Goal: Information Seeking & Learning: Learn about a topic

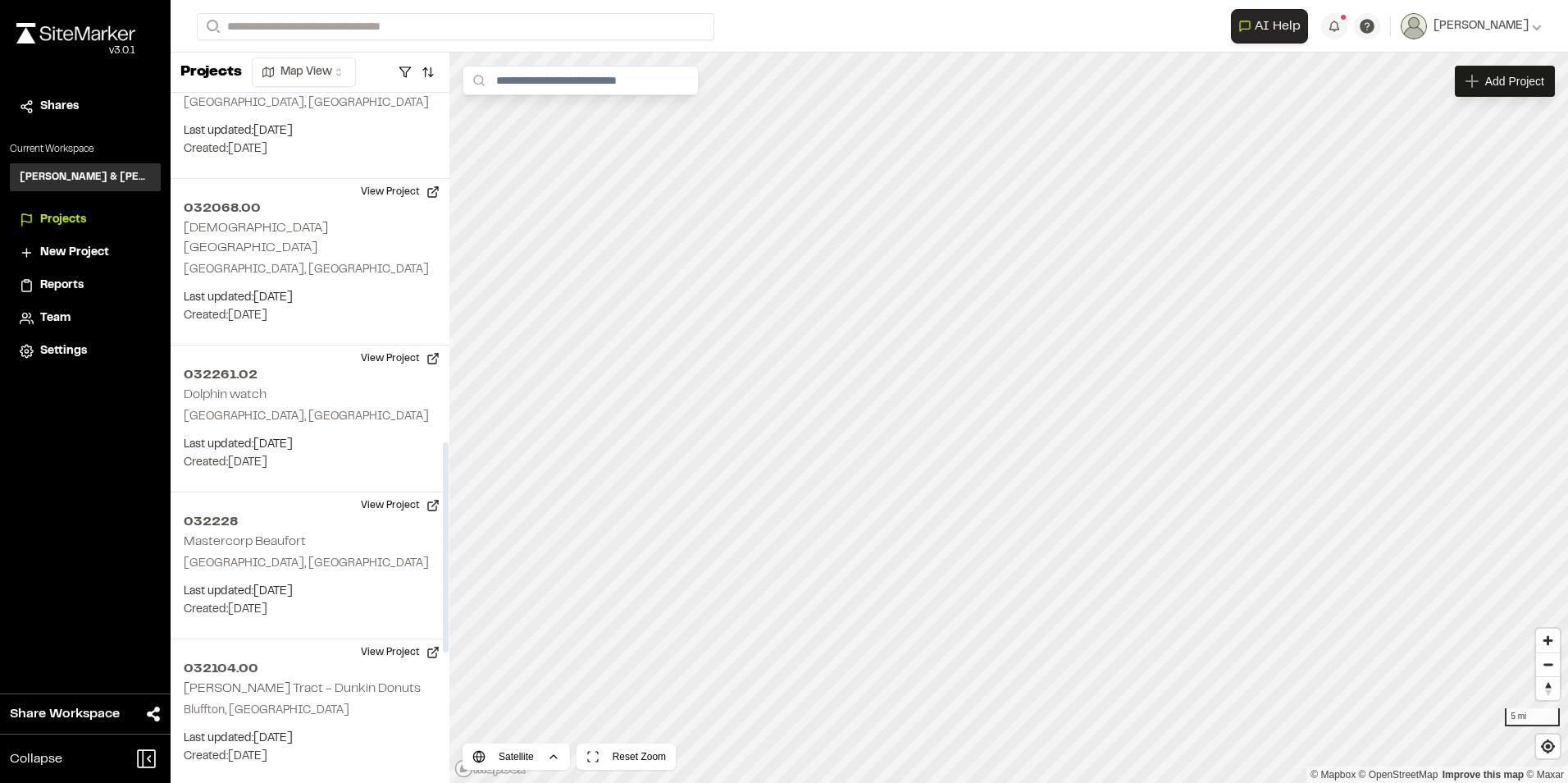
scroll to position [1149, 0]
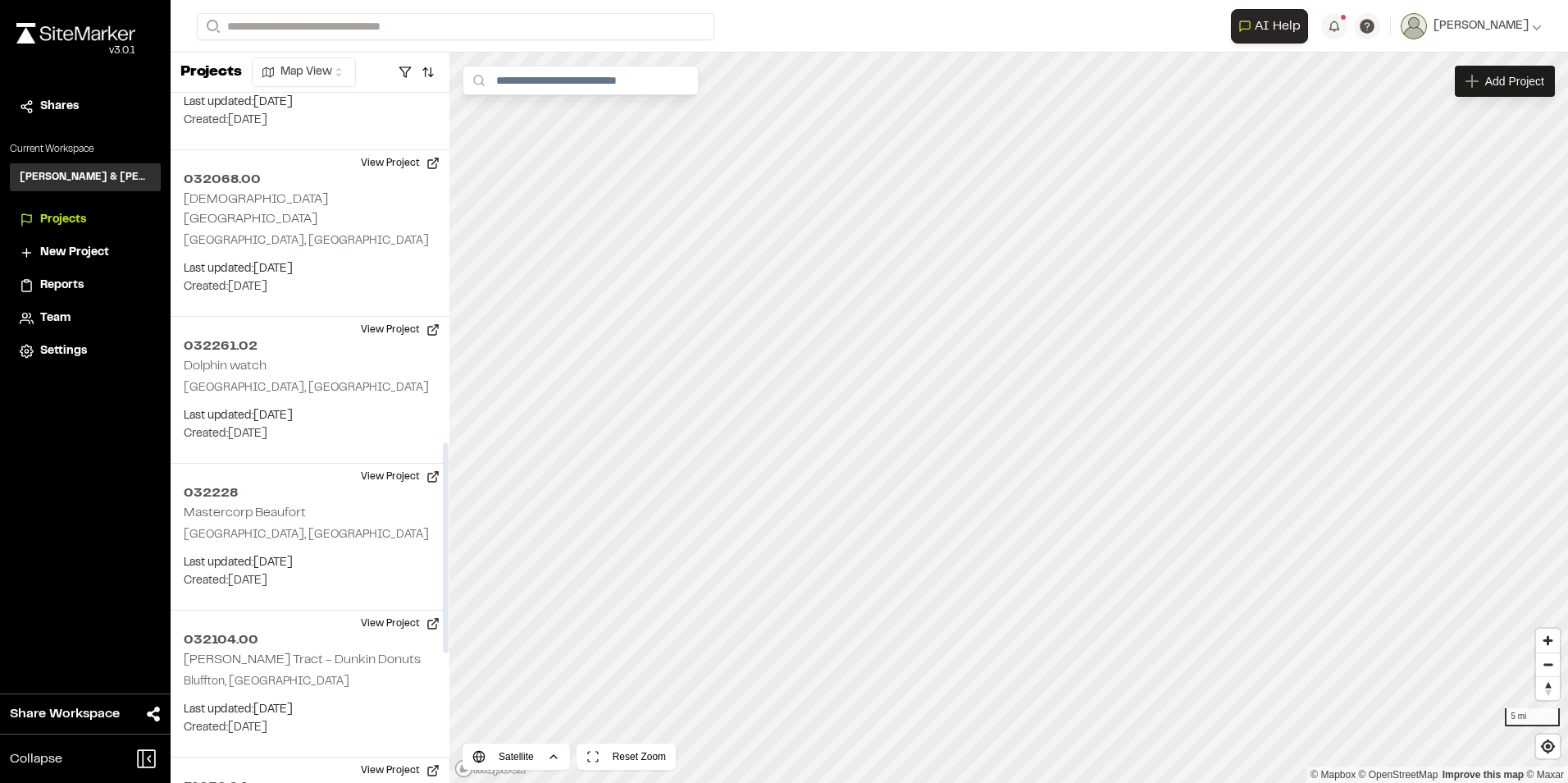
click at [216, 336] on h2 "032261.02" at bounding box center [310, 346] width 252 height 20
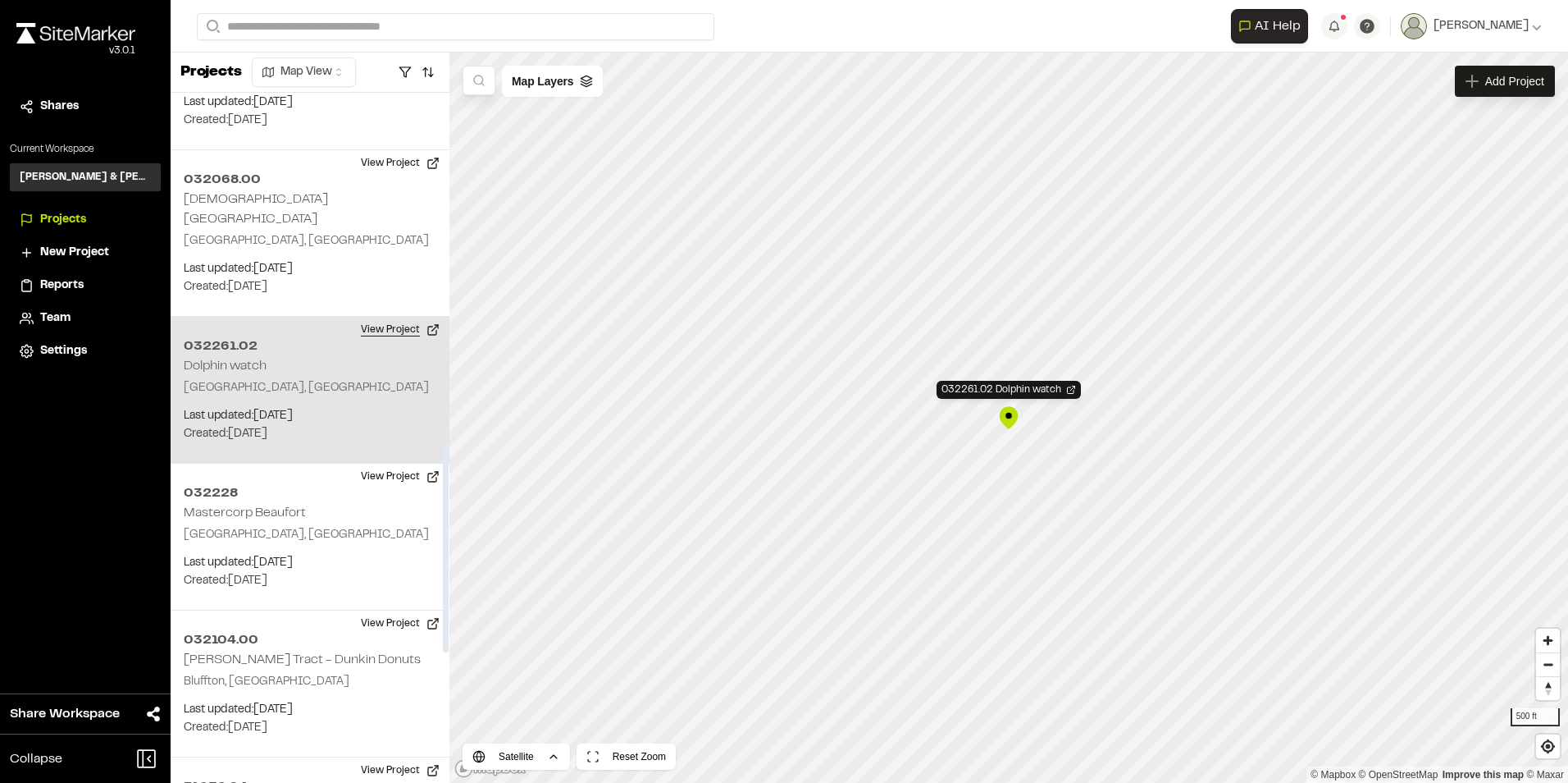
click at [395, 316] on button "View Project" at bounding box center [400, 329] width 98 height 26
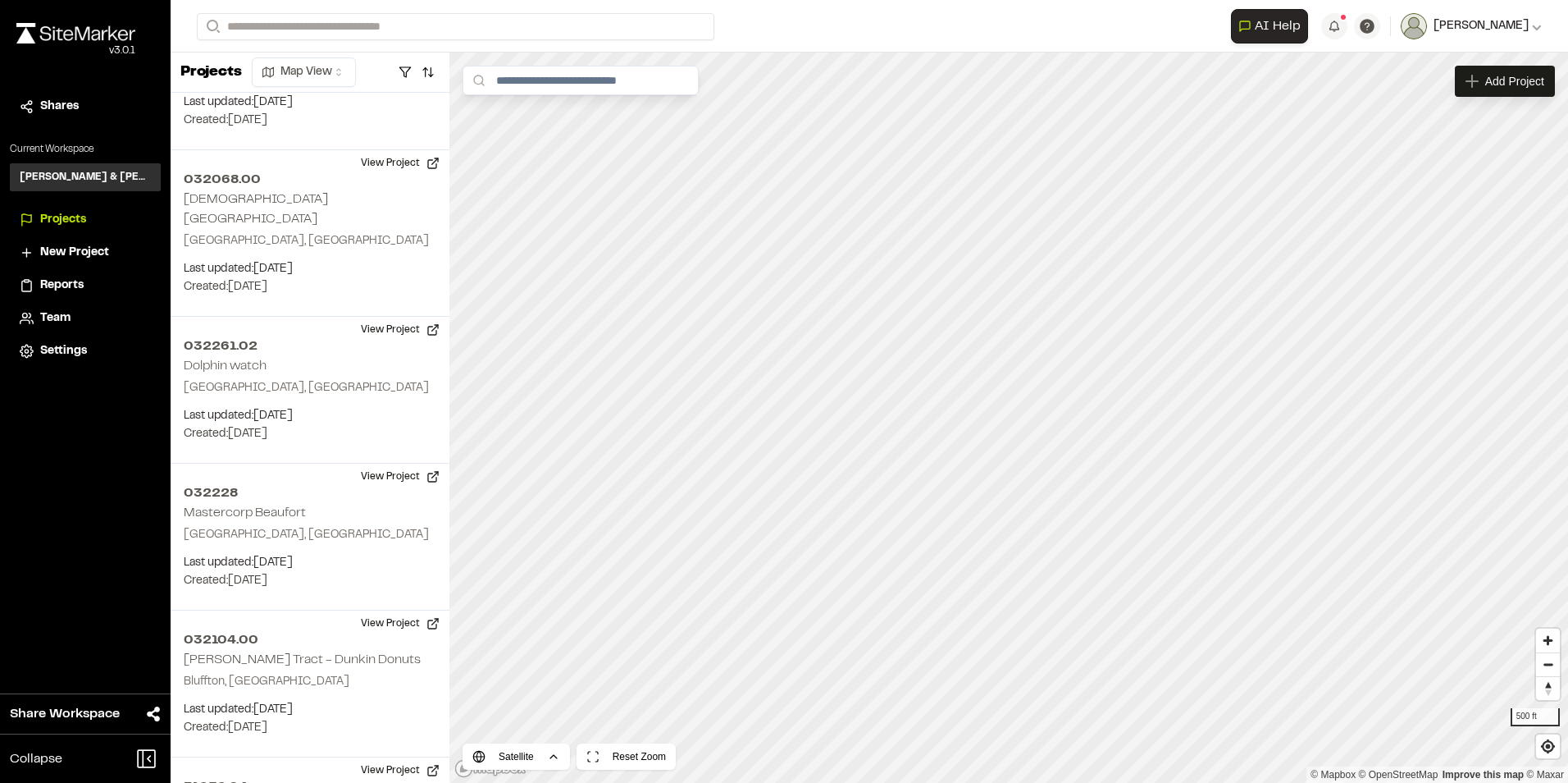
click at [842, 28] on icon at bounding box center [1537, 28] width 9 height 6
drag, startPoint x: 293, startPoint y: 3, endPoint x: 1270, endPoint y: 22, distance: 977.2
click at [842, 22] on span "AI Help" at bounding box center [1277, 26] width 46 height 20
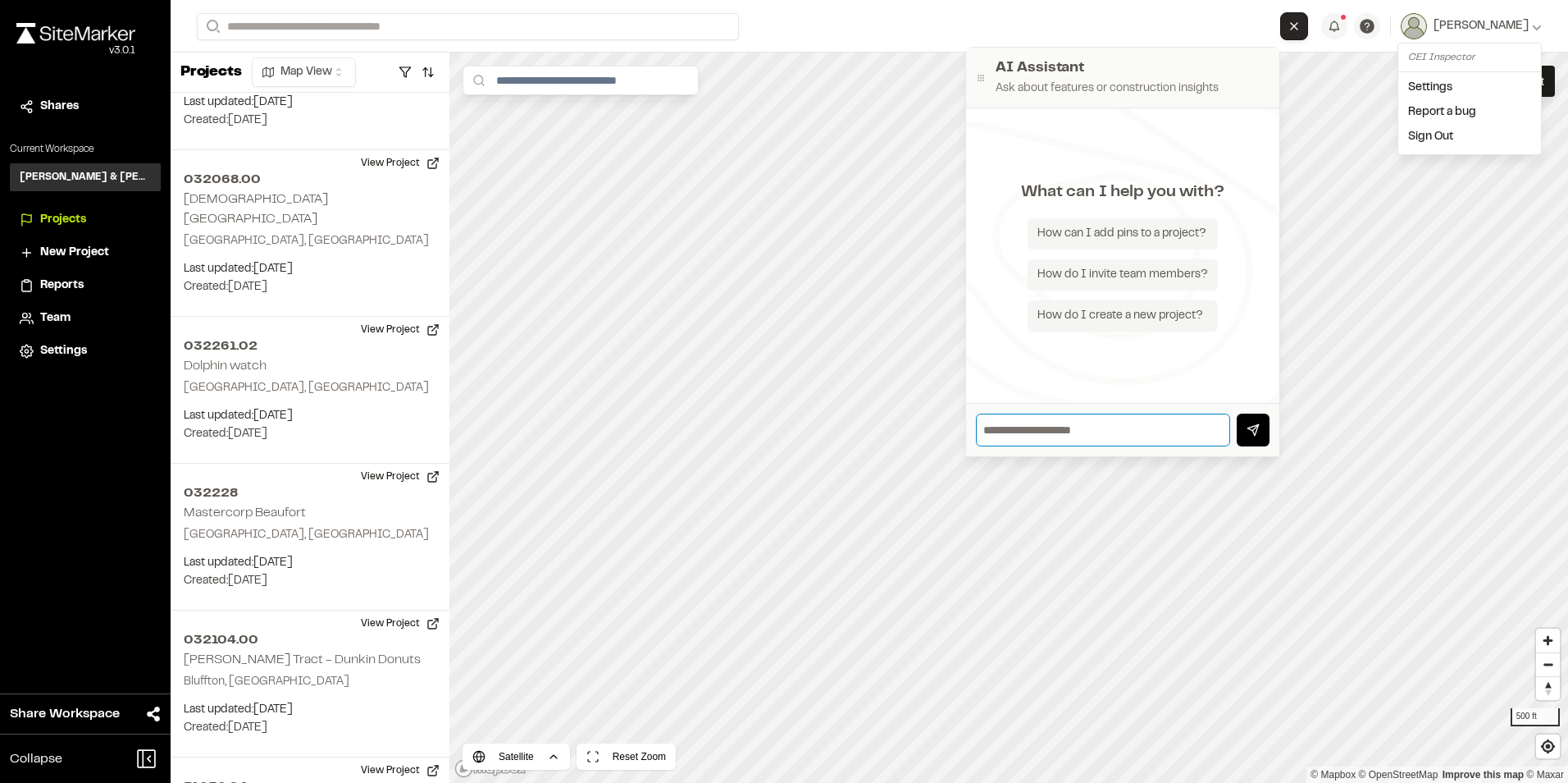
click at [842, 434] on input "text" at bounding box center [1103, 430] width 254 height 33
type input "**********"
click at [842, 430] on icon "button" at bounding box center [1253, 430] width 13 height 13
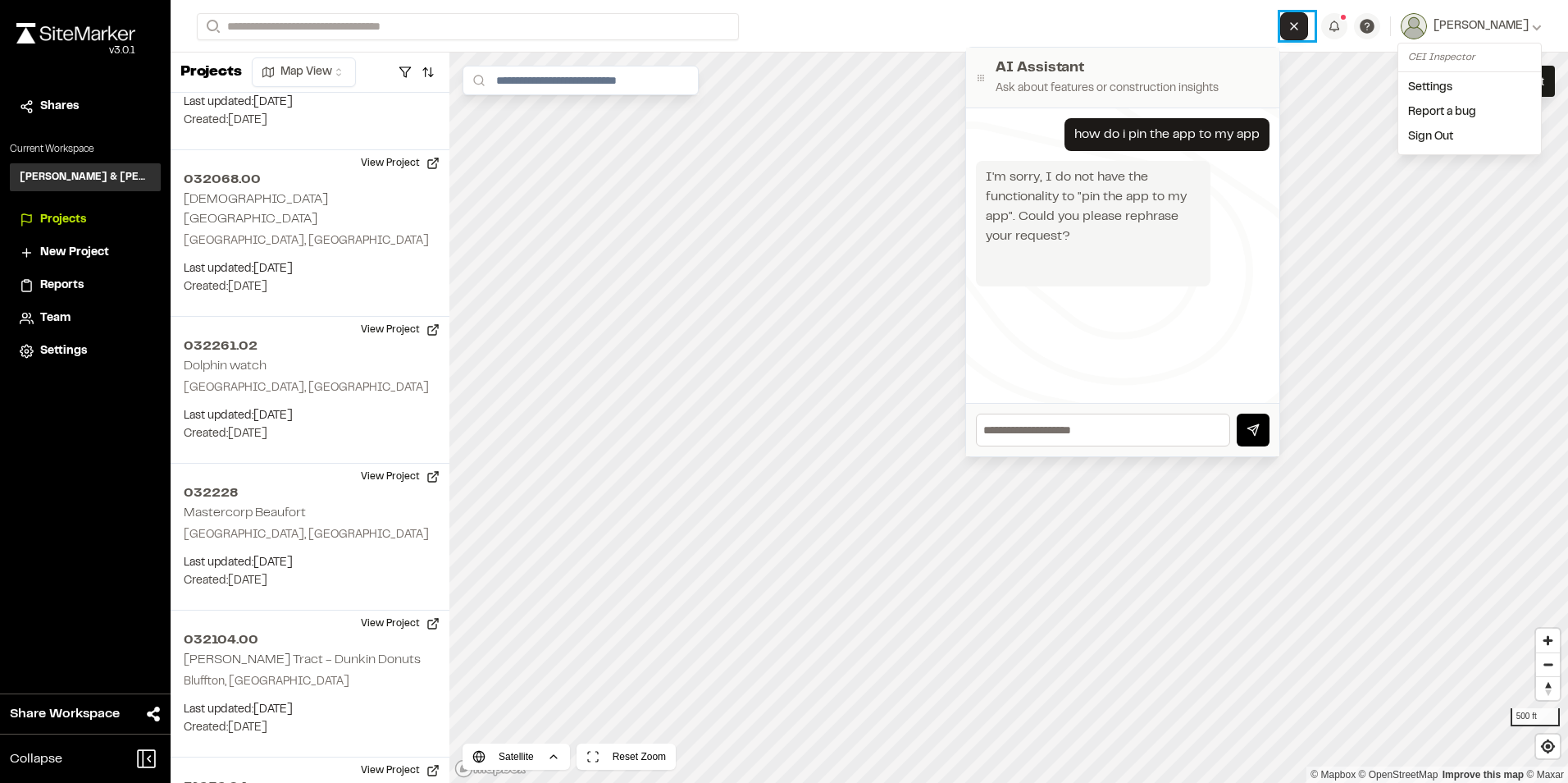
click at [842, 134] on div "how do i pin the app to my app" at bounding box center [1166, 134] width 186 height 20
click at [842, 137] on div "how do i pin the app to my app" at bounding box center [1166, 135] width 205 height 33
click at [842, 137] on div "how do i pin the app to my app" at bounding box center [1166, 134] width 186 height 20
click at [842, 430] on input "text" at bounding box center [1103, 430] width 254 height 33
click at [842, 430] on input "***" at bounding box center [1103, 430] width 254 height 33
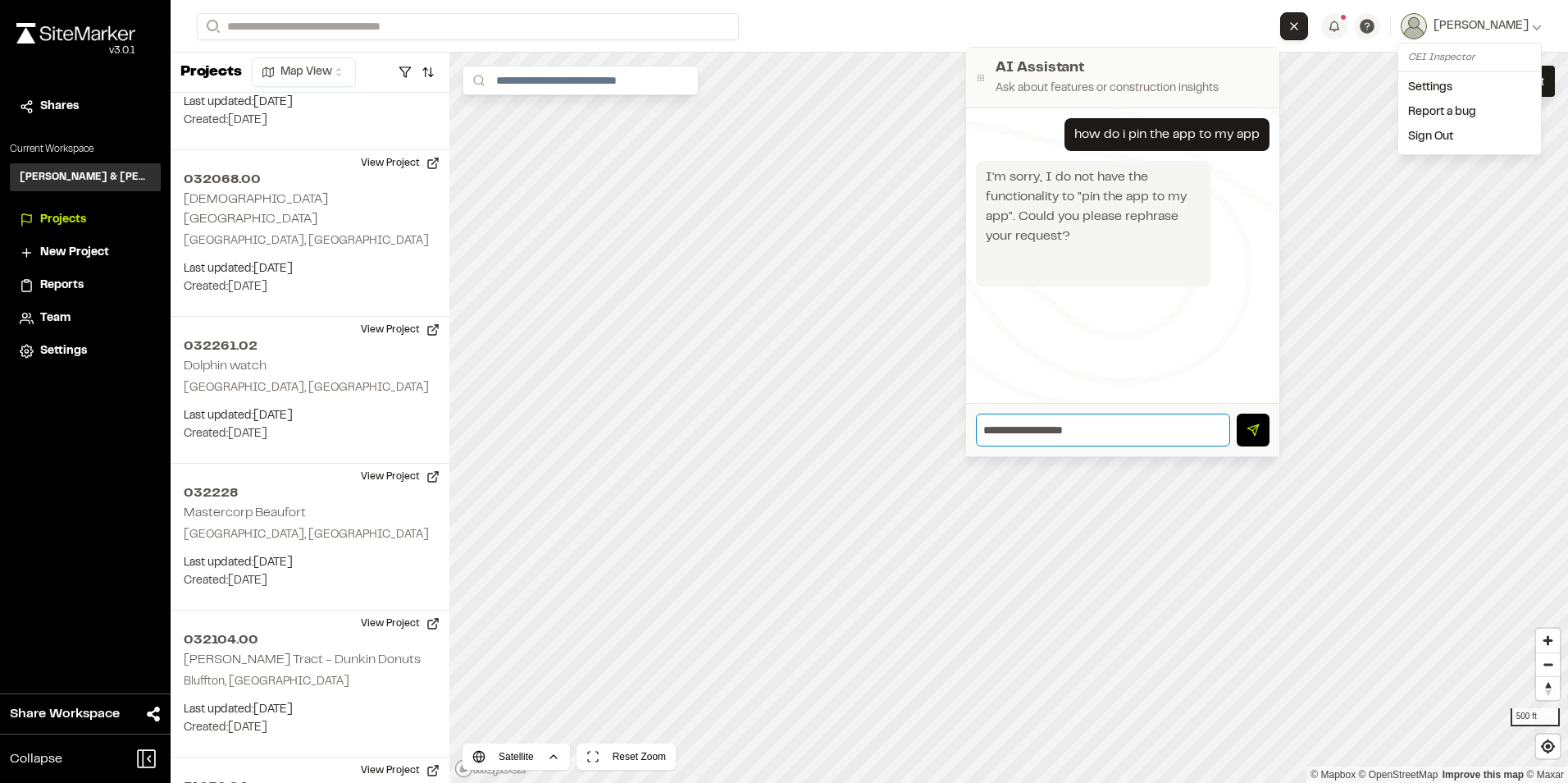
type input "**********"
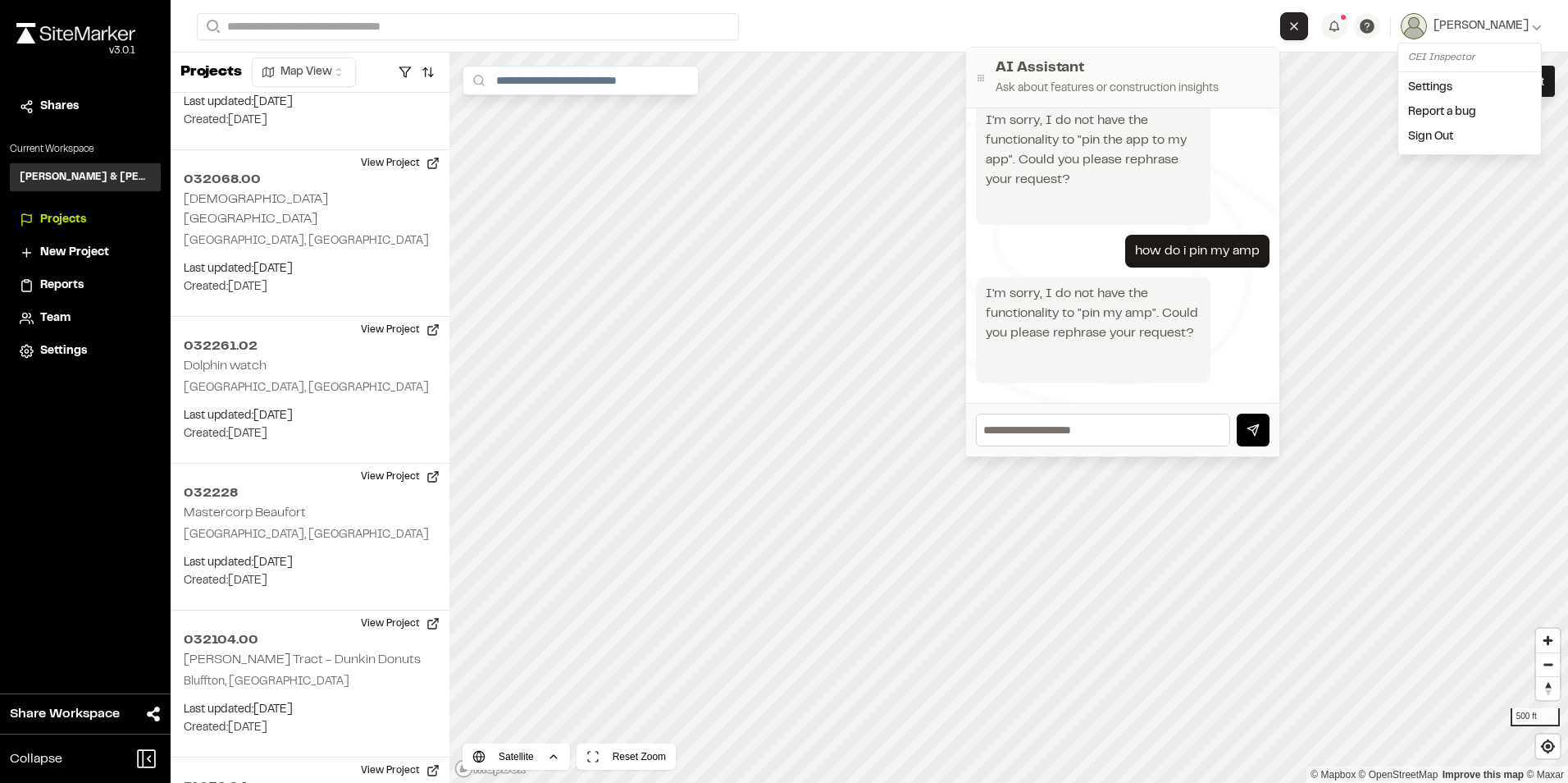
scroll to position [76, 0]
click at [842, 35] on button "Close AI Assistant" at bounding box center [1294, 26] width 28 height 28
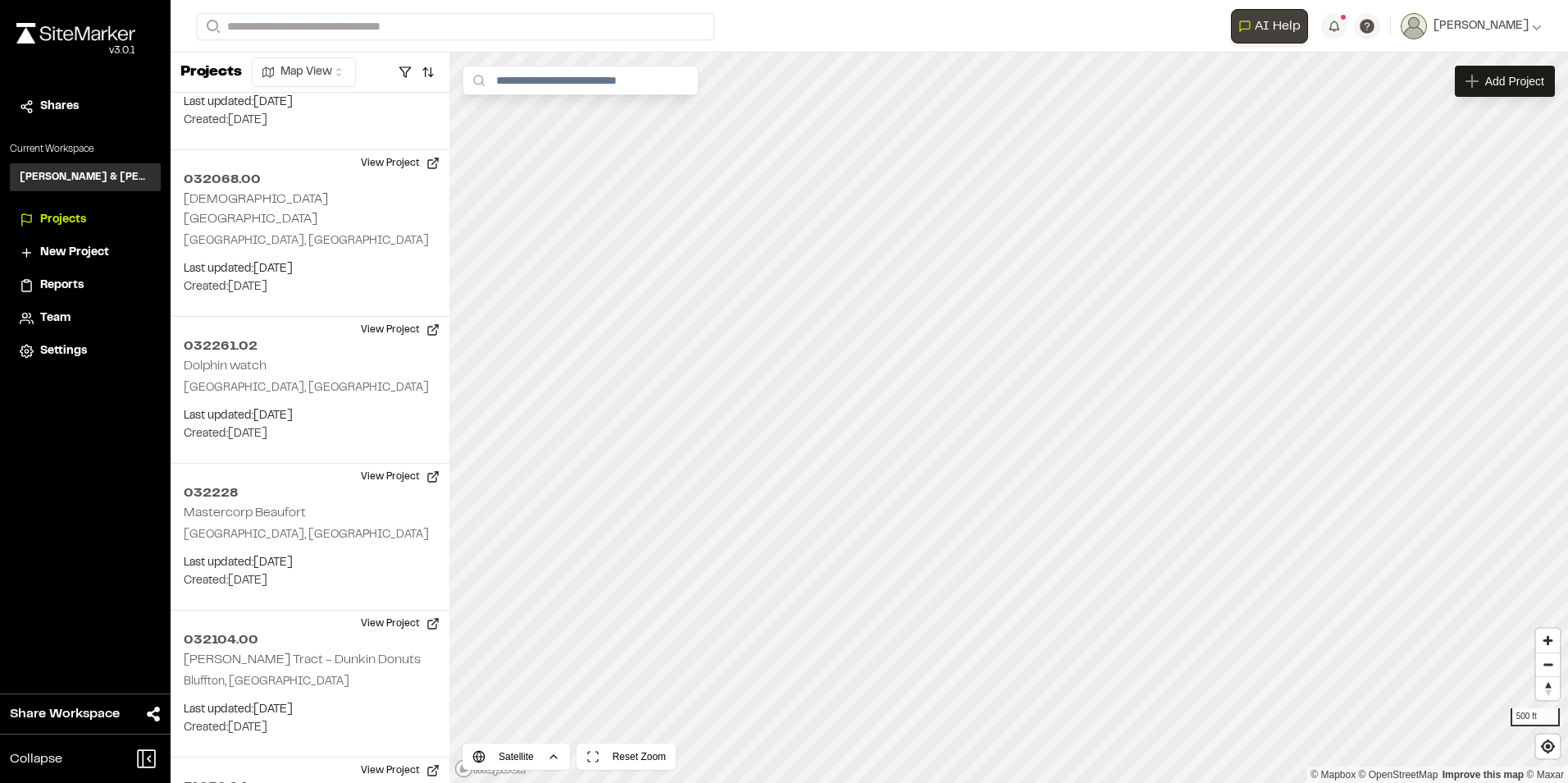
click at [842, 30] on span "AI Help" at bounding box center [1277, 26] width 46 height 20
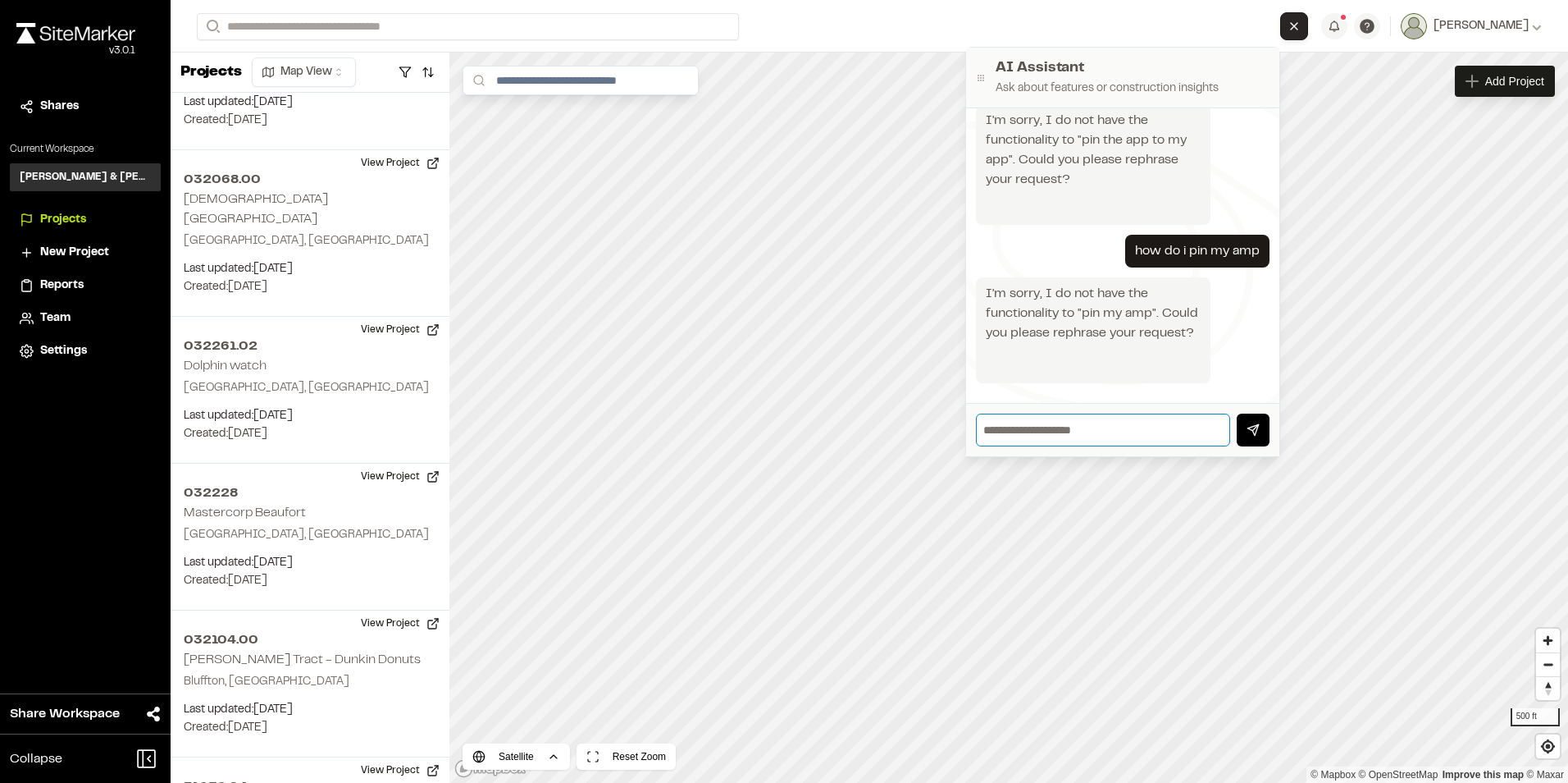
click at [842, 432] on input "text" at bounding box center [1103, 430] width 254 height 33
type input "**********"
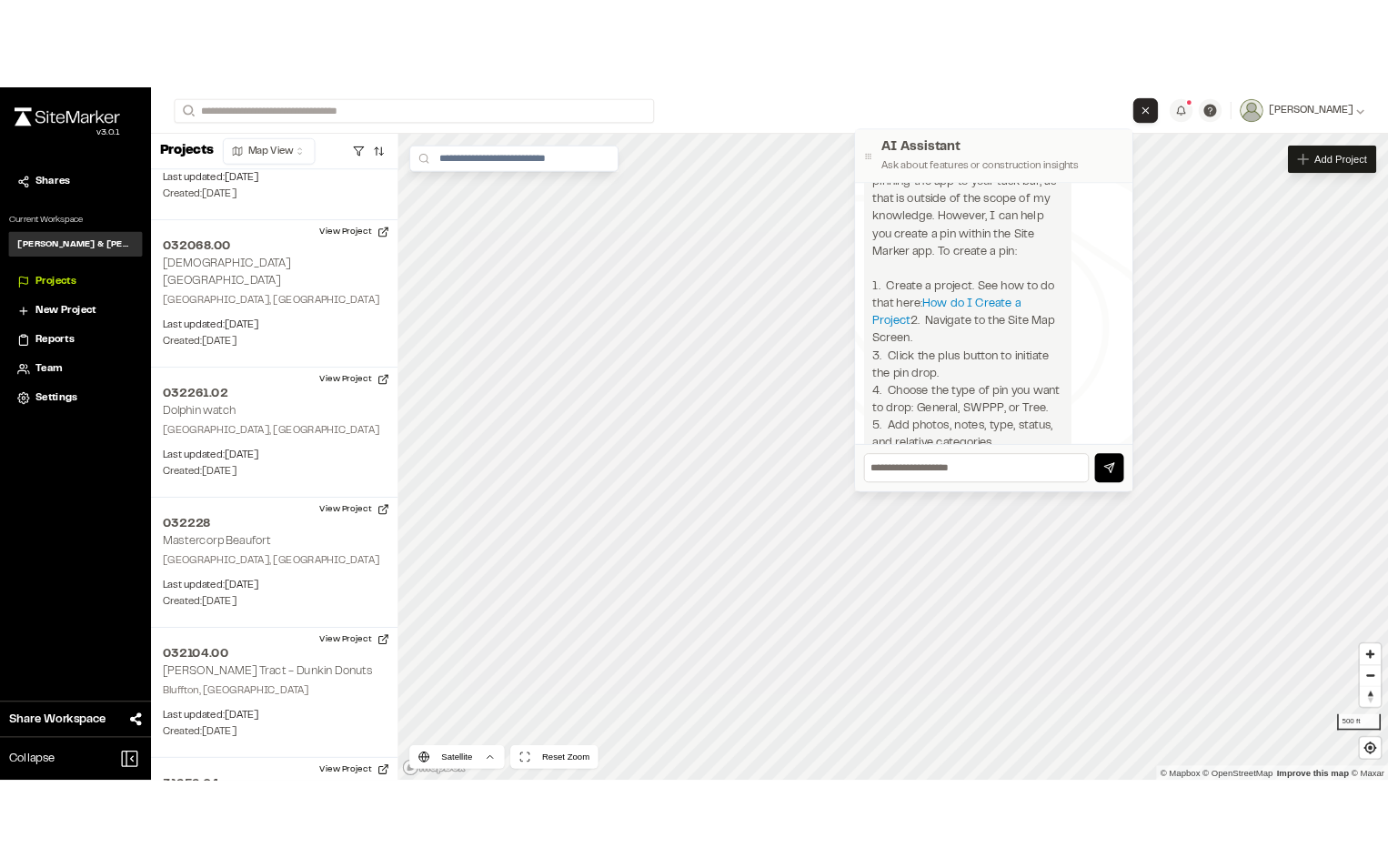
scroll to position [553, 0]
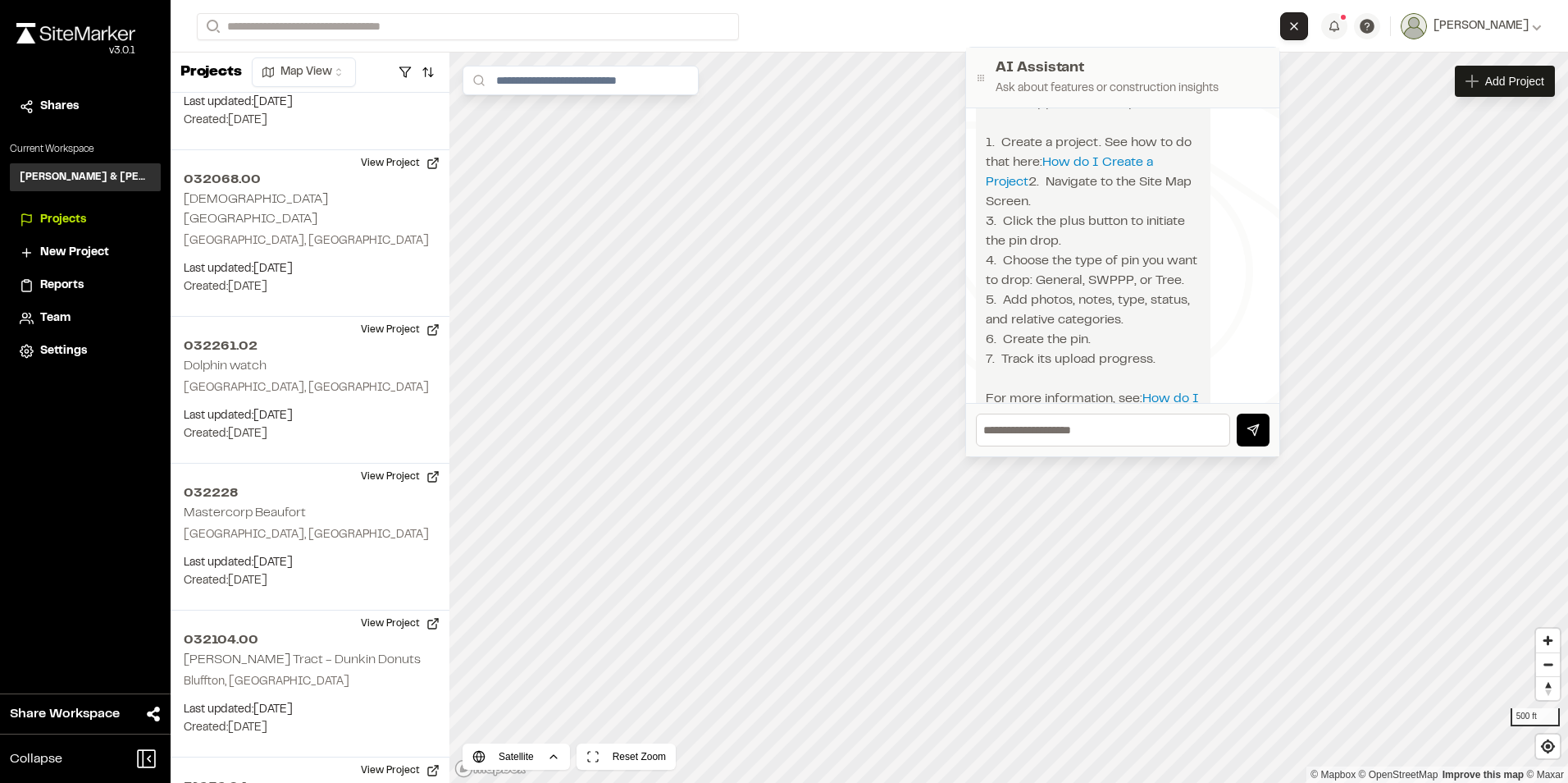
click at [842, 24] on line "Close AI Assistant" at bounding box center [1294, 27] width 7 height 7
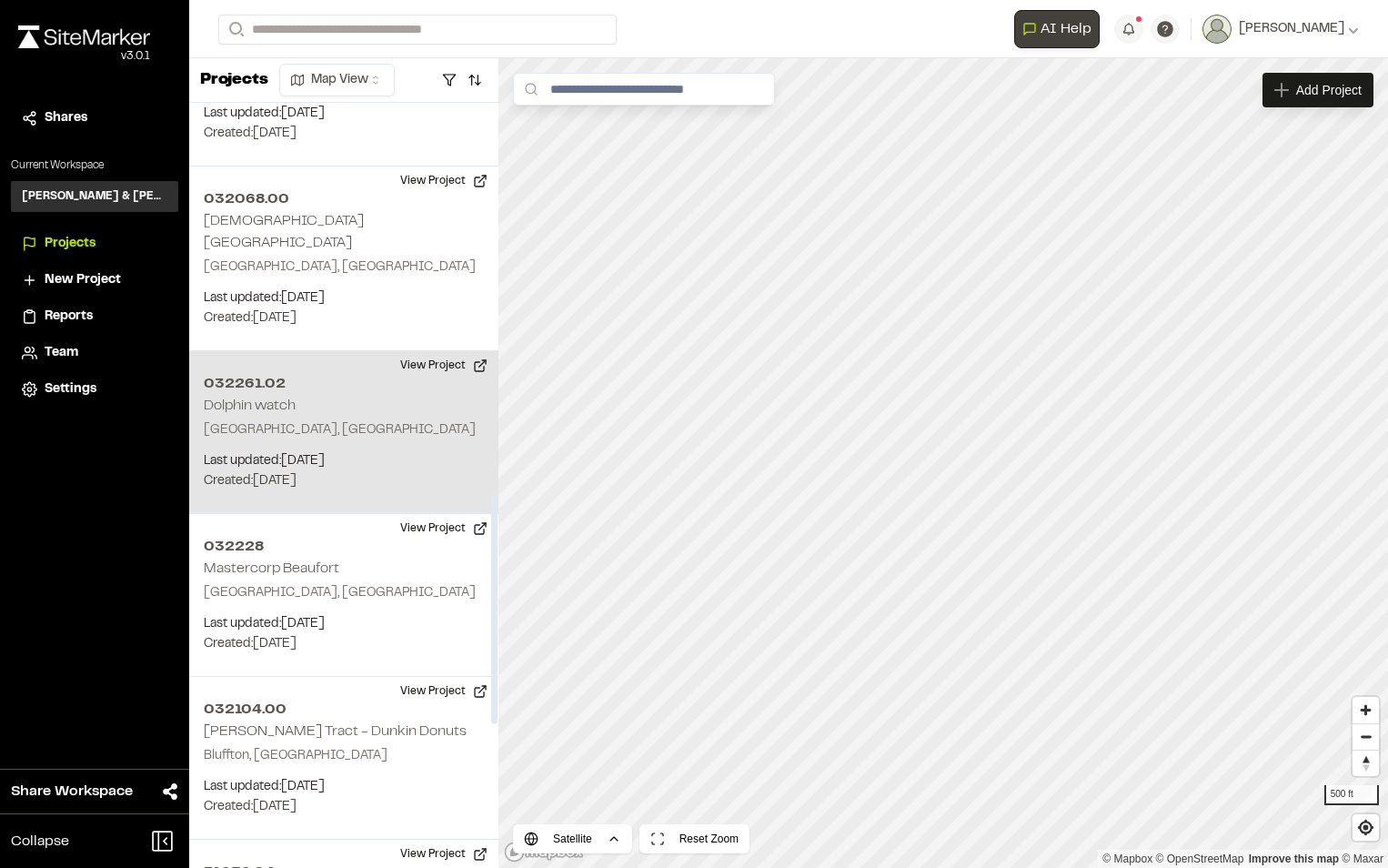
click at [308, 390] on div "032261.02 Dolphin watch Beaufort, SC Last updated: Sep 23, 2025 Budget: $ Creat…" at bounding box center [343, 432] width 310 height 163
click at [256, 400] on h2 "Dolphin watch" at bounding box center [250, 405] width 92 height 12
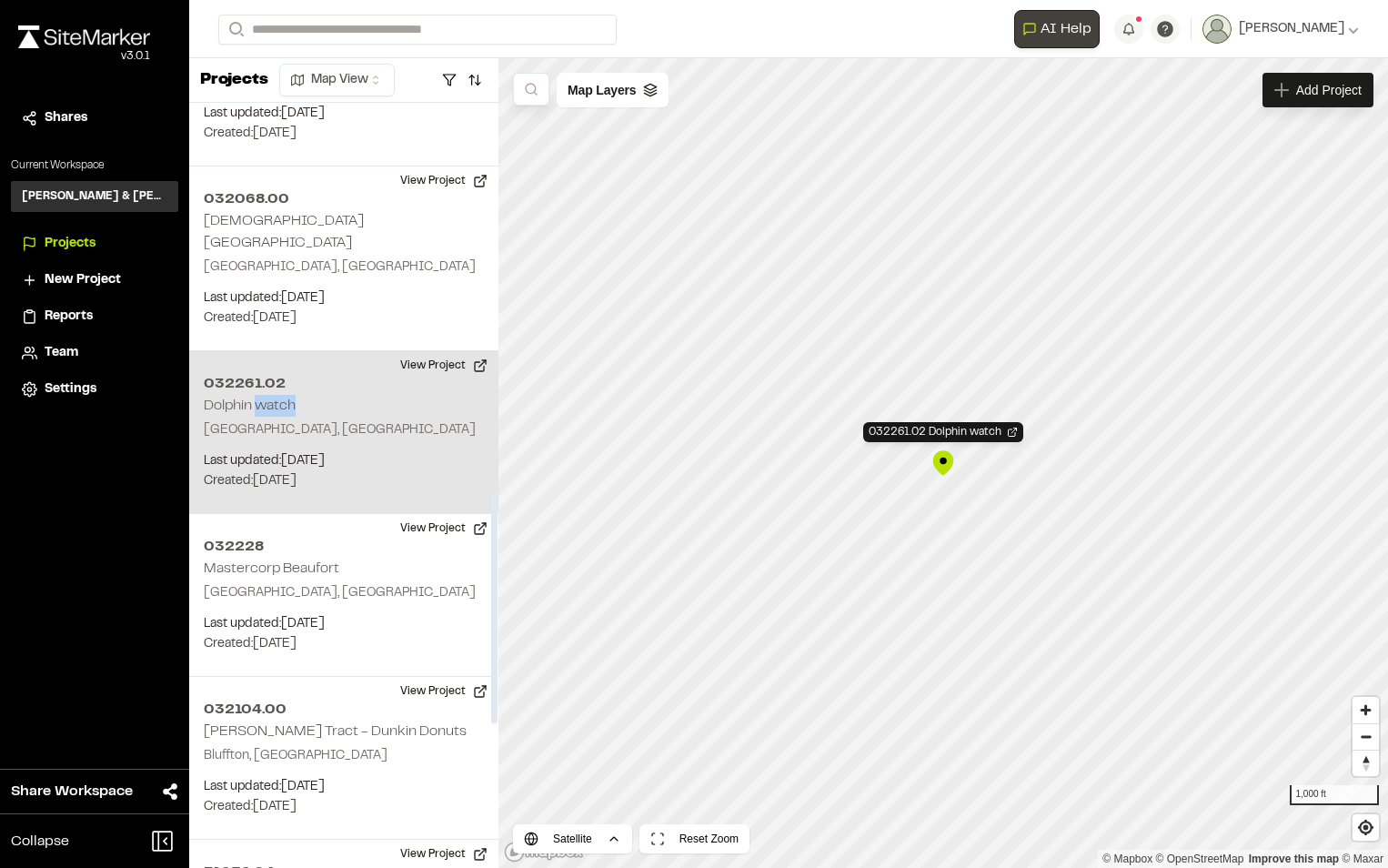
click at [256, 400] on h2 "Dolphin watch" at bounding box center [250, 405] width 92 height 12
click at [242, 421] on p "Beaufort, SC" at bounding box center [344, 430] width 280 height 20
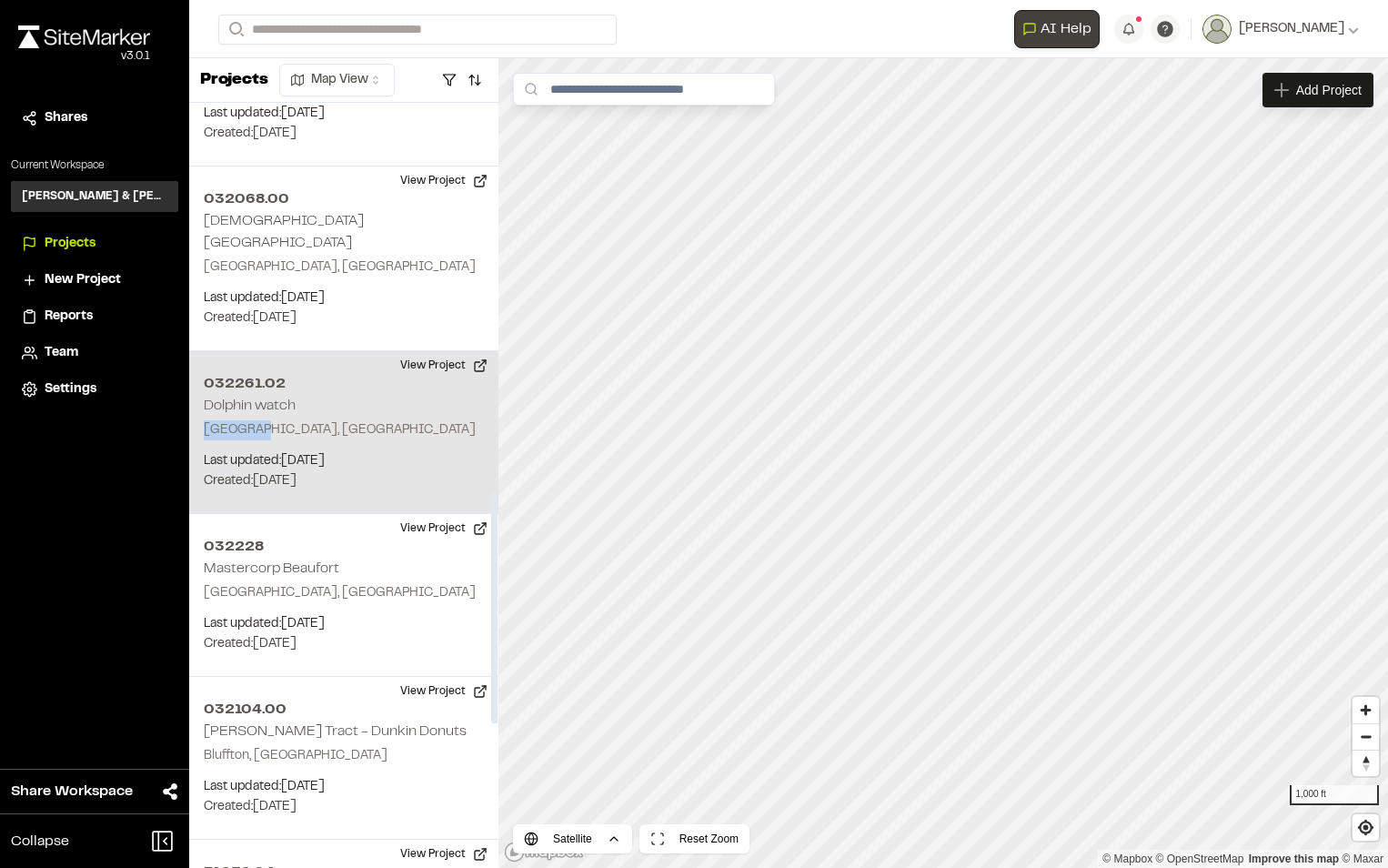
click at [242, 421] on p "Beaufort, SC" at bounding box center [344, 430] width 280 height 20
click at [280, 400] on h2 "Dolphin watch" at bounding box center [250, 405] width 92 height 12
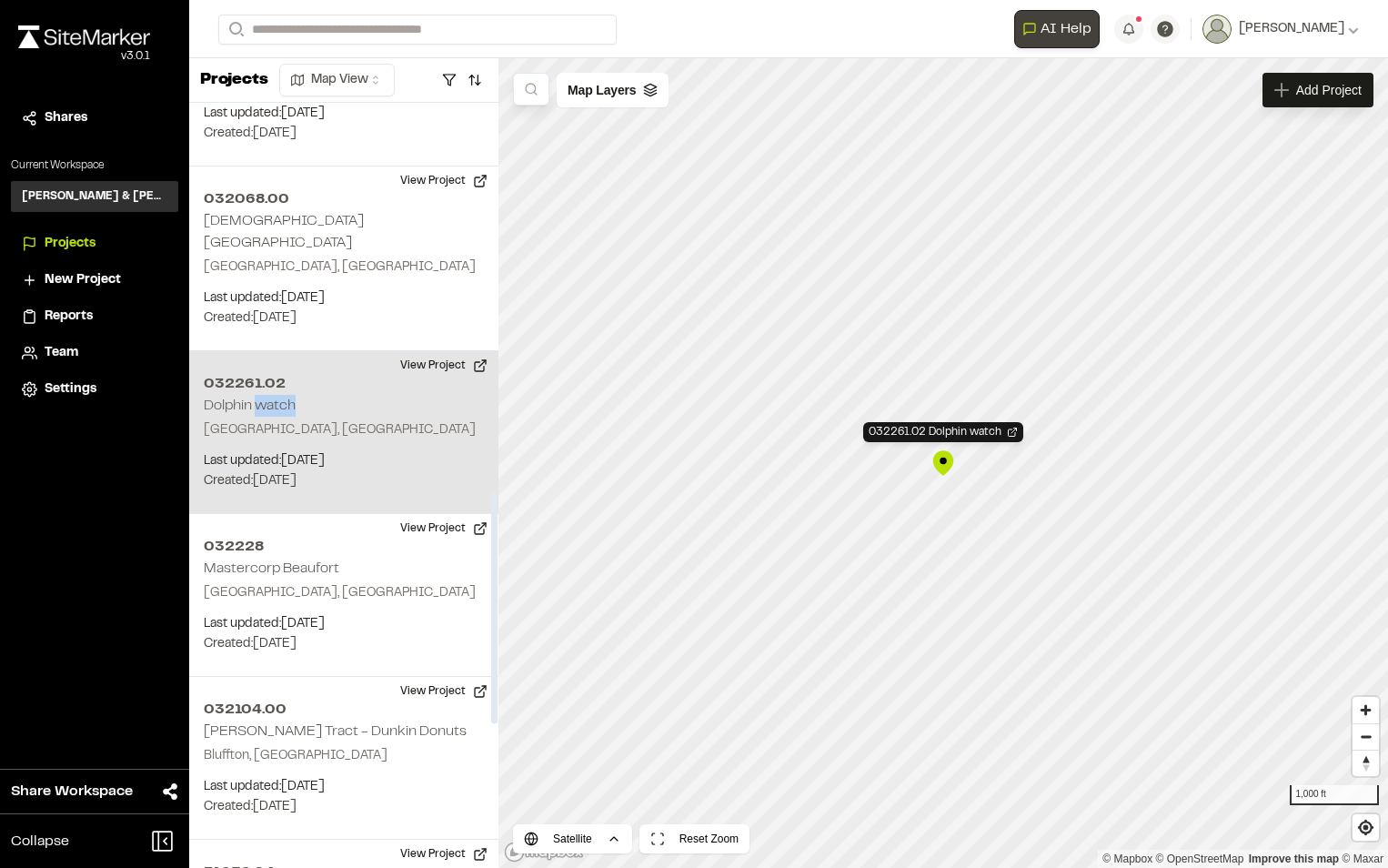
click at [280, 400] on h2 "Dolphin watch" at bounding box center [250, 405] width 92 height 12
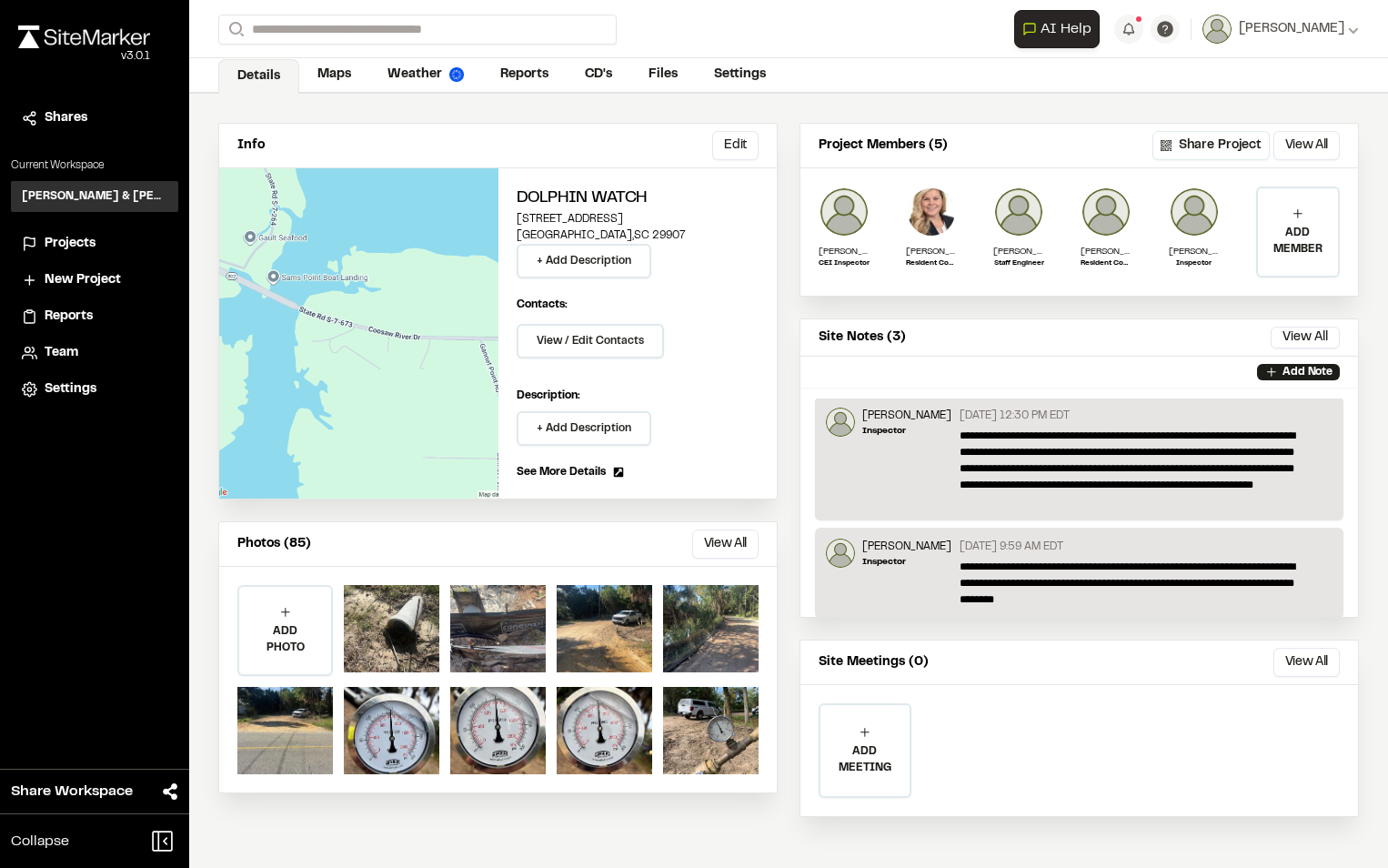
scroll to position [142, 0]
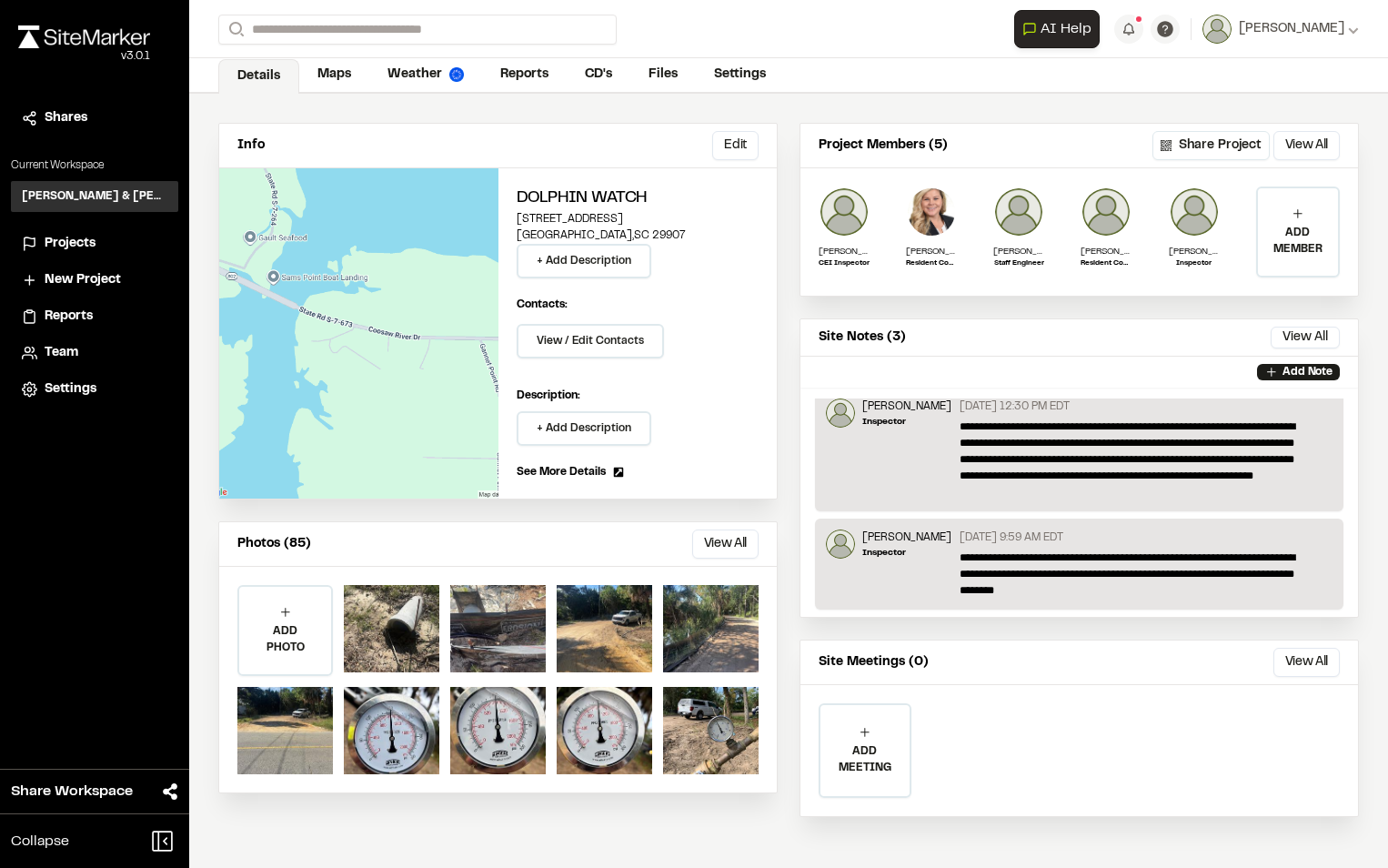
click at [88, 321] on span "Reports" at bounding box center [69, 316] width 48 height 20
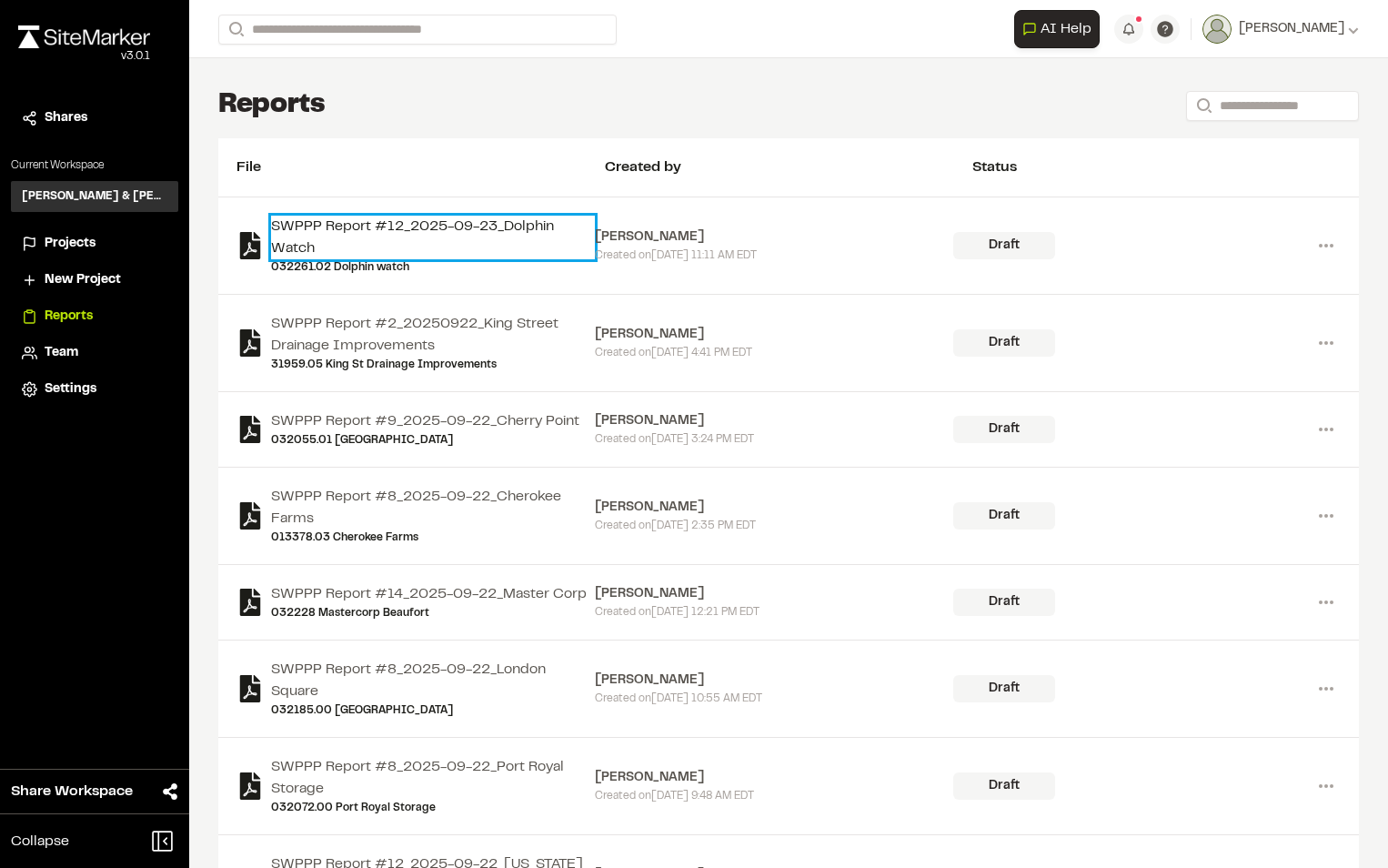
click at [418, 224] on link "SWPPP Report #12_2025-09-23_Dolphin Watch" at bounding box center [433, 238] width 324 height 44
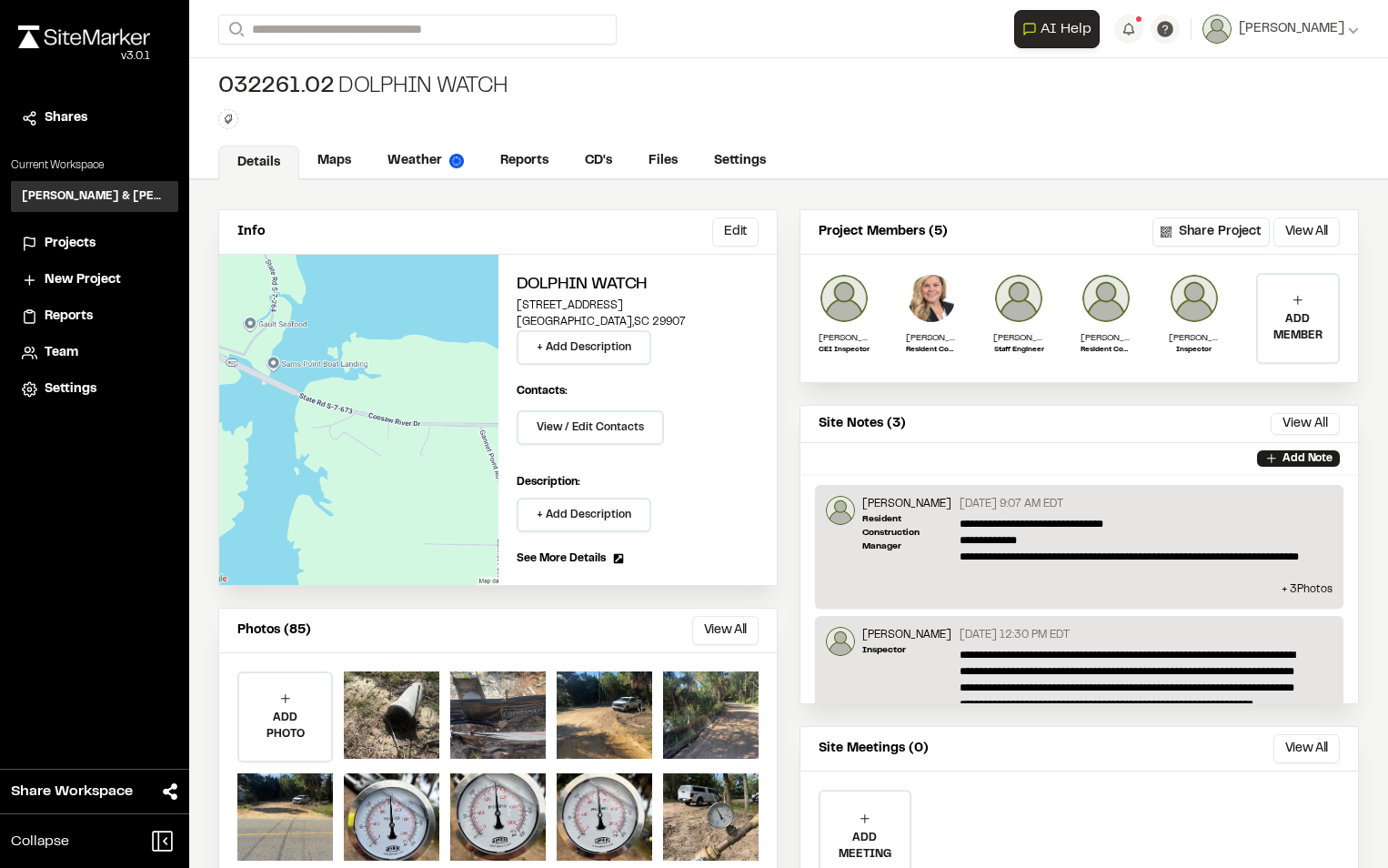
click at [92, 249] on span "Projects" at bounding box center [70, 243] width 51 height 20
click at [88, 313] on span "Reports" at bounding box center [69, 316] width 48 height 20
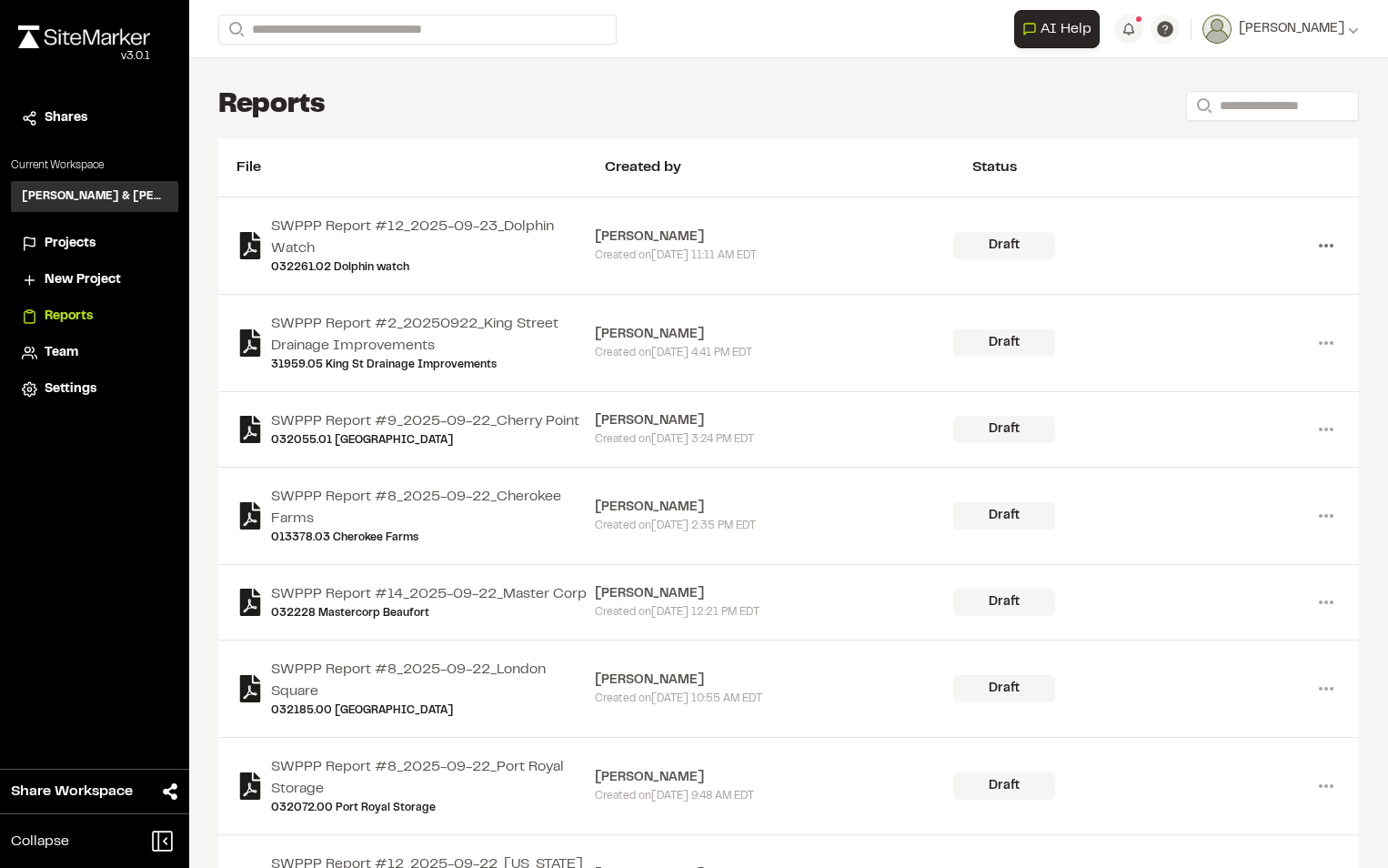
click at [1312, 244] on icon at bounding box center [1327, 245] width 29 height 29
click at [1191, 281] on link "View" at bounding box center [1261, 284] width 158 height 27
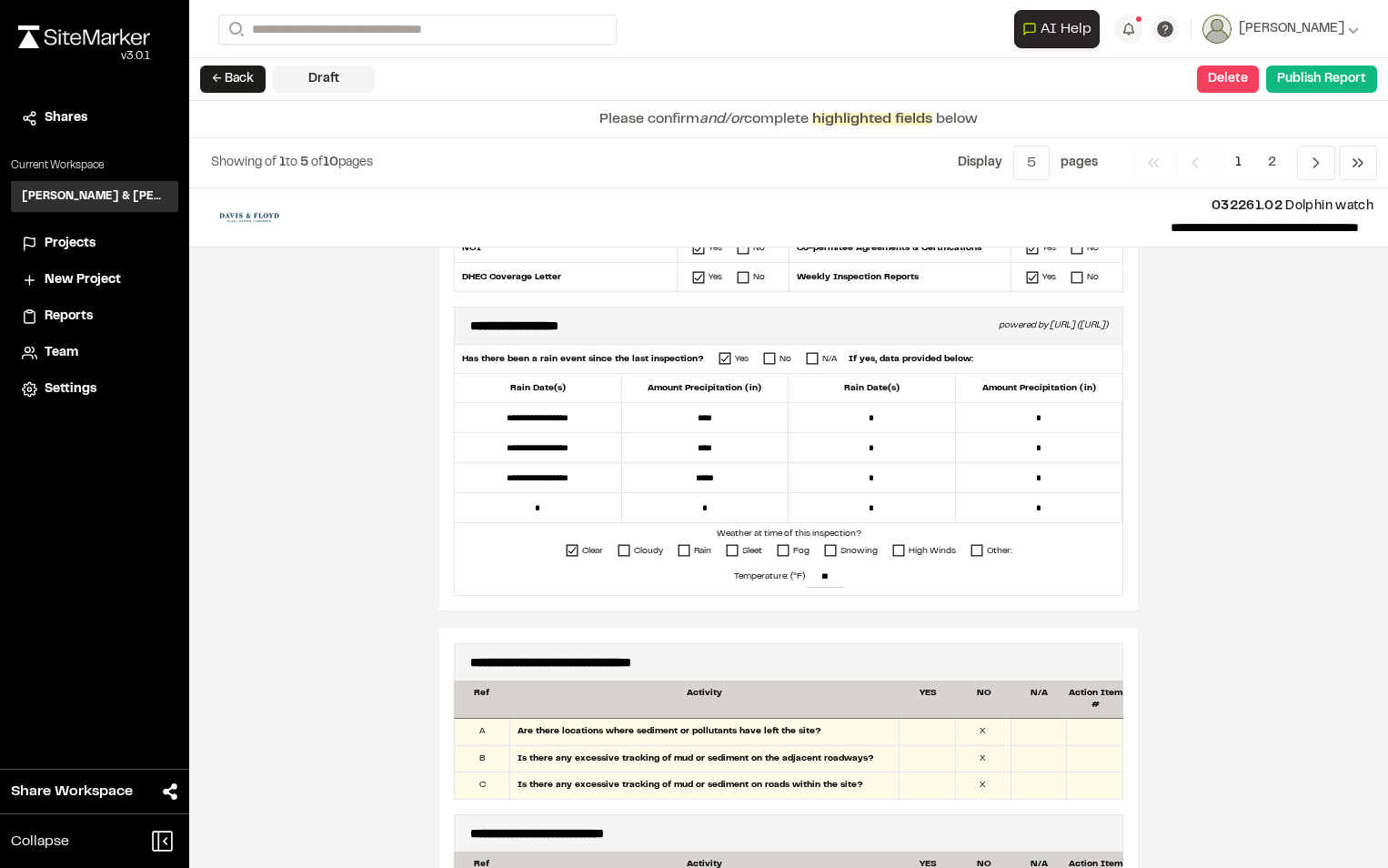
scroll to position [546, 0]
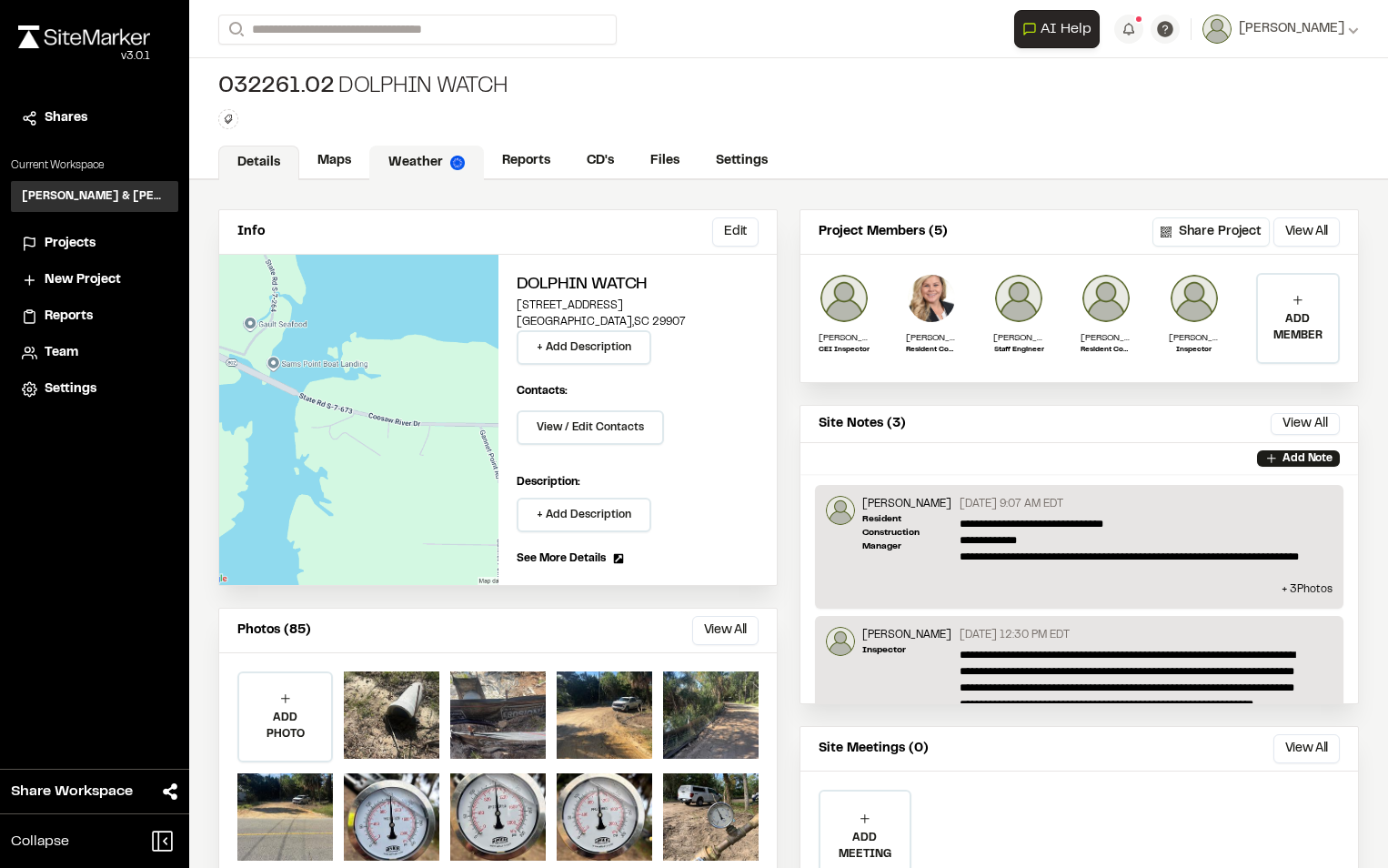
click at [403, 158] on link "Weather" at bounding box center [427, 163] width 115 height 34
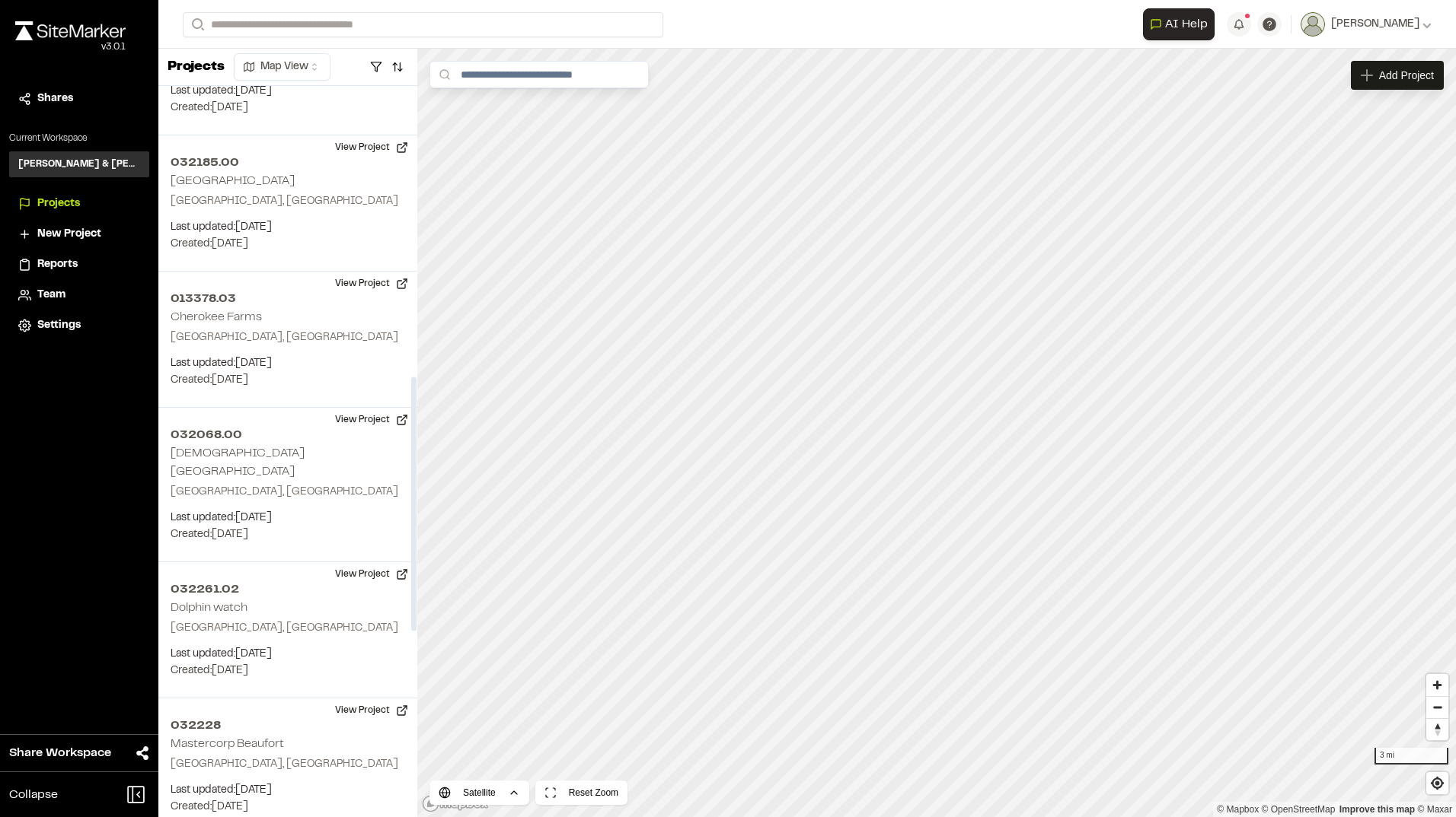
scroll to position [1066, 0]
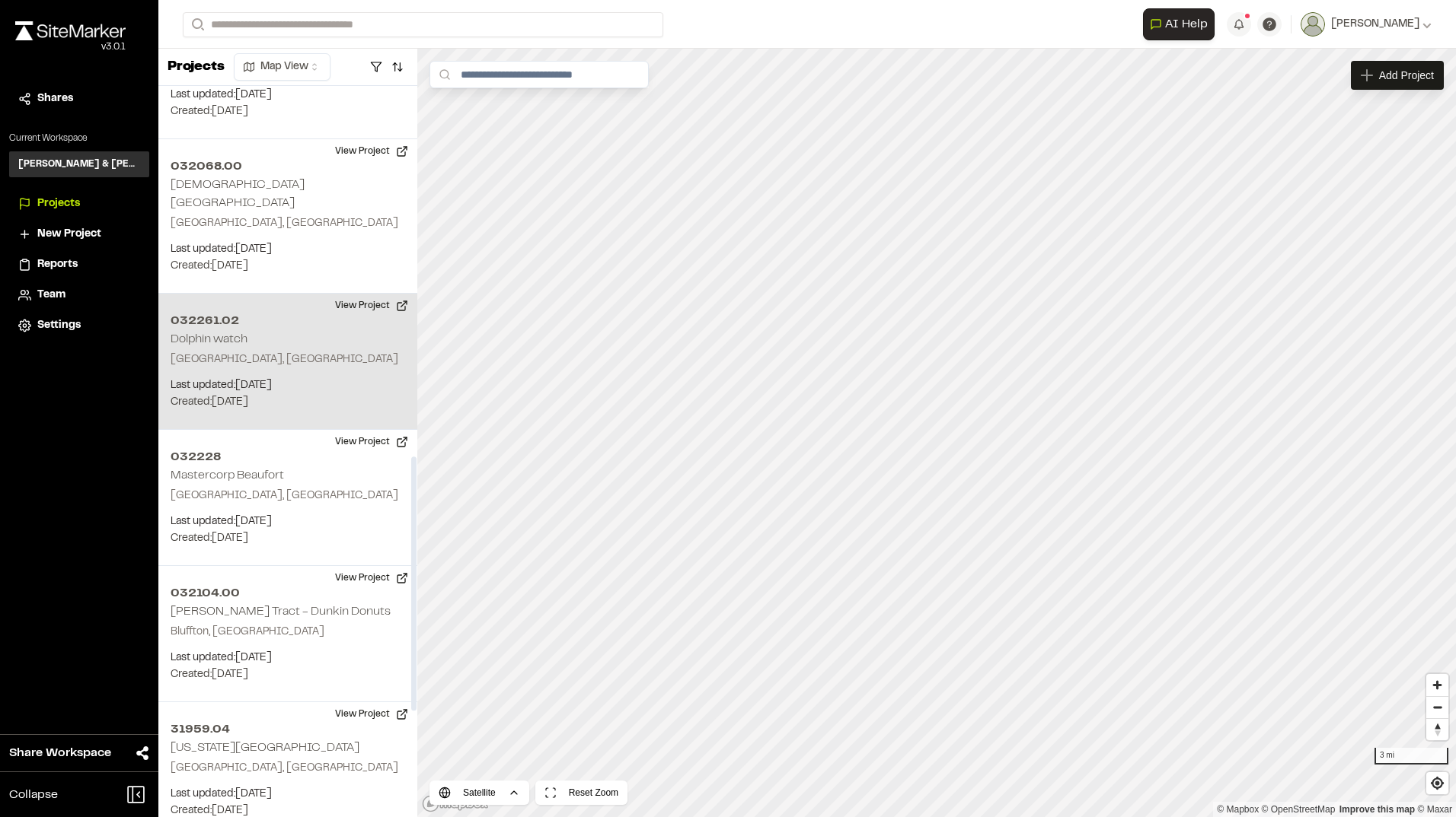
click at [311, 352] on div "032261.02 Dolphin watch [GEOGRAPHIC_DATA], [GEOGRAPHIC_DATA] Last updated: [DAT…" at bounding box center [287, 362] width 259 height 136
click at [310, 352] on div "032261.02 Dolphin watch [GEOGRAPHIC_DATA], [GEOGRAPHIC_DATA] Last updated: [DAT…" at bounding box center [287, 362] width 259 height 136
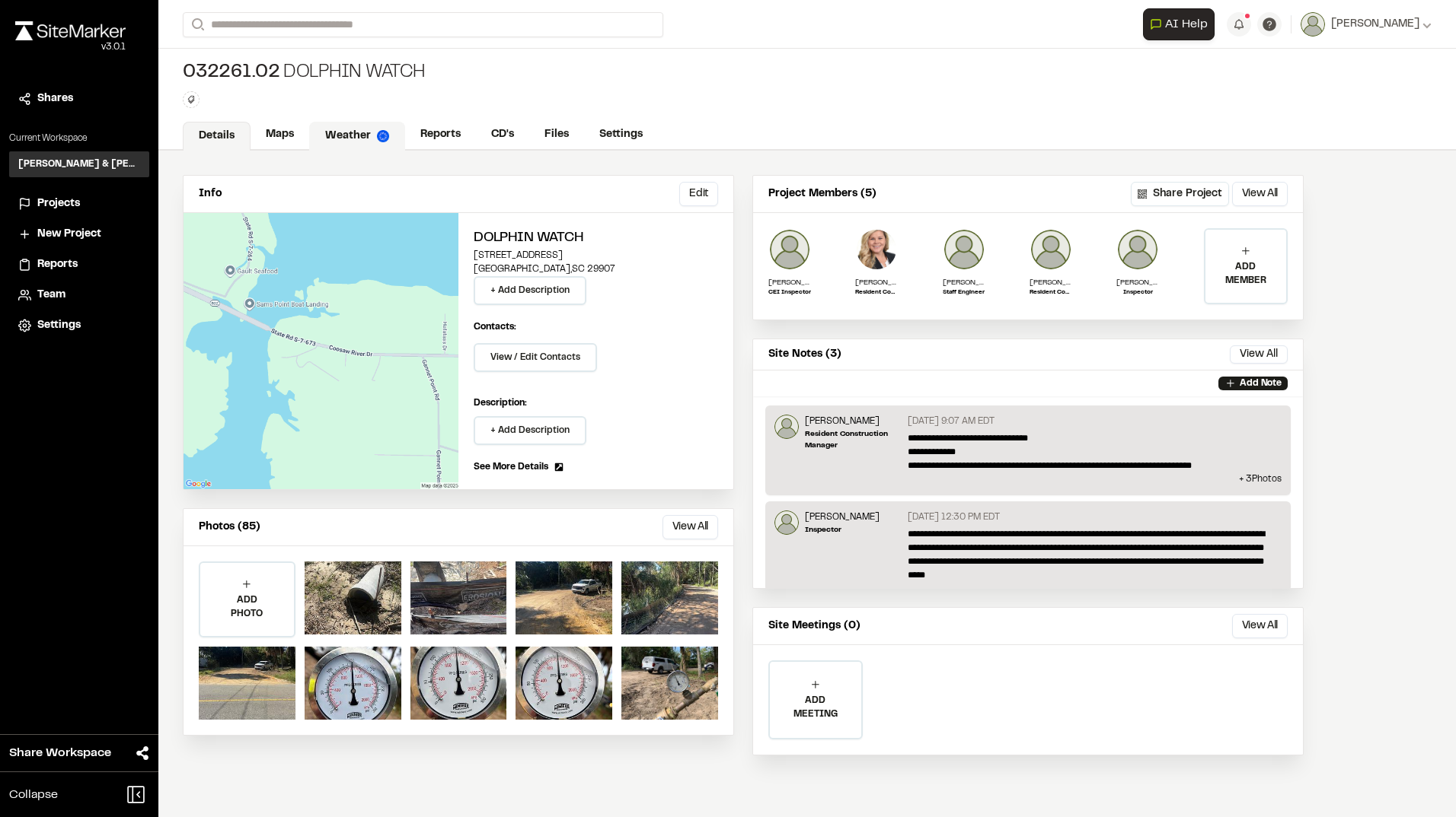
click at [356, 139] on link "Weather" at bounding box center [357, 136] width 96 height 29
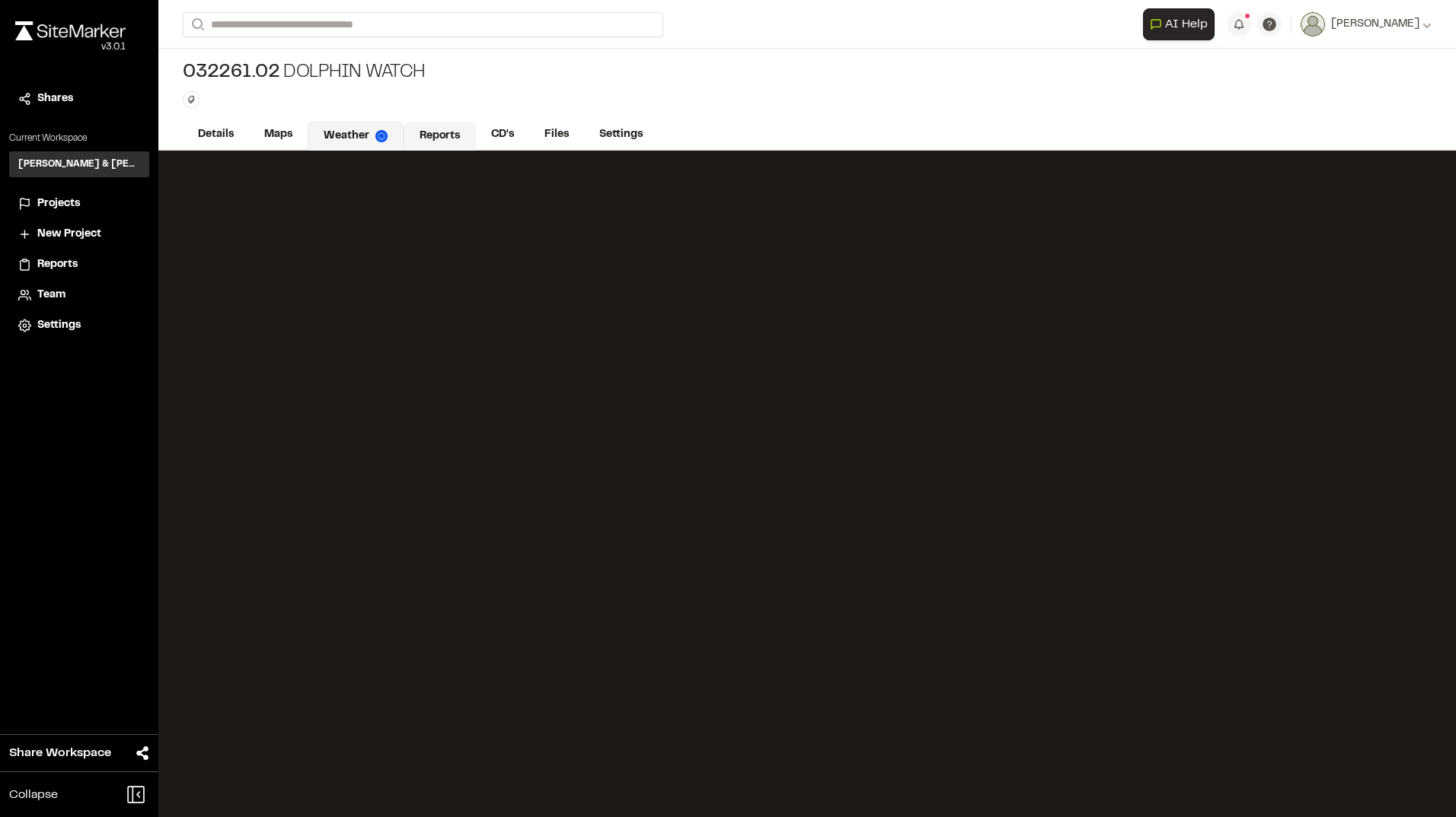
click at [455, 141] on link "Reports" at bounding box center [440, 136] width 72 height 29
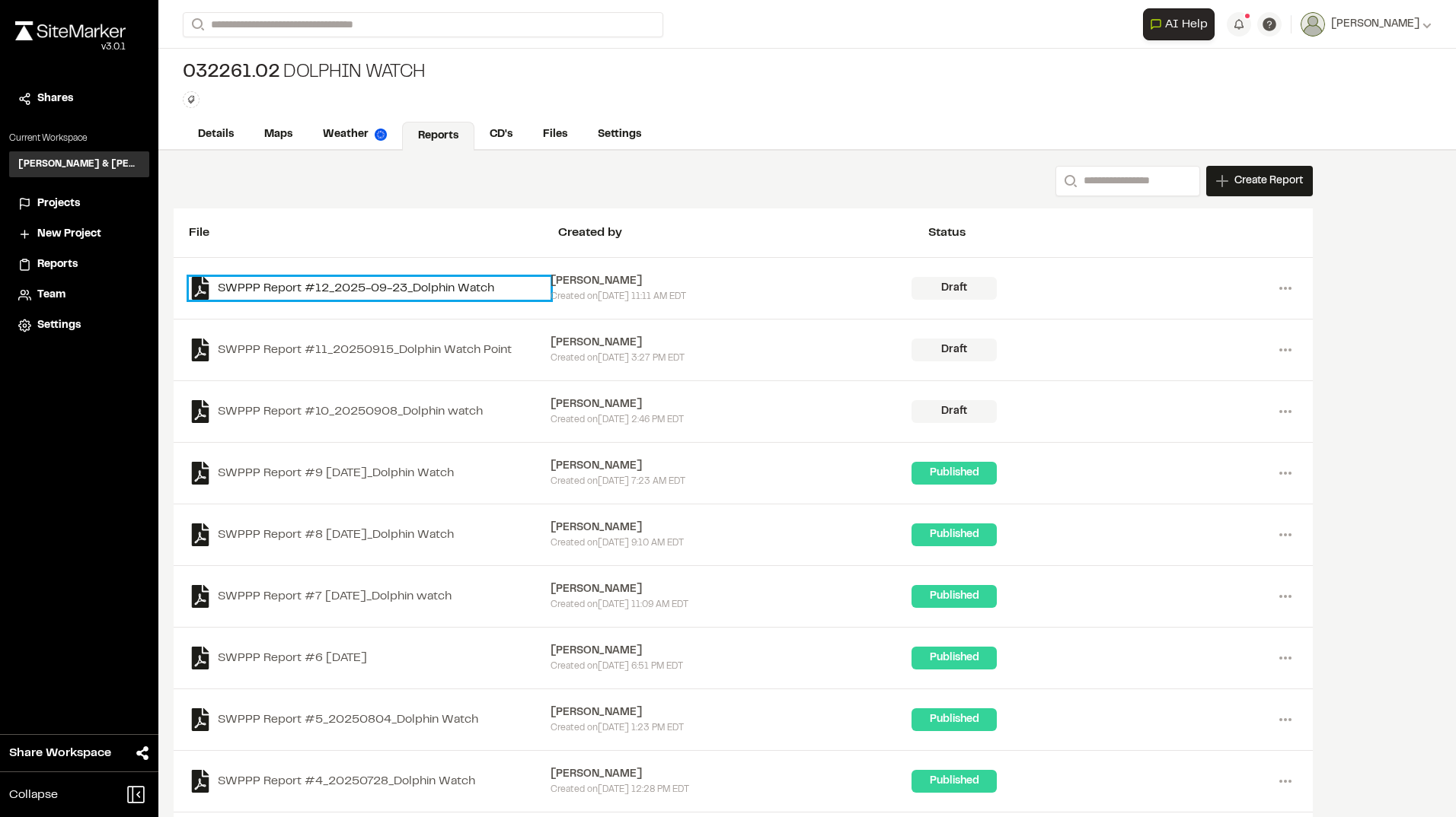
click at [371, 286] on link "SWPPP Report #12_2025-09-23_Dolphin Watch" at bounding box center [369, 288] width 362 height 22
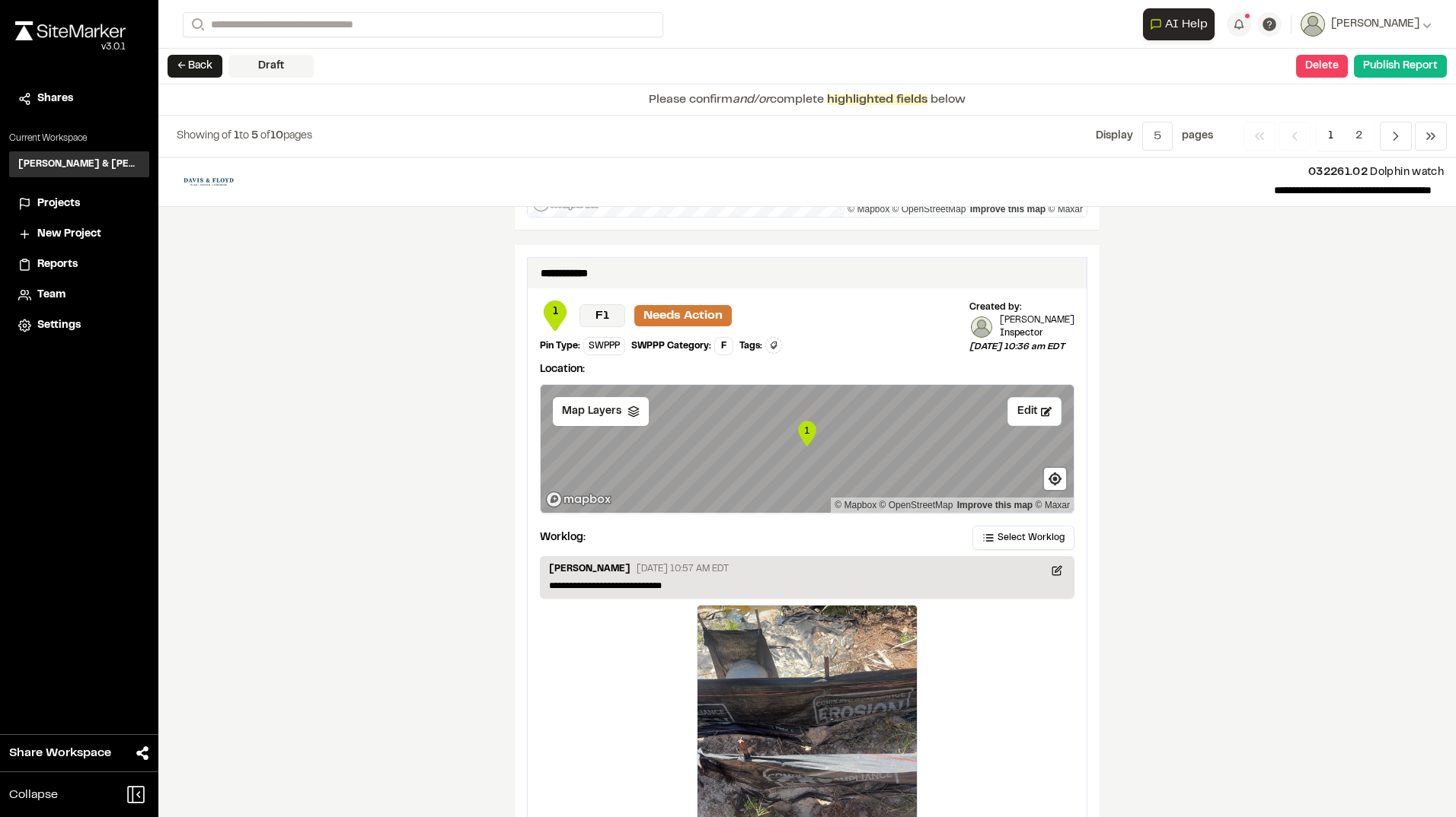
scroll to position [2404, 0]
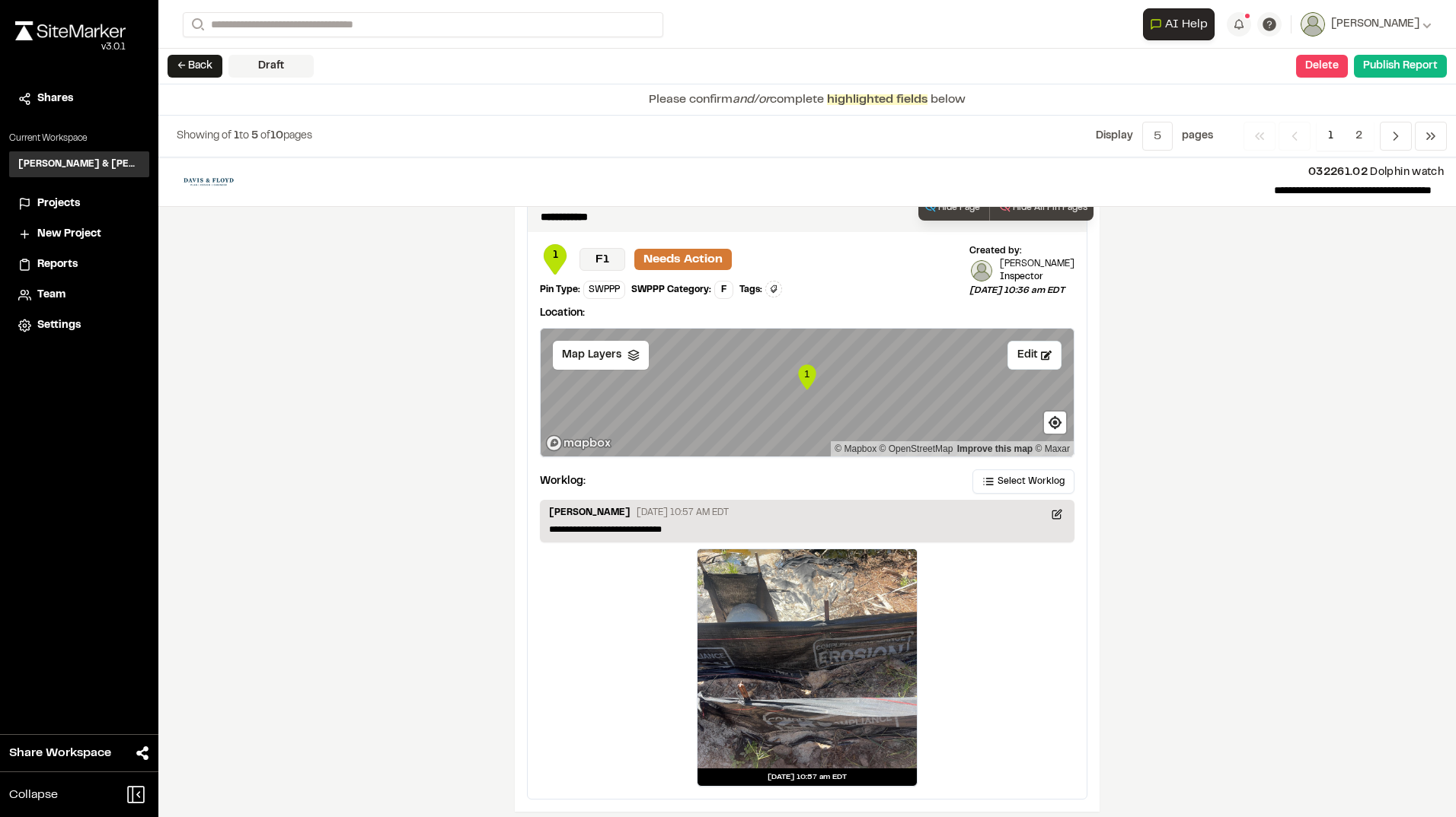
click at [829, 717] on div at bounding box center [806, 658] width 219 height 219
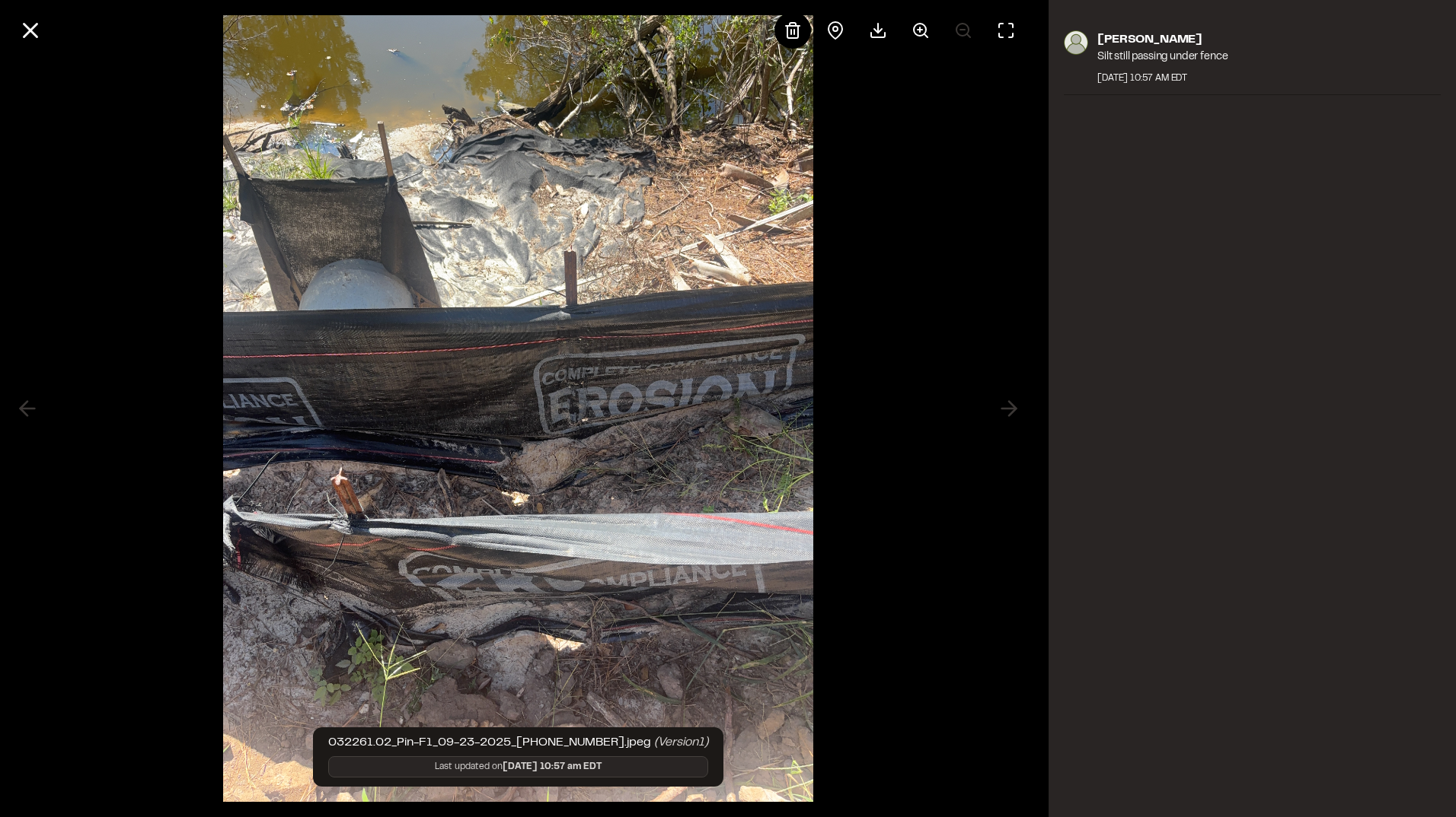
click at [1012, 416] on div at bounding box center [518, 408] width 1036 height 817
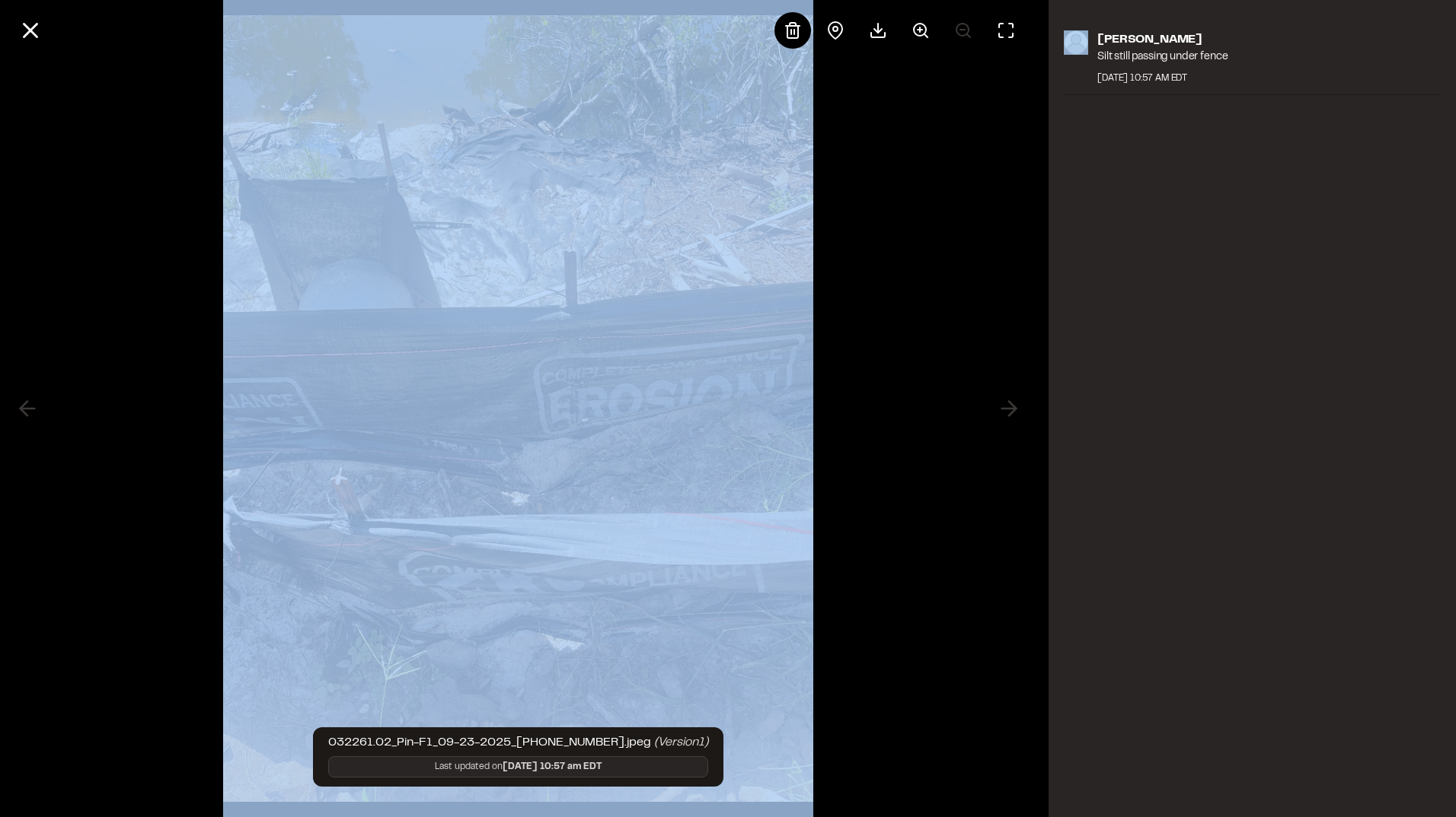
click at [1012, 416] on div at bounding box center [518, 408] width 1036 height 817
click at [190, 382] on div at bounding box center [518, 408] width 1036 height 817
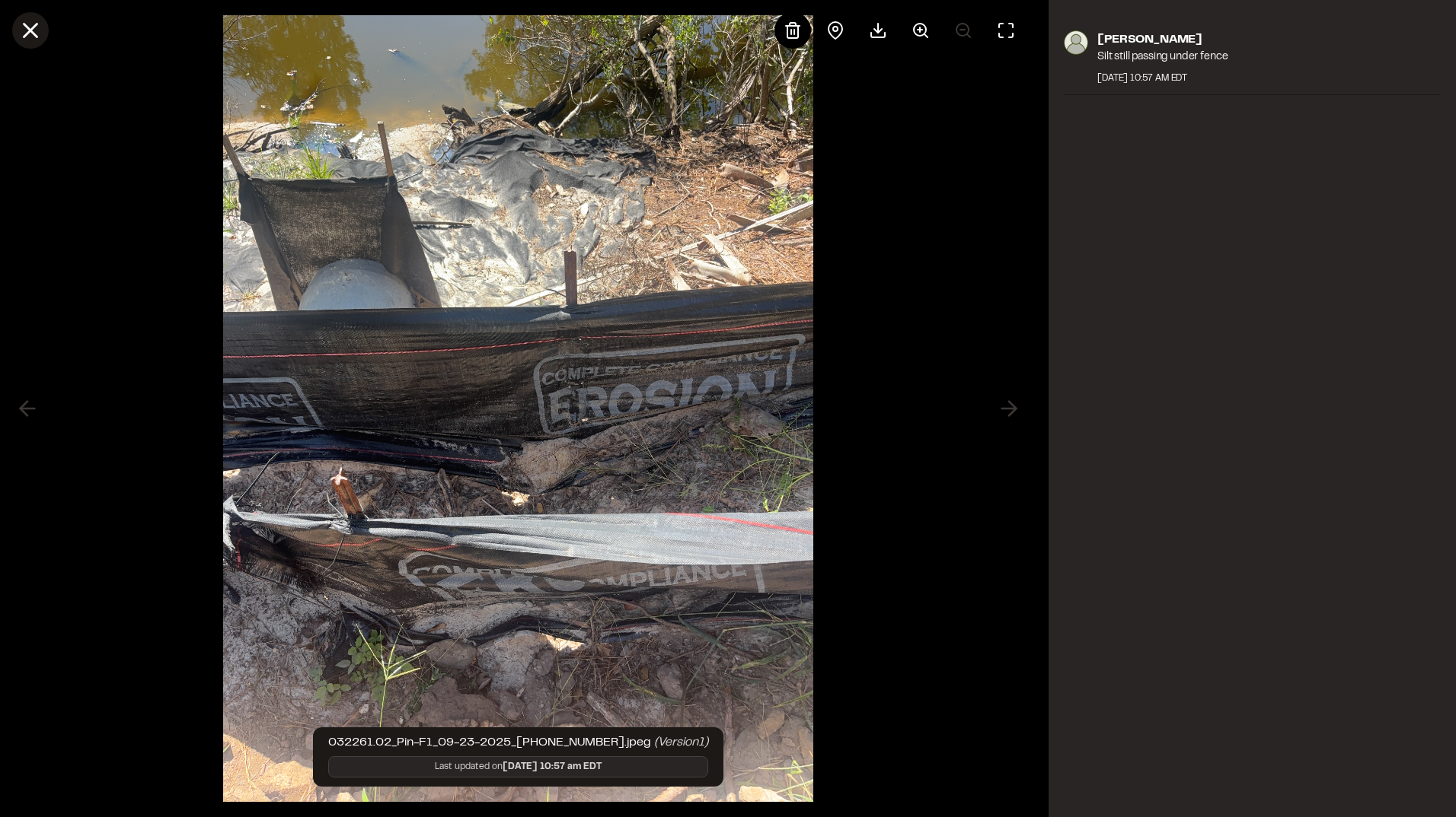
click at [41, 26] on icon at bounding box center [30, 30] width 26 height 26
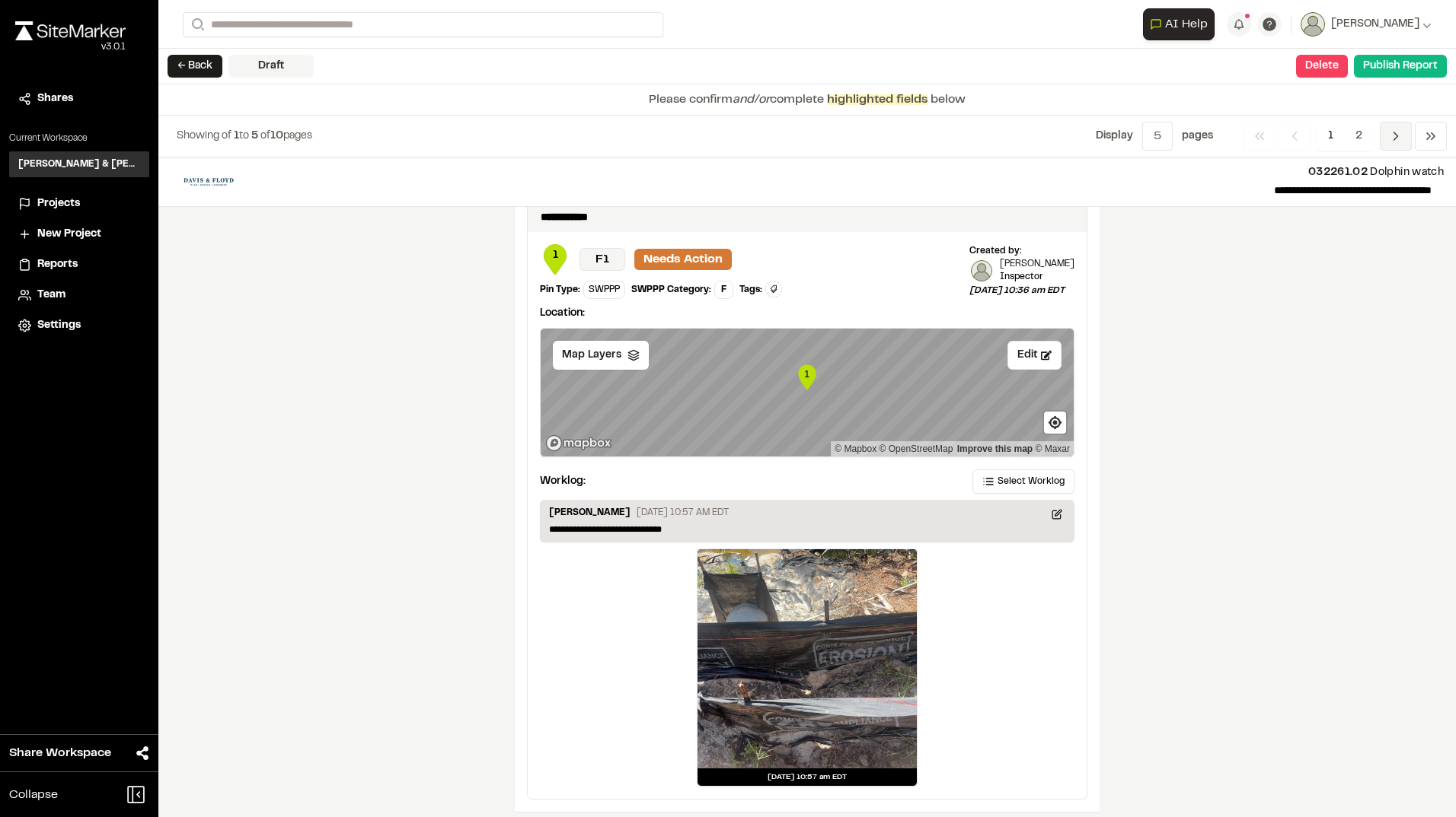
click at [1405, 138] on span "Previous" at bounding box center [1396, 136] width 32 height 29
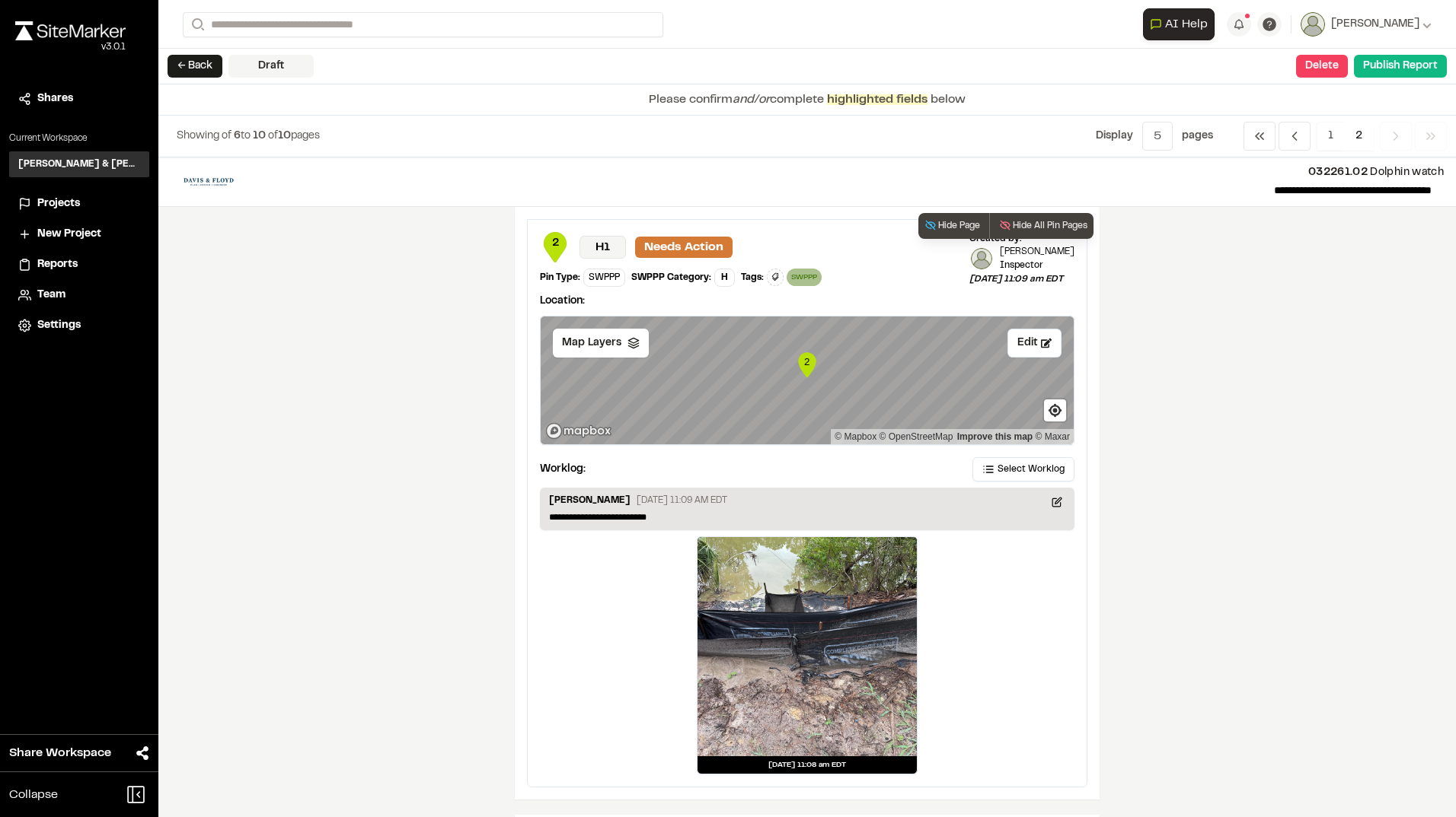
click at [790, 678] on div at bounding box center [806, 646] width 219 height 219
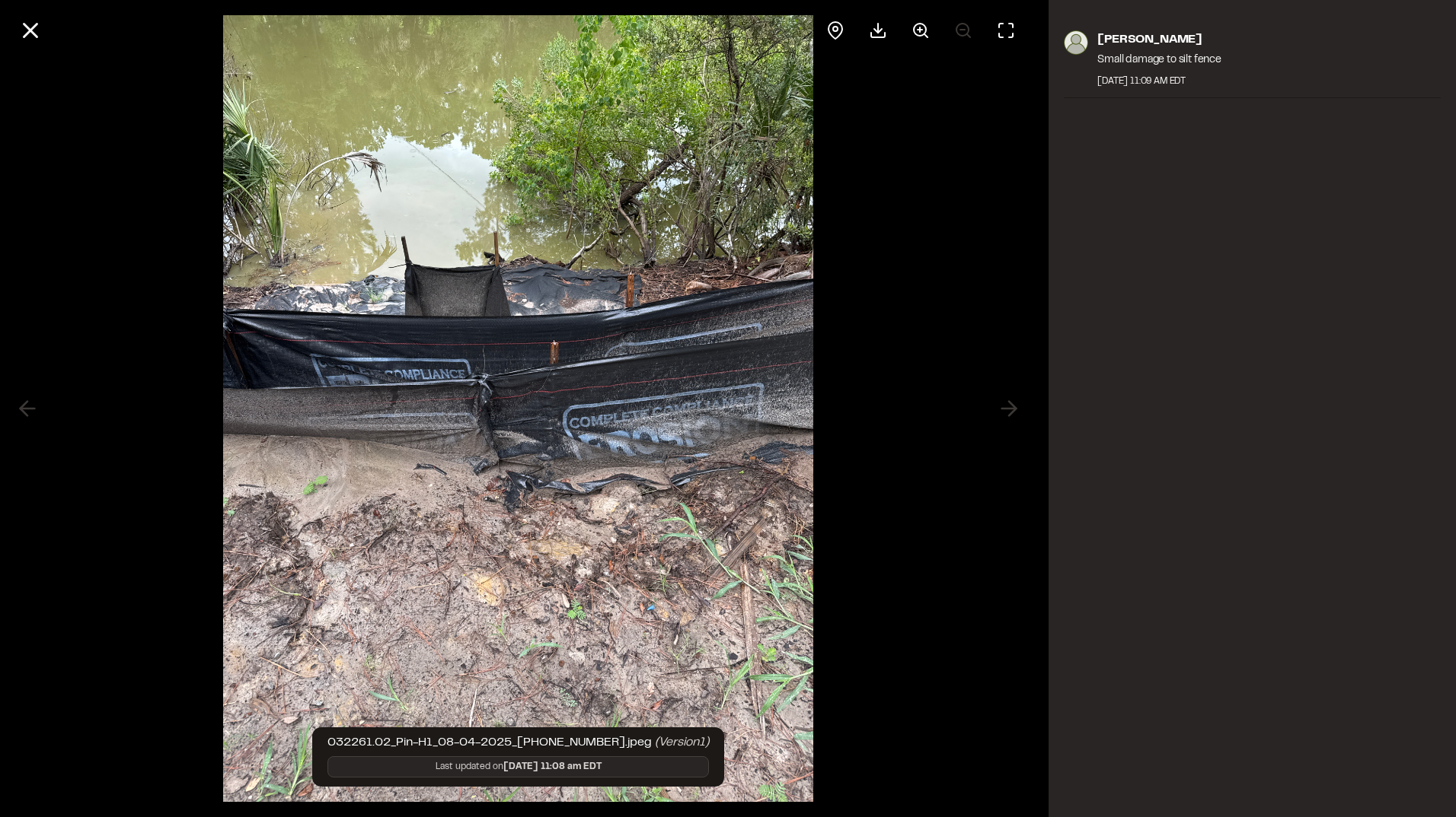
click at [1021, 415] on div at bounding box center [518, 408] width 1036 height 817
click at [22, 25] on icon at bounding box center [30, 30] width 26 height 26
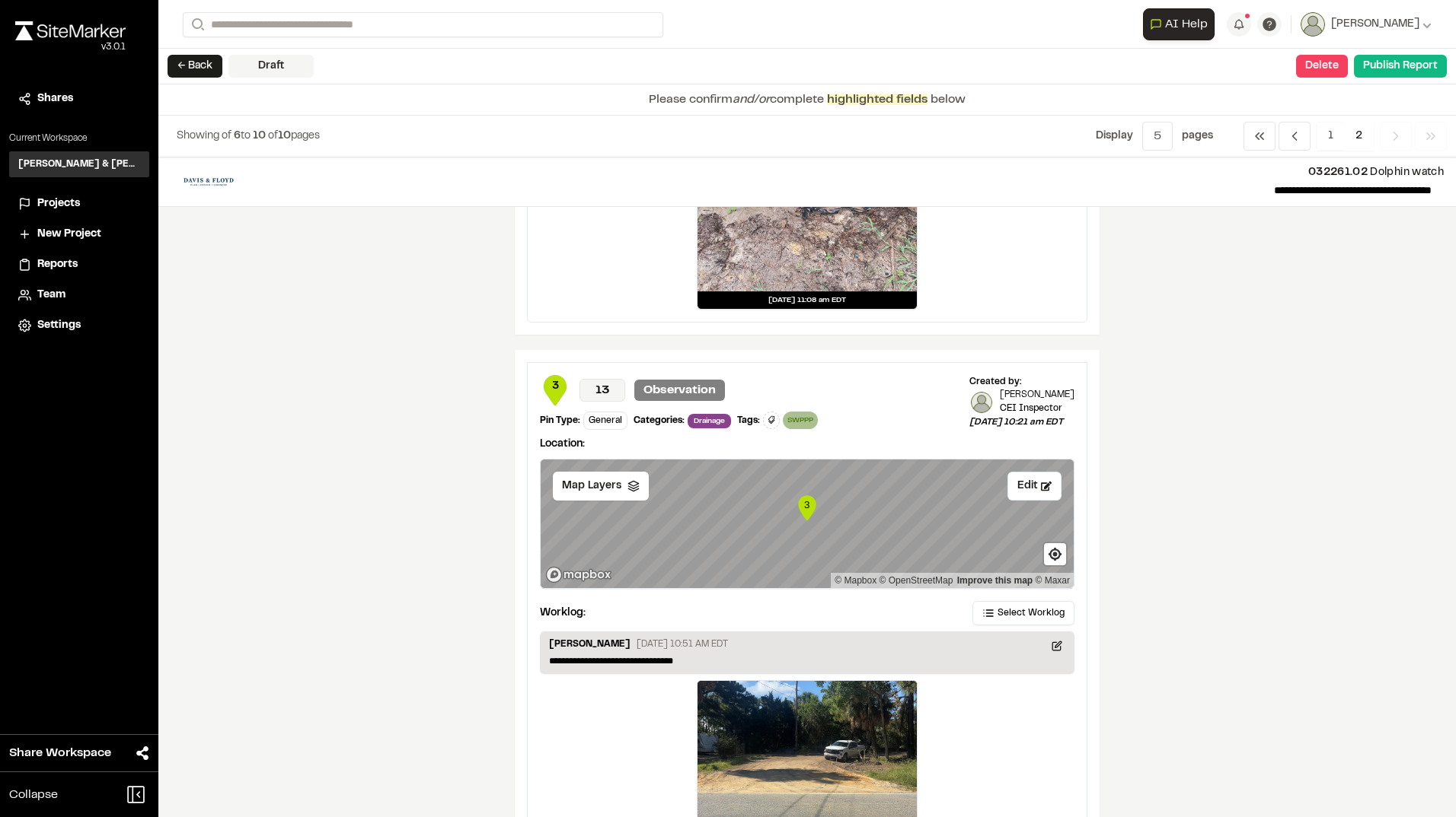
scroll to position [609, 0]
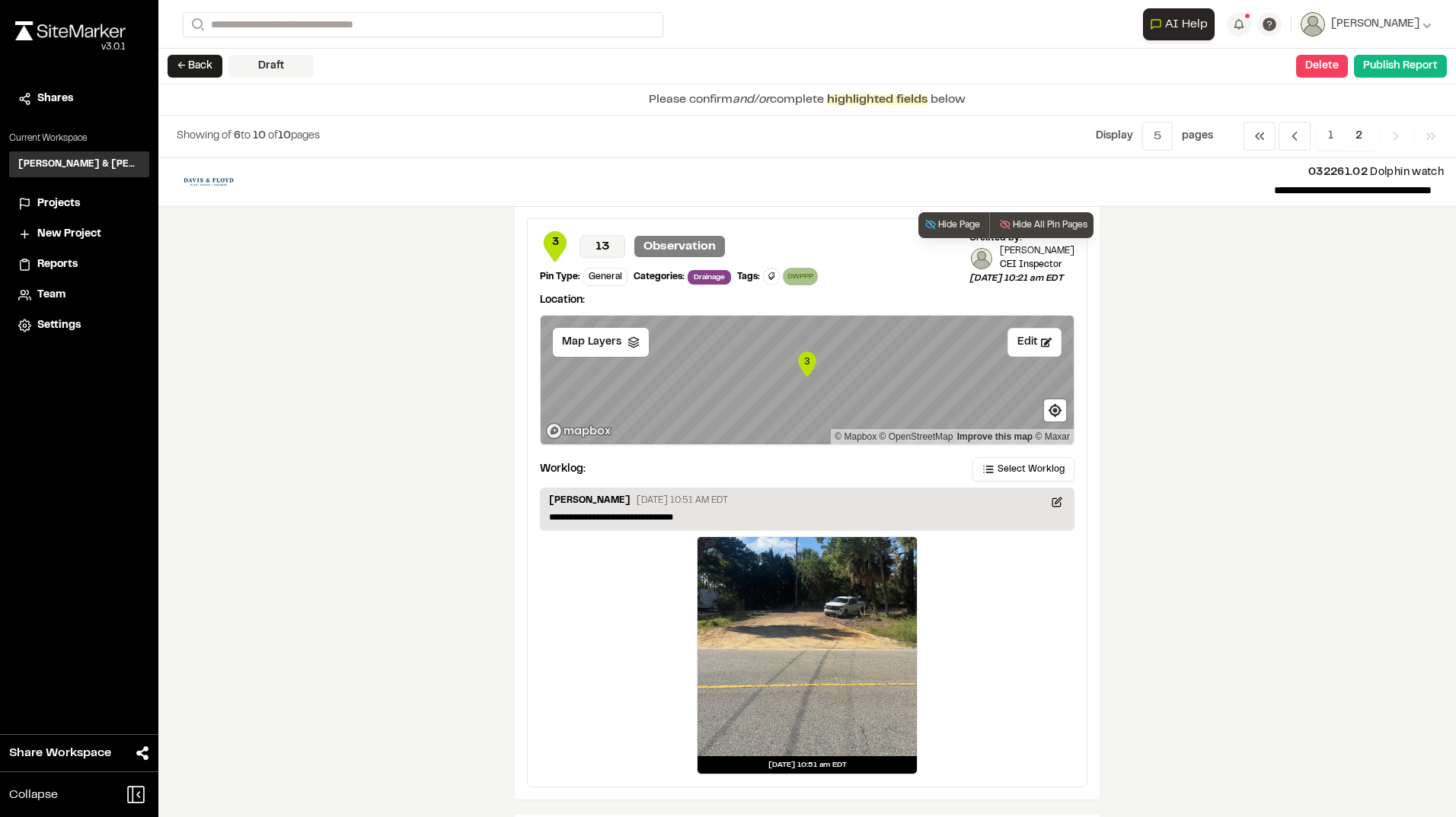
click at [801, 637] on div at bounding box center [806, 646] width 219 height 219
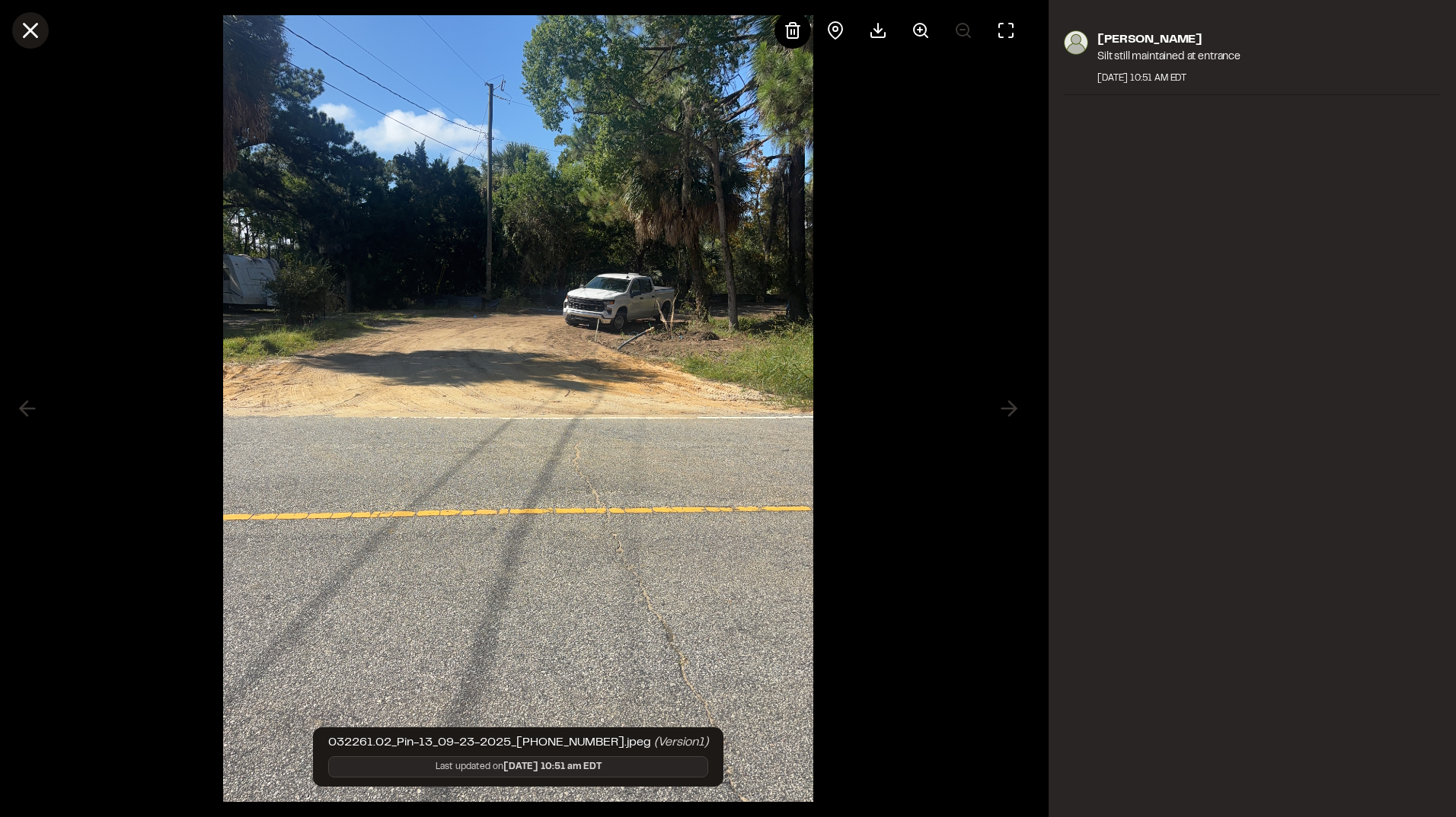
click at [30, 30] on line at bounding box center [30, 30] width 13 height 13
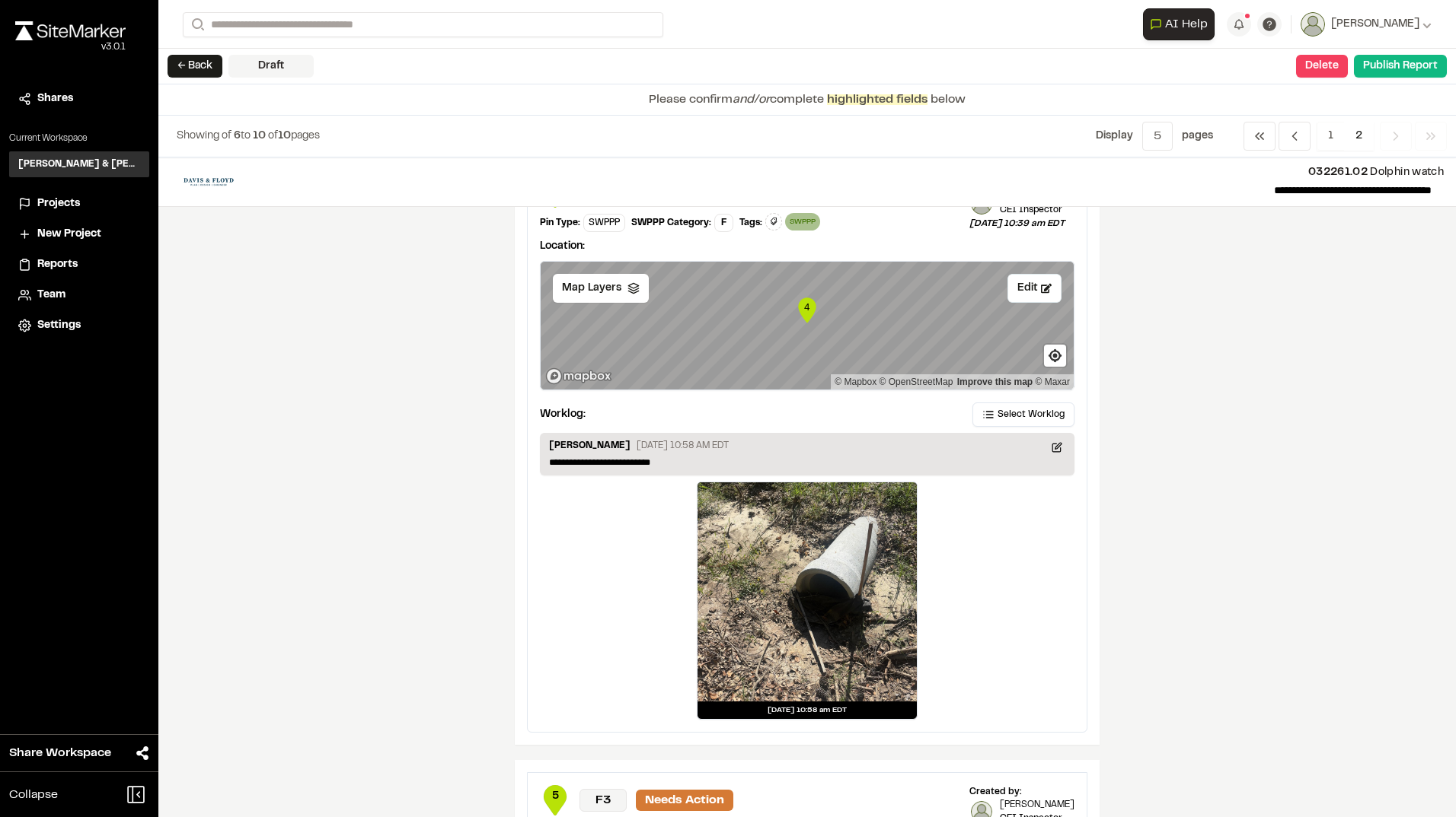
scroll to position [1370, 0]
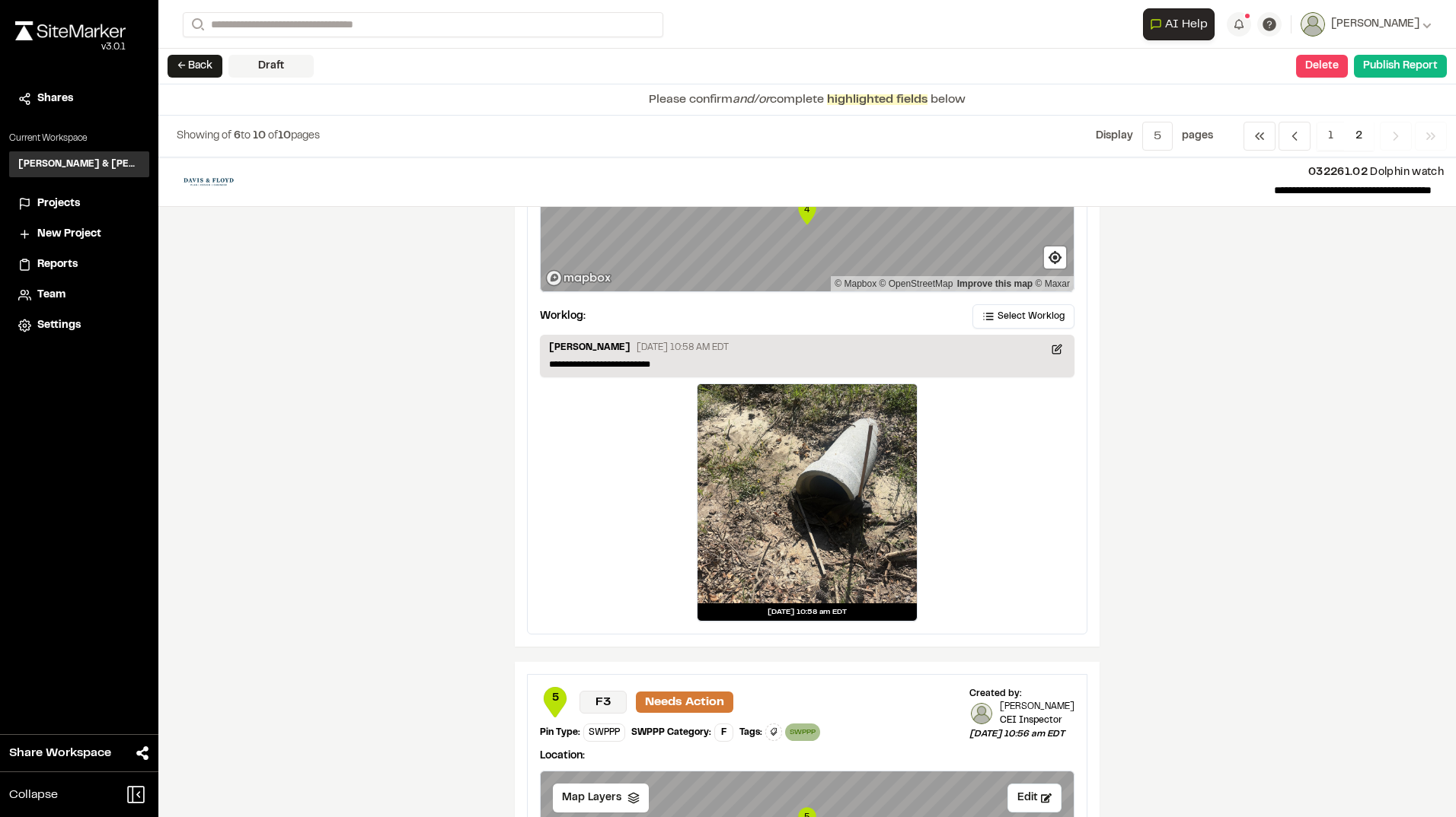
click at [848, 552] on div at bounding box center [806, 493] width 219 height 219
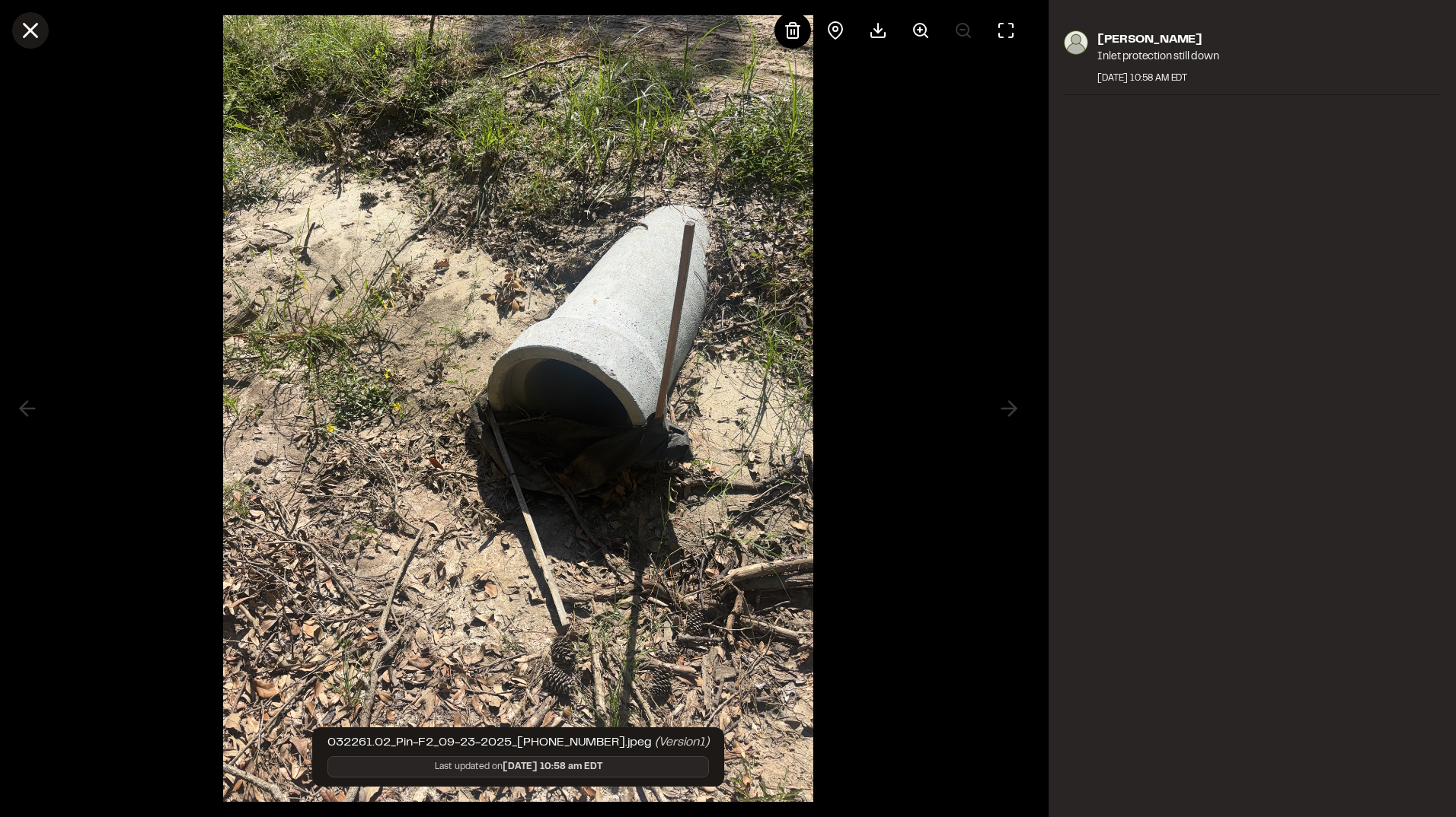
click at [32, 28] on line at bounding box center [30, 30] width 13 height 13
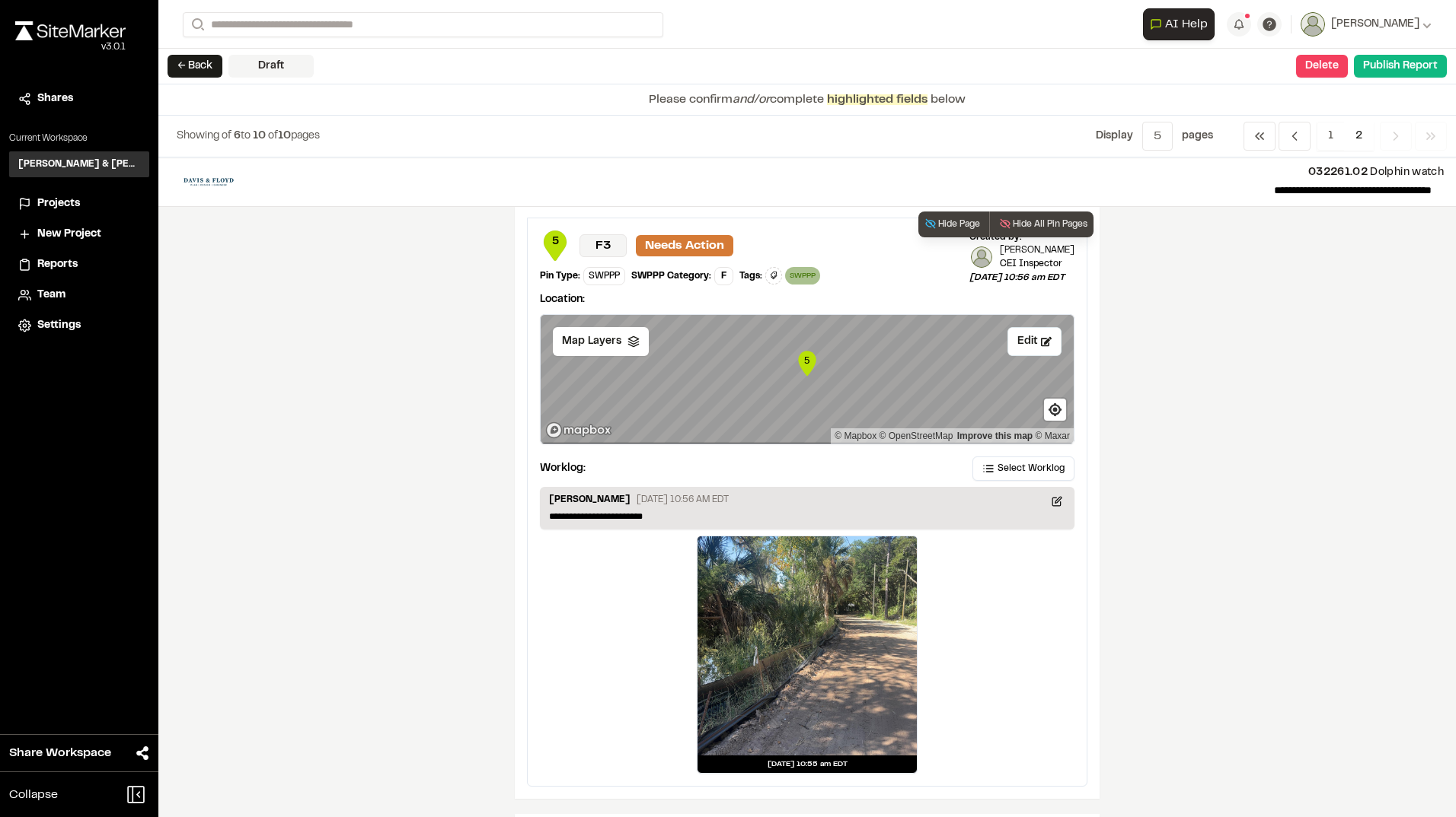
scroll to position [1979, 0]
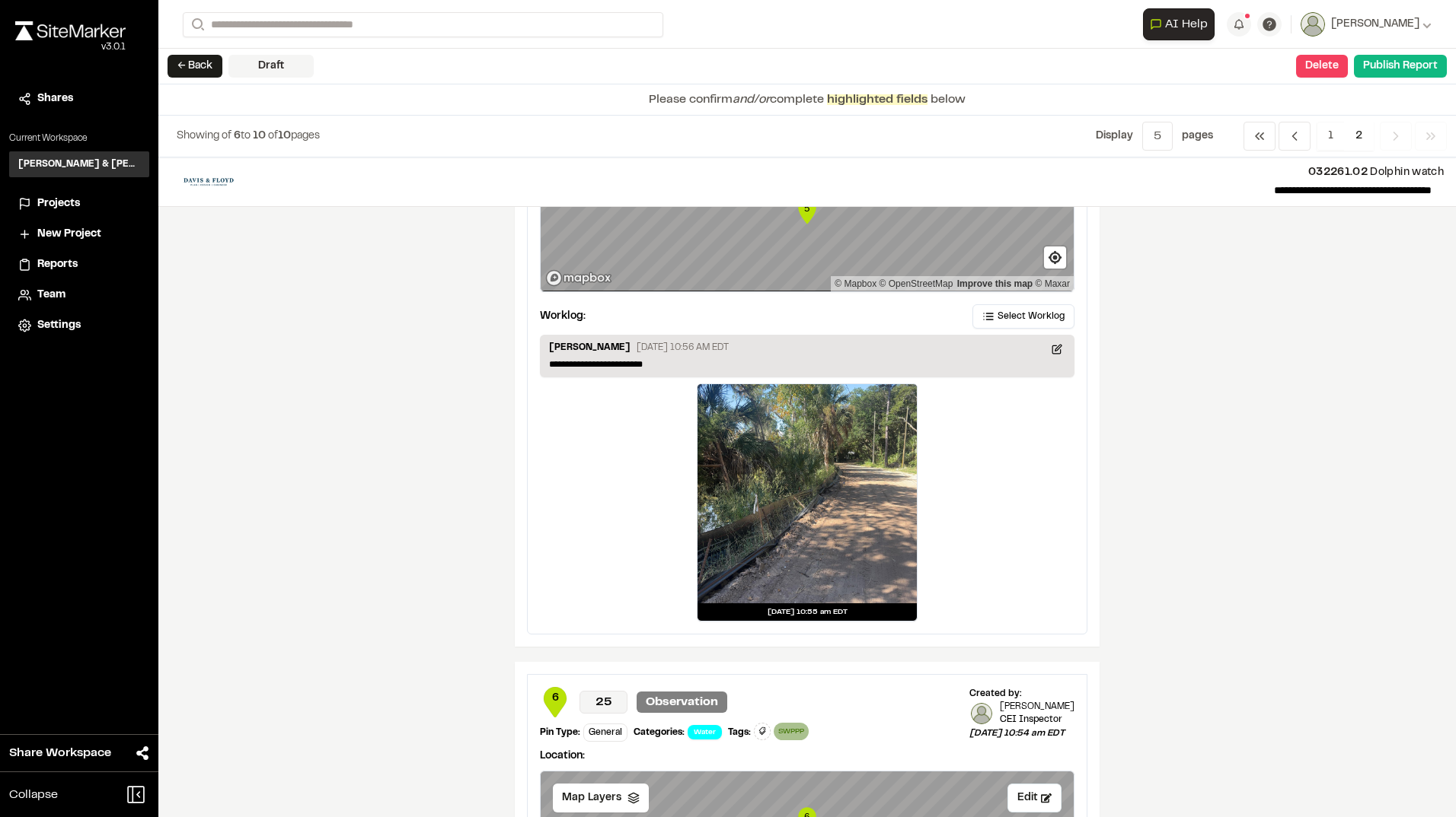
click at [836, 471] on div at bounding box center [806, 493] width 219 height 219
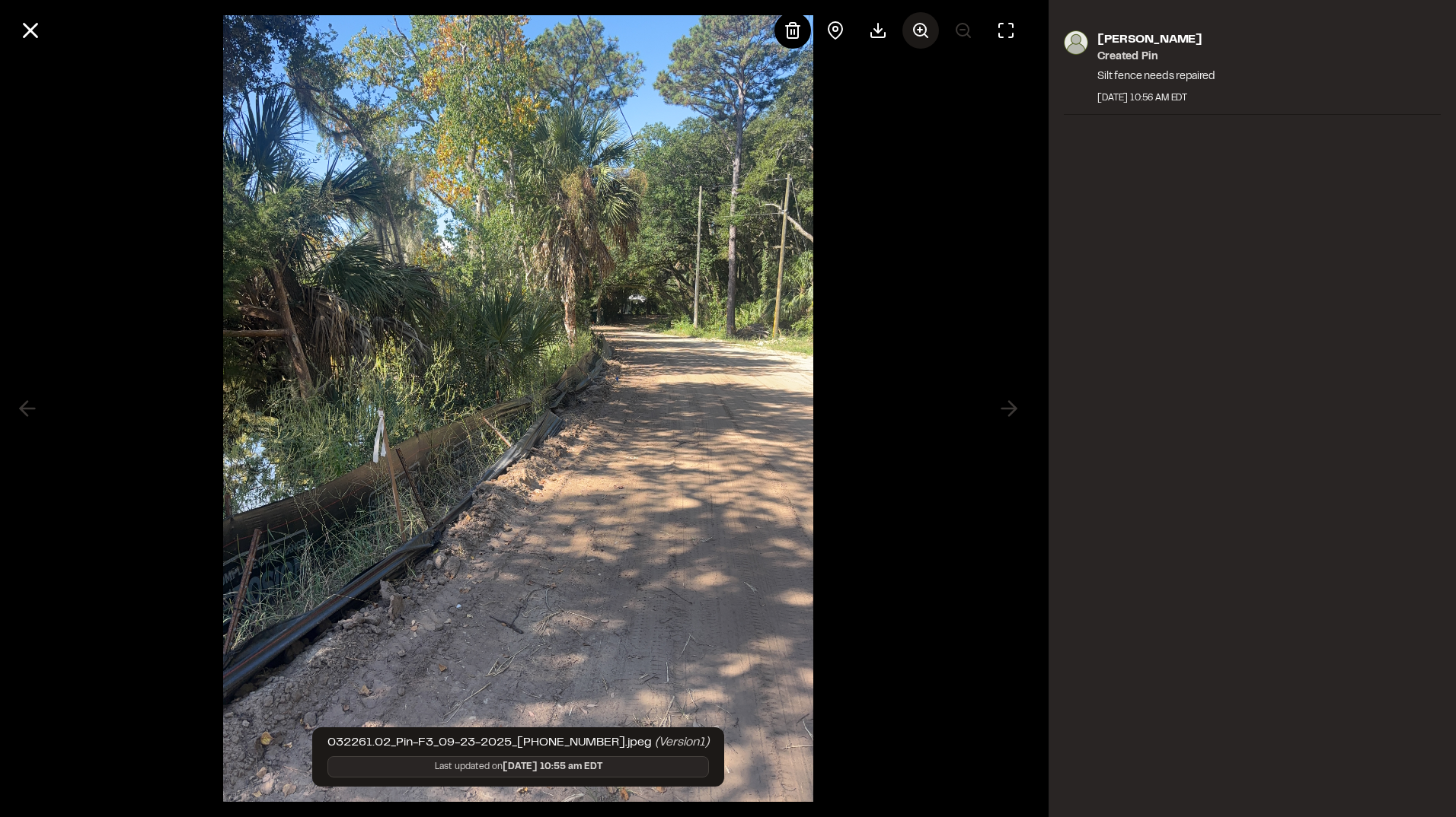
click at [921, 30] on line at bounding box center [920, 30] width 5 height 0
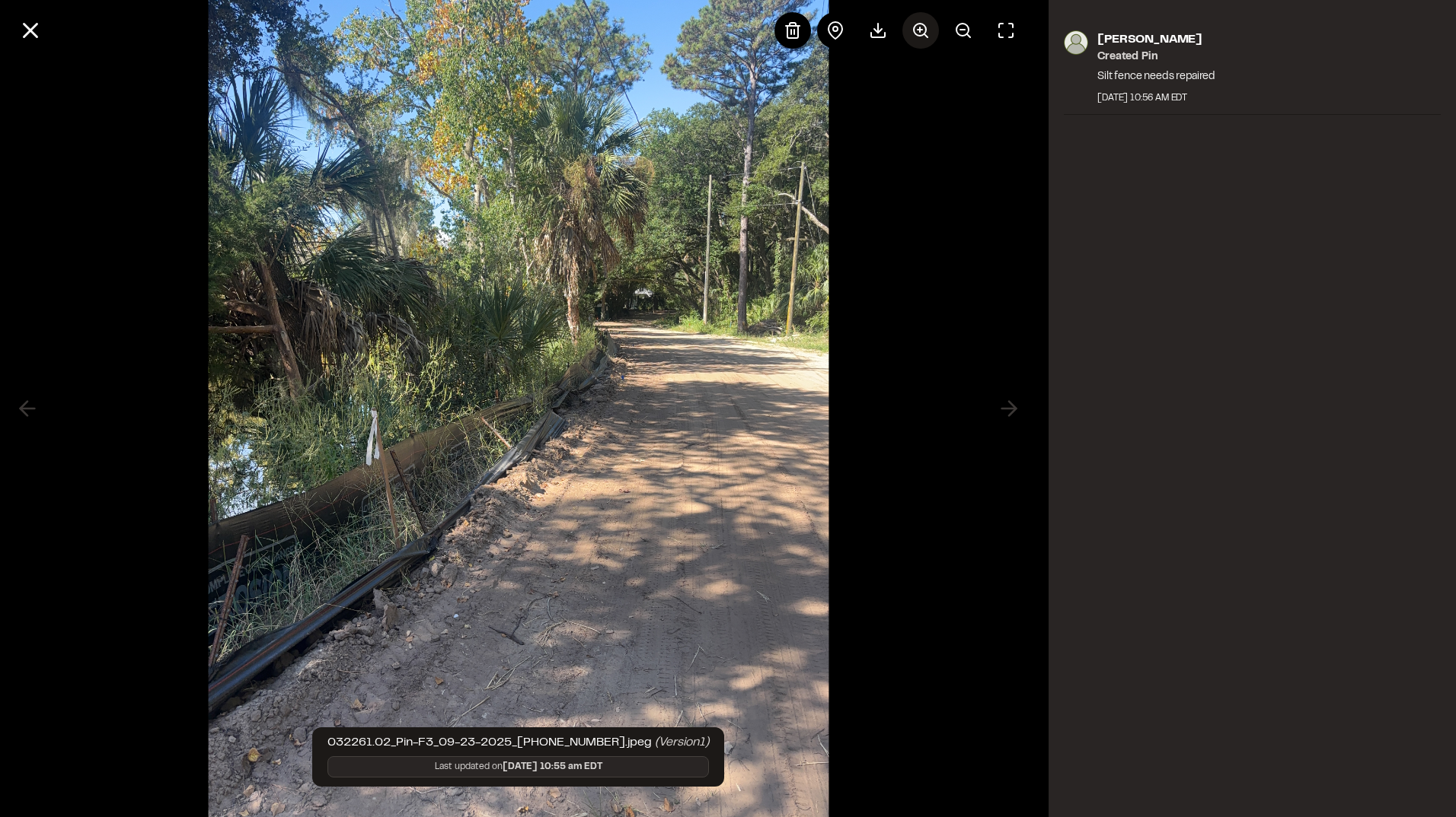
click at [921, 30] on line at bounding box center [920, 30] width 5 height 0
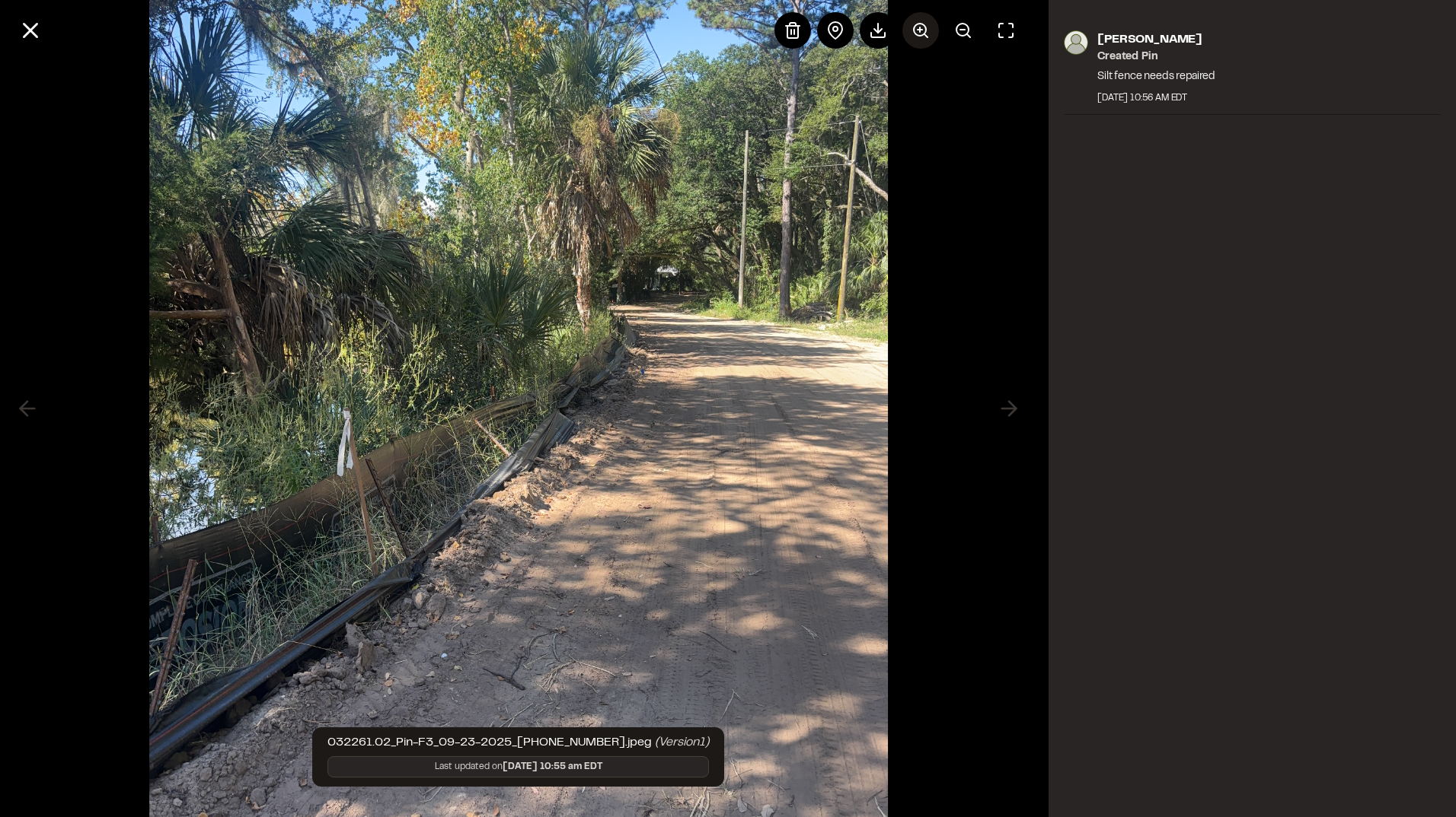
click at [921, 30] on line at bounding box center [920, 30] width 5 height 0
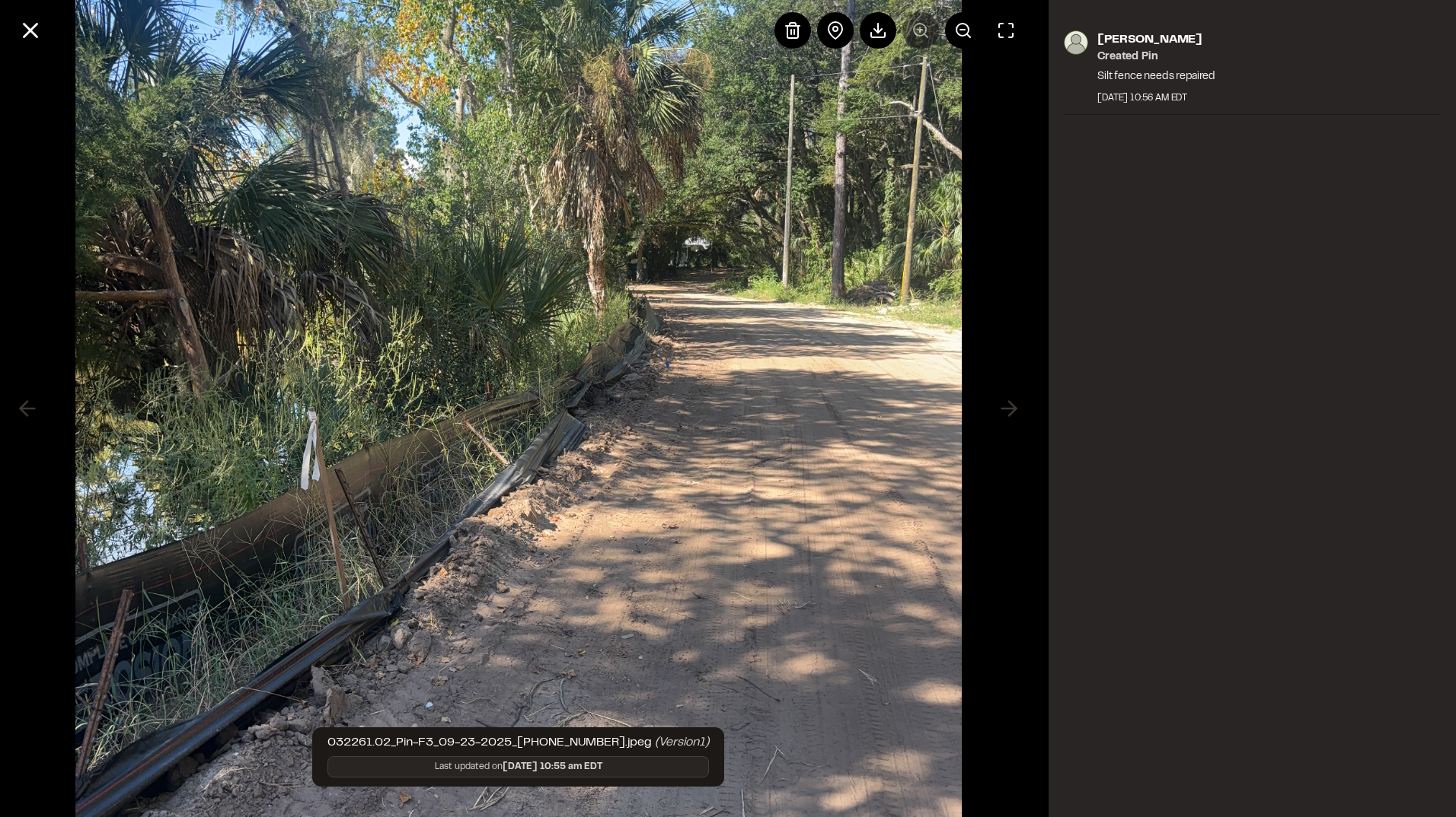
click at [921, 30] on div at bounding box center [898, 30] width 249 height 37
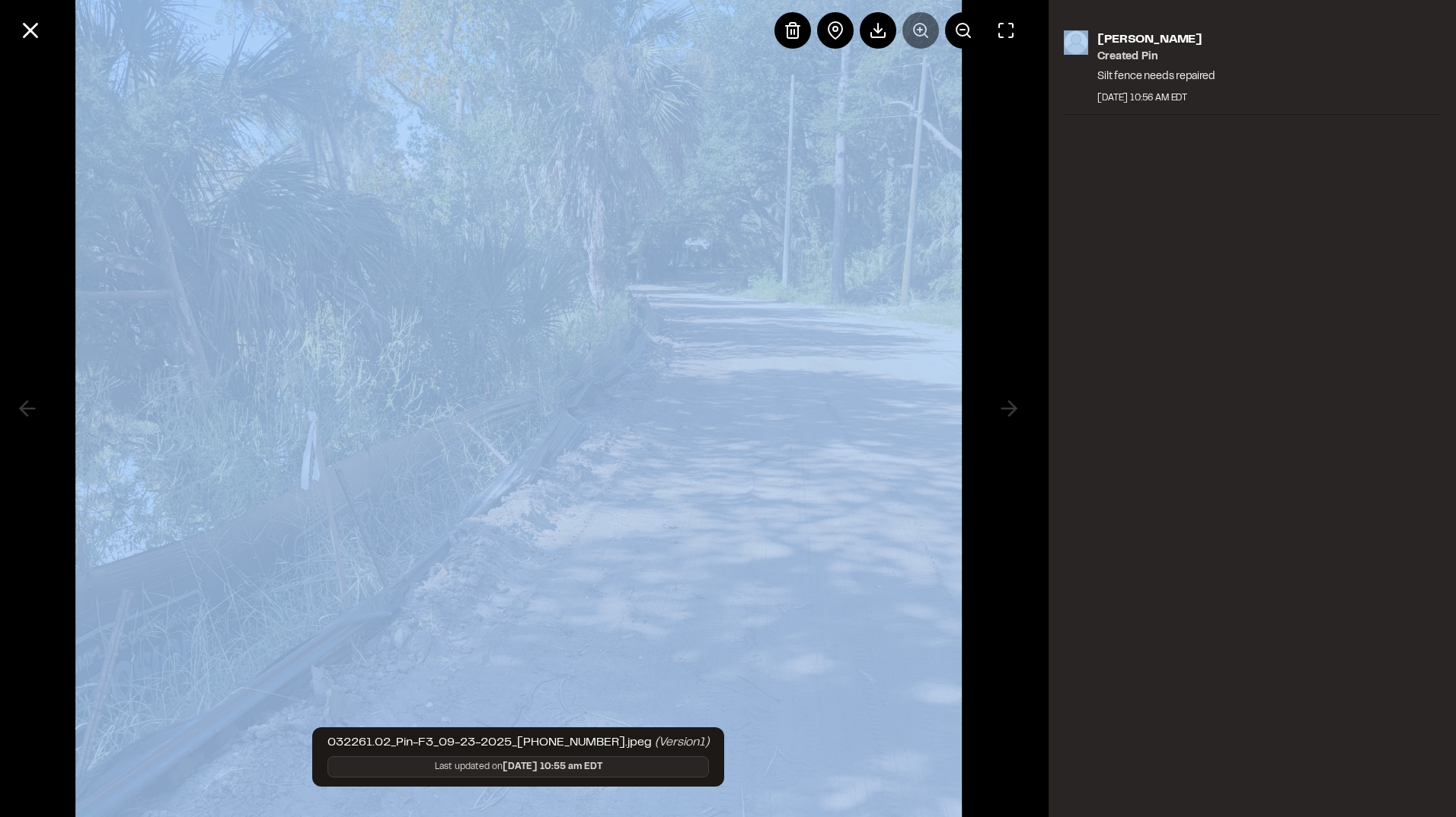
click at [921, 30] on div at bounding box center [898, 30] width 249 height 37
click at [831, 200] on img at bounding box center [518, 409] width 886 height 1226
click at [971, 26] on icon at bounding box center [963, 30] width 18 height 18
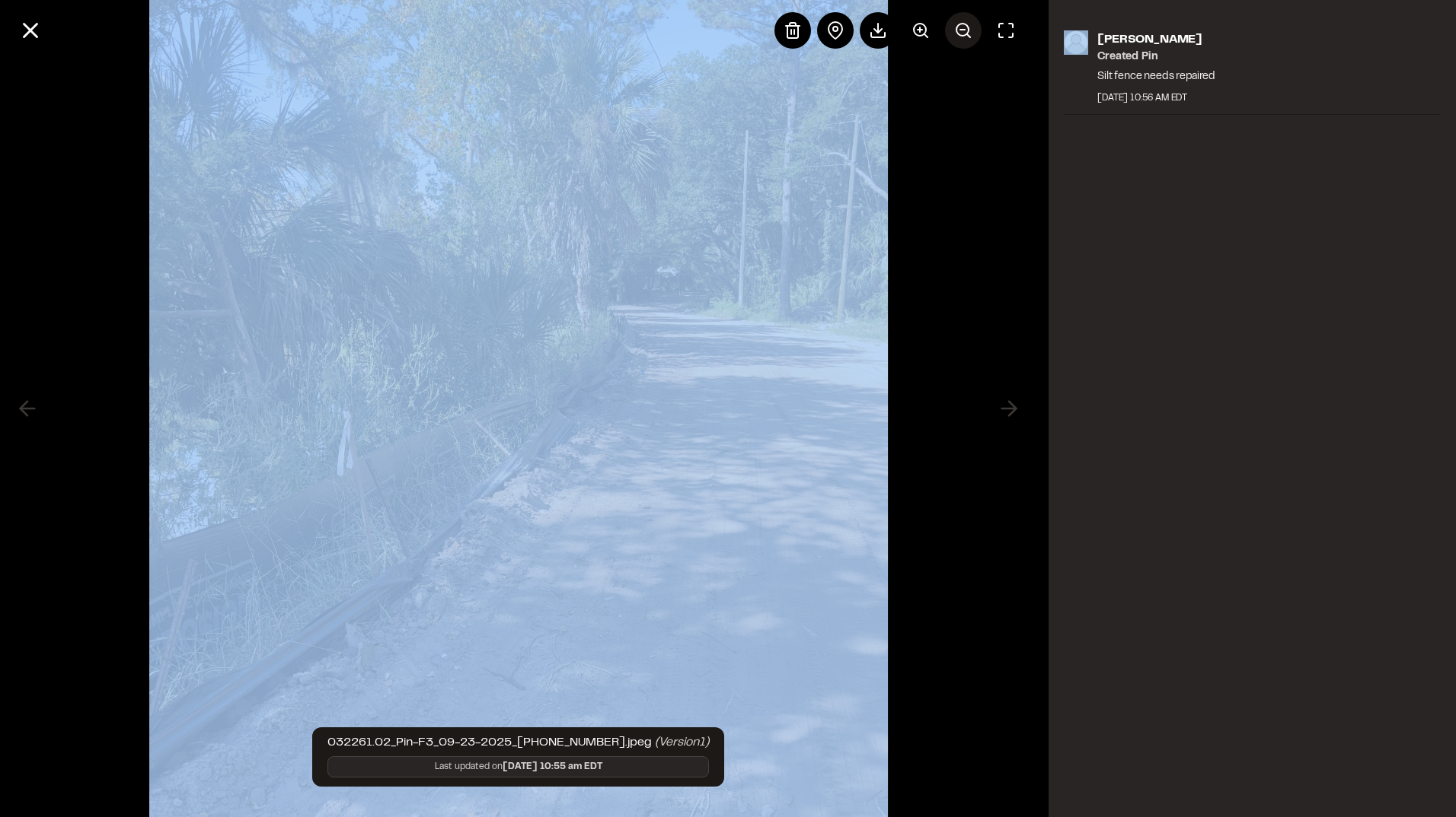
click at [971, 26] on icon at bounding box center [963, 30] width 18 height 18
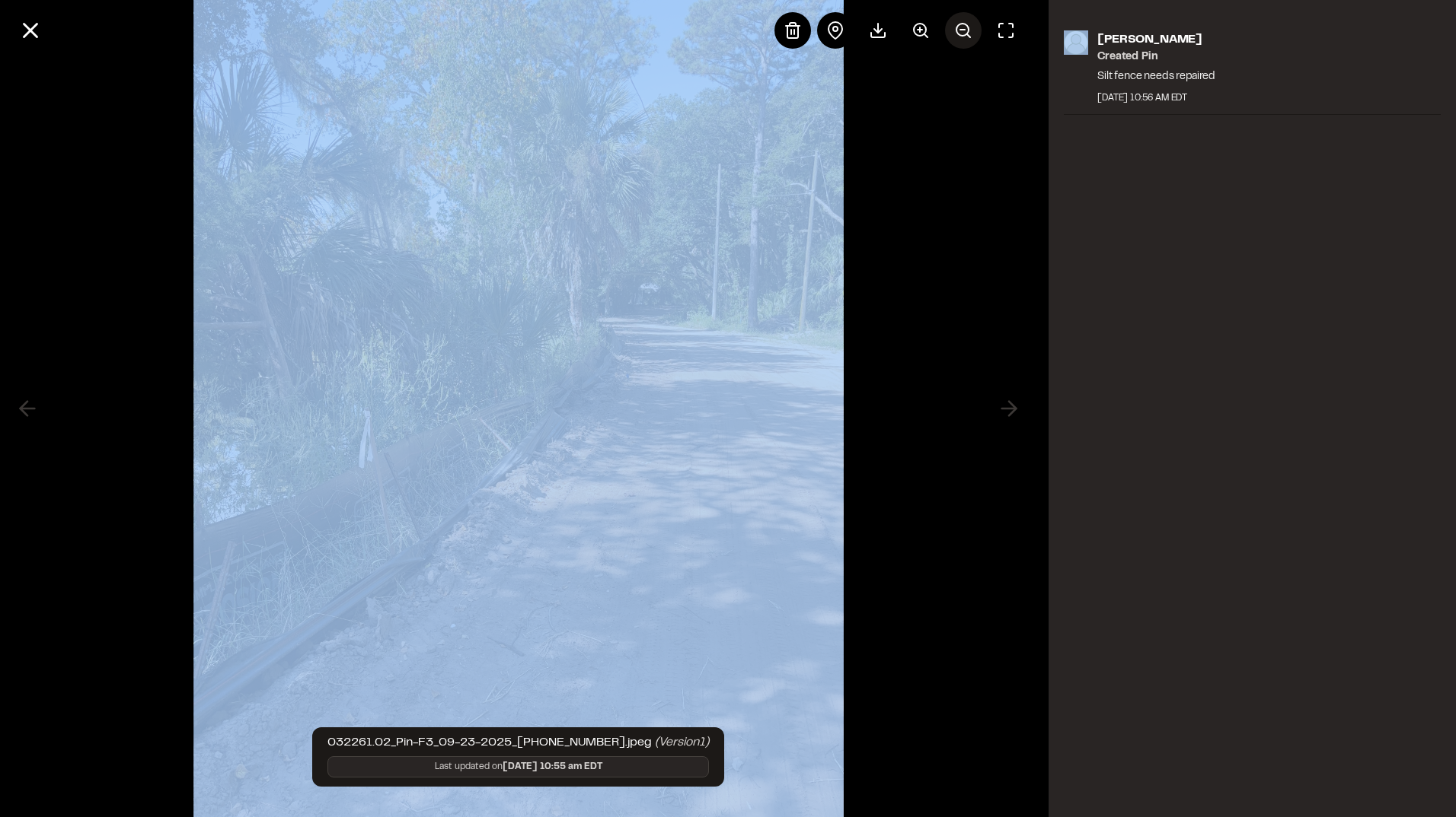
click at [971, 26] on icon at bounding box center [963, 30] width 18 height 18
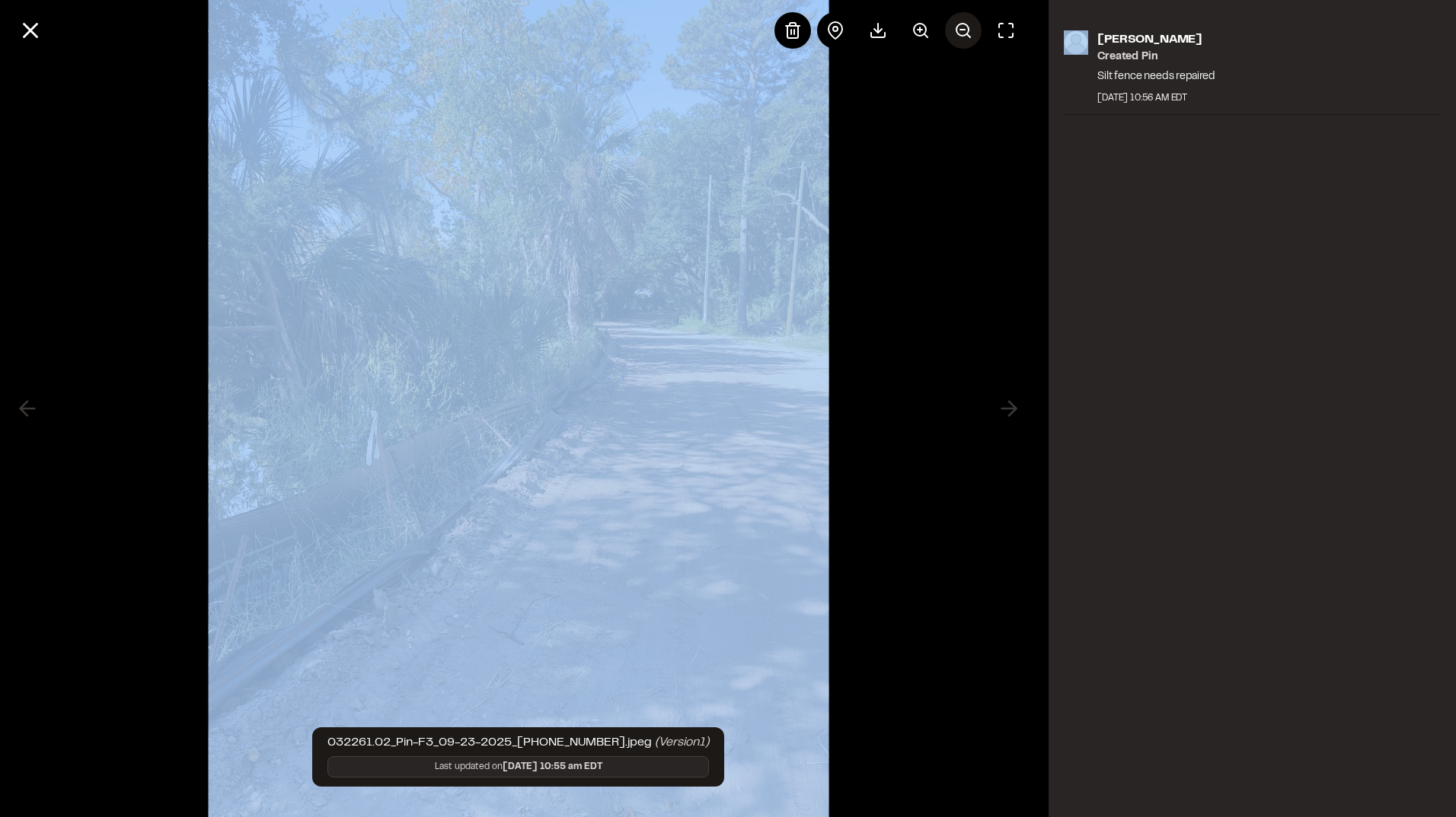
click at [971, 26] on icon at bounding box center [963, 30] width 18 height 18
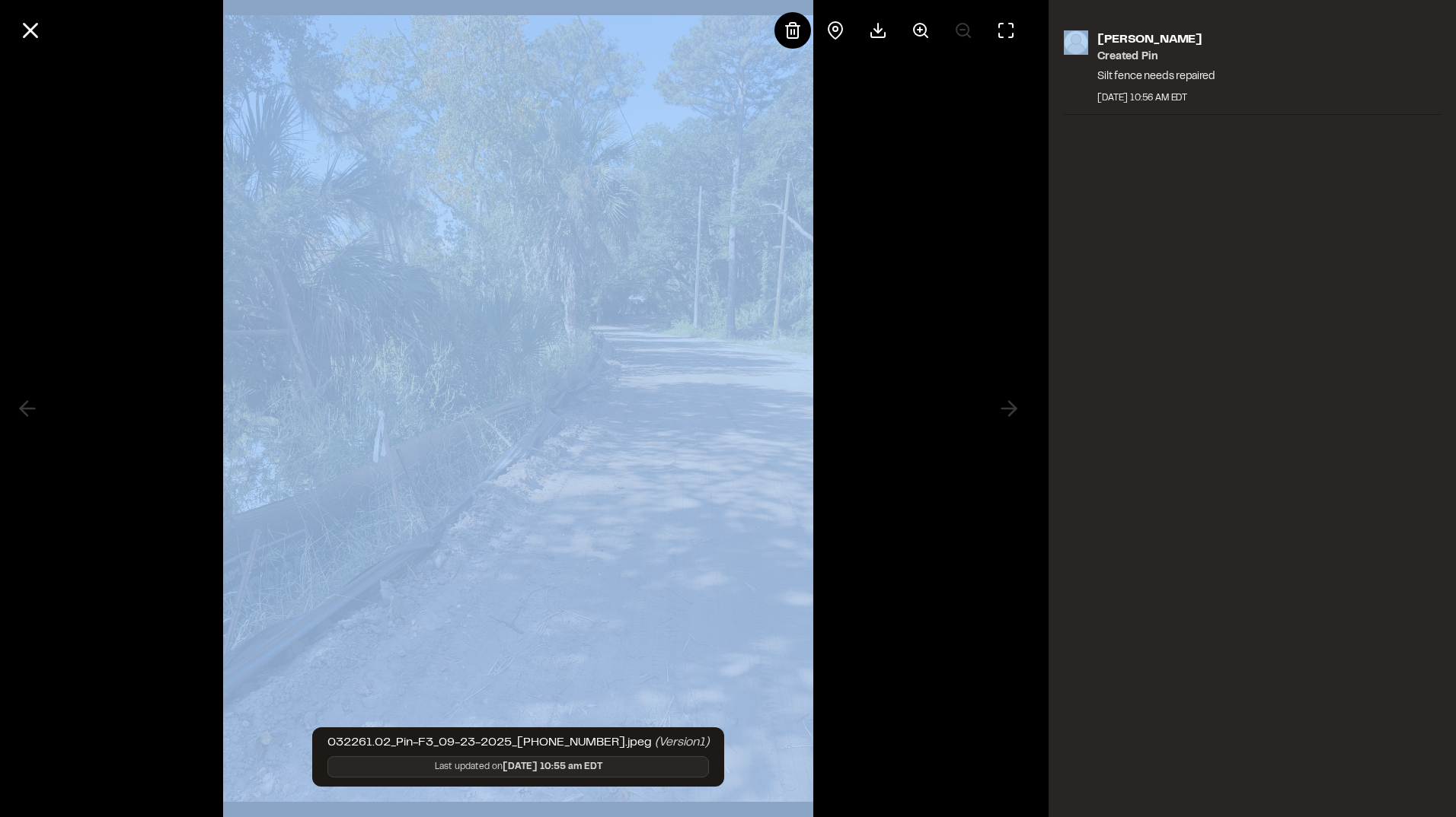
click at [971, 26] on div at bounding box center [898, 30] width 249 height 37
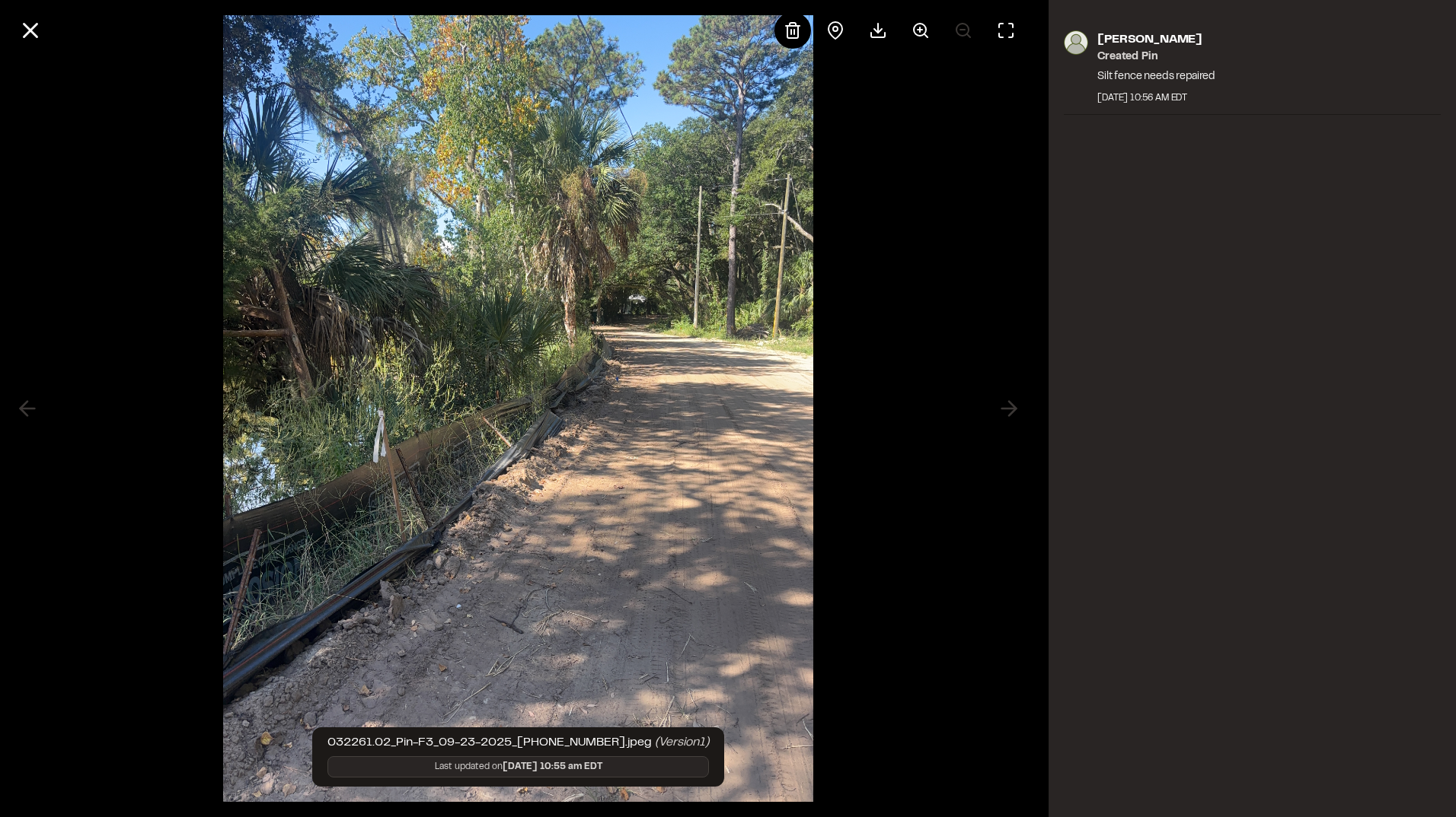
click at [966, 31] on div at bounding box center [898, 30] width 249 height 37
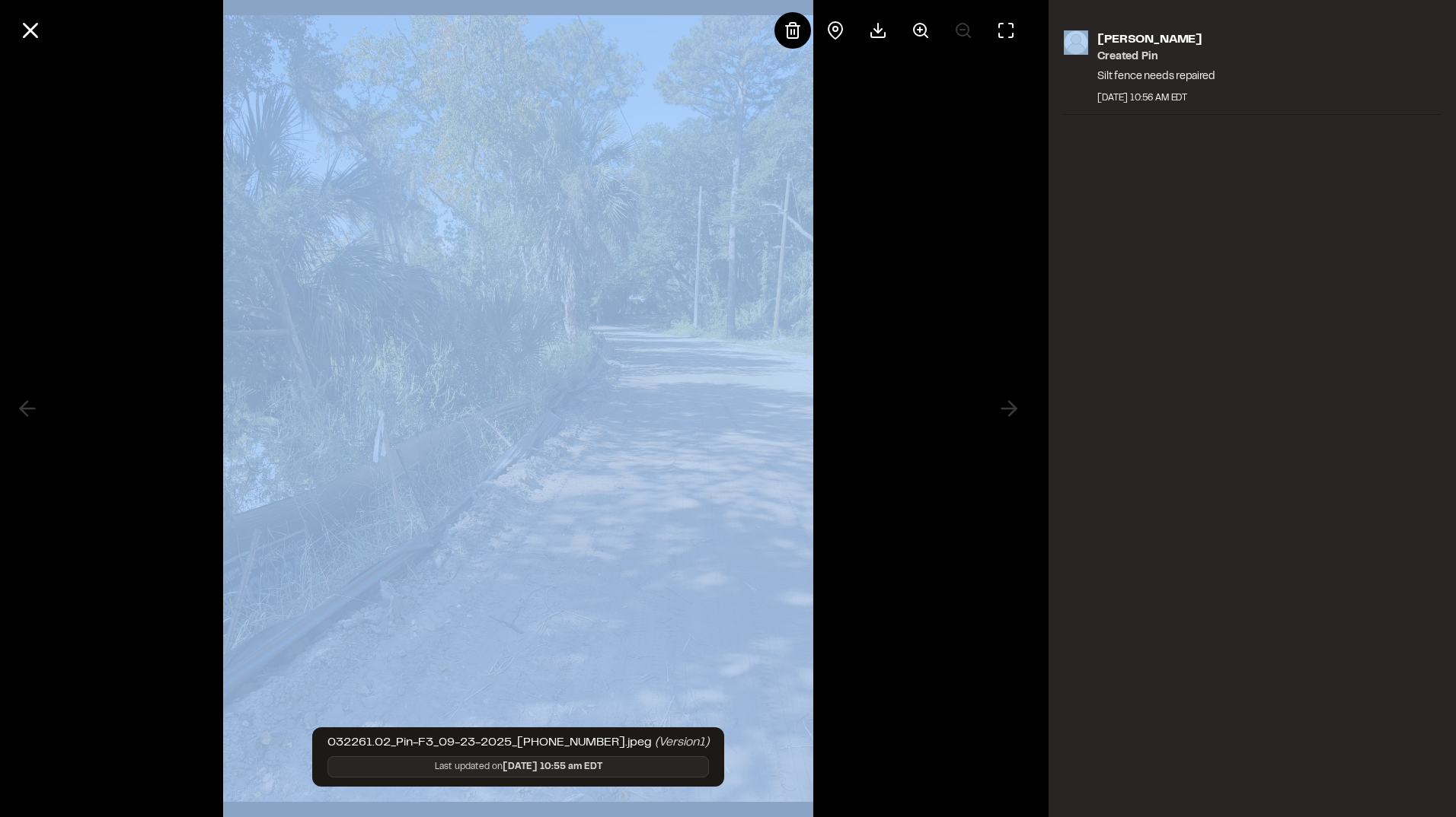
click at [966, 31] on div at bounding box center [898, 30] width 249 height 37
drag, startPoint x: 966, startPoint y: 31, endPoint x: 922, endPoint y: 27, distance: 44.2
click at [922, 27] on icon at bounding box center [920, 30] width 18 height 18
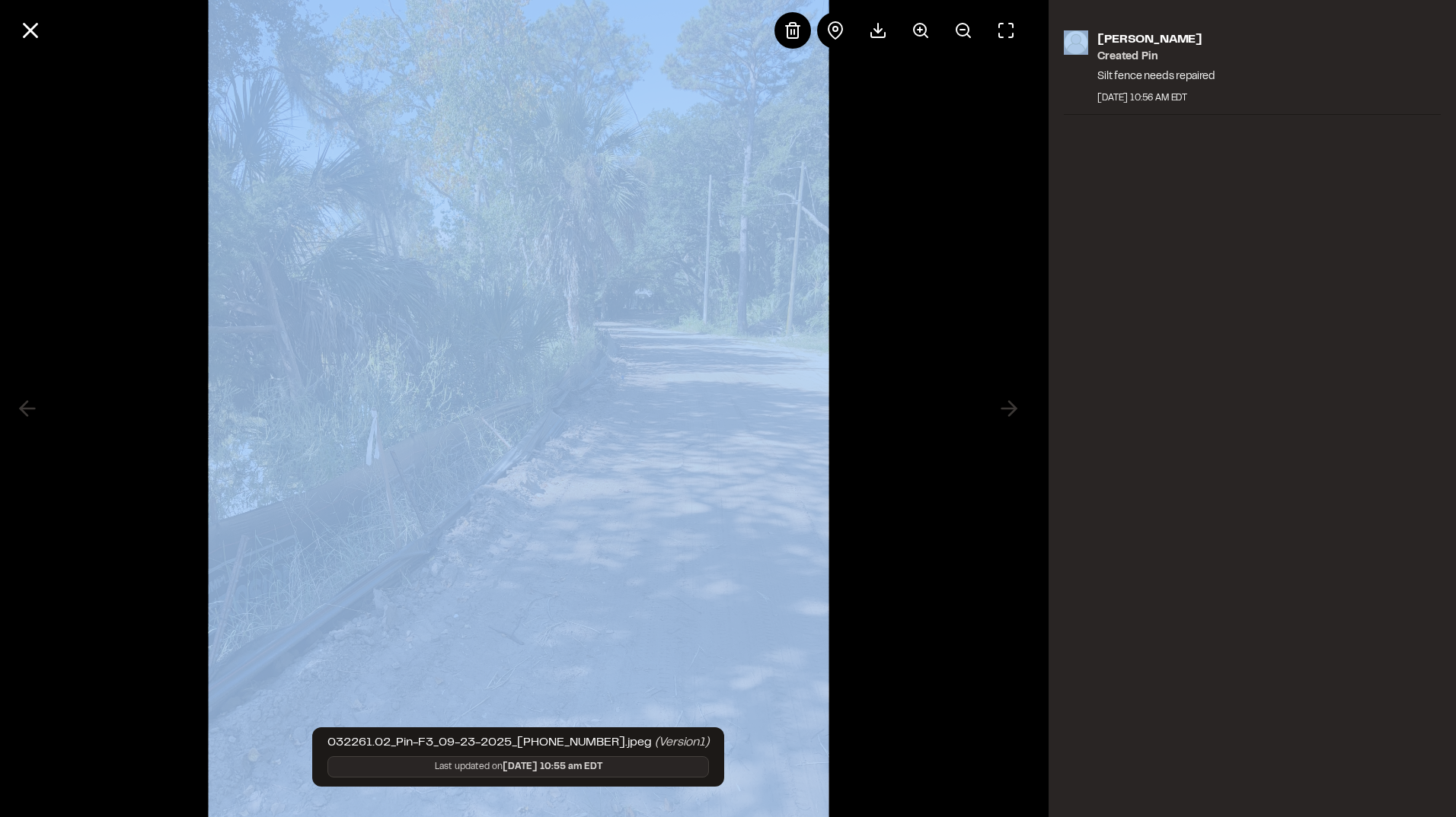
click at [589, 445] on img at bounding box center [517, 408] width 620 height 859
click at [562, 438] on img at bounding box center [517, 408] width 620 height 859
drag, startPoint x: 562, startPoint y: 438, endPoint x: 538, endPoint y: 379, distance: 63.7
click at [538, 379] on img at bounding box center [517, 408] width 620 height 859
click at [563, 347] on img at bounding box center [517, 408] width 620 height 859
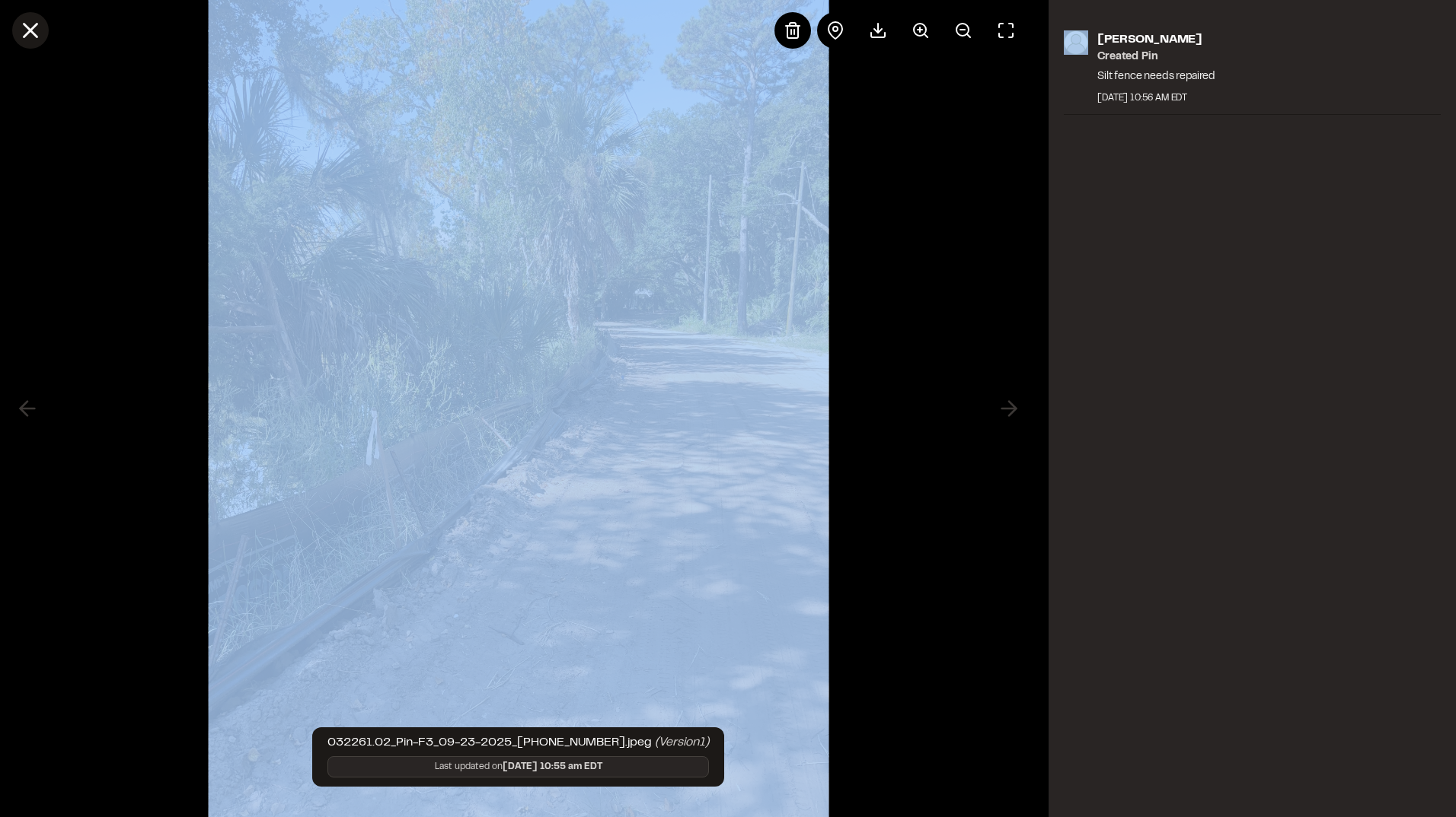
click at [34, 34] on line at bounding box center [30, 30] width 13 height 13
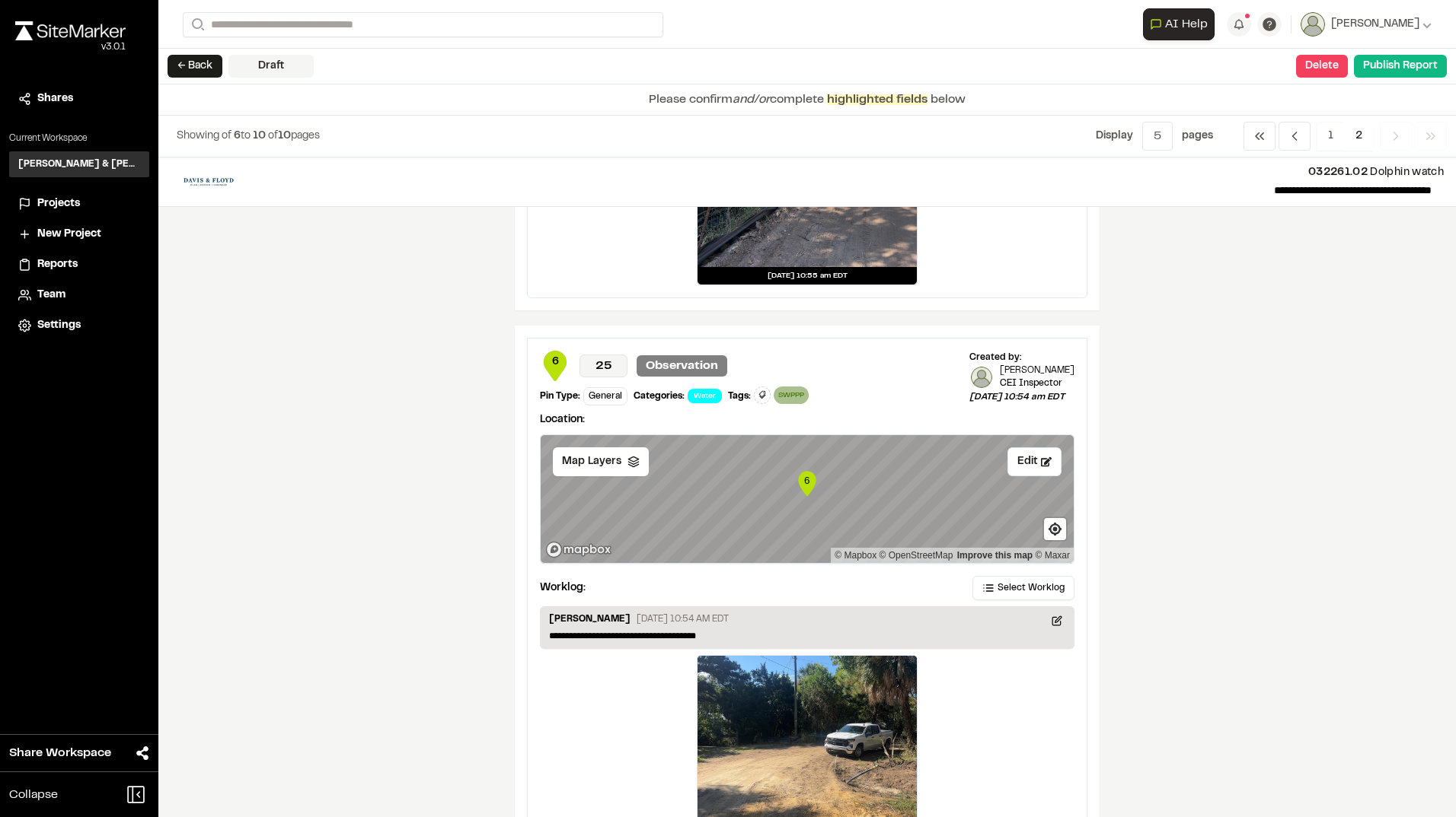
scroll to position [2432, 0]
